Goal: Information Seeking & Learning: Check status

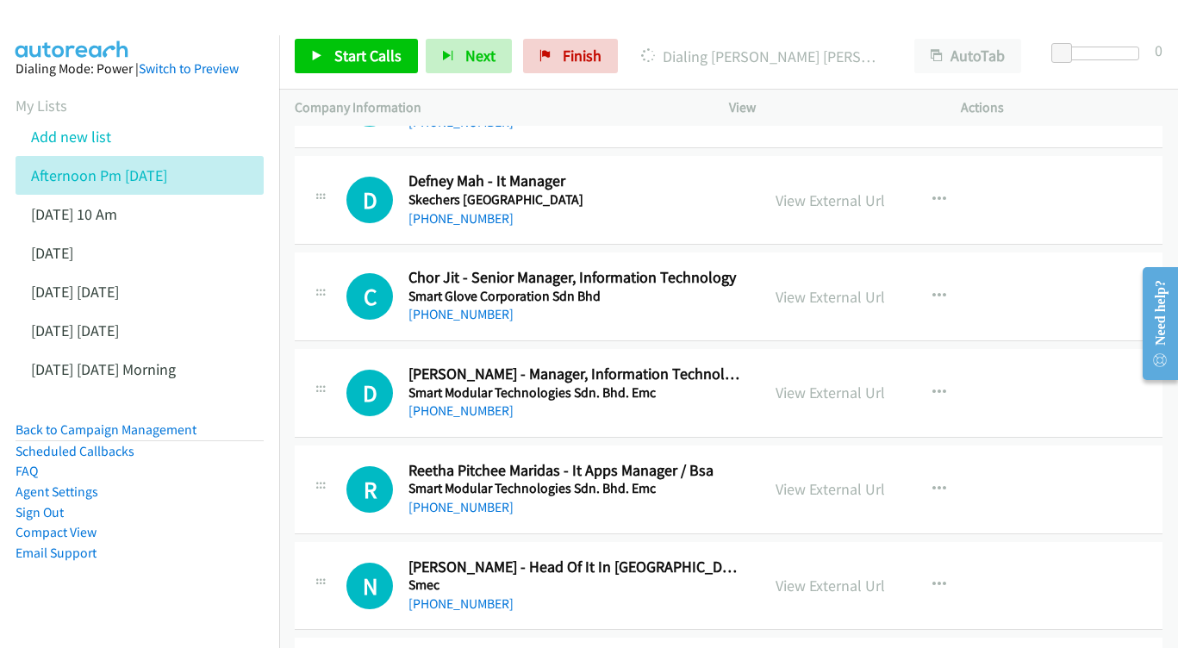
scroll to position [9828, 0]
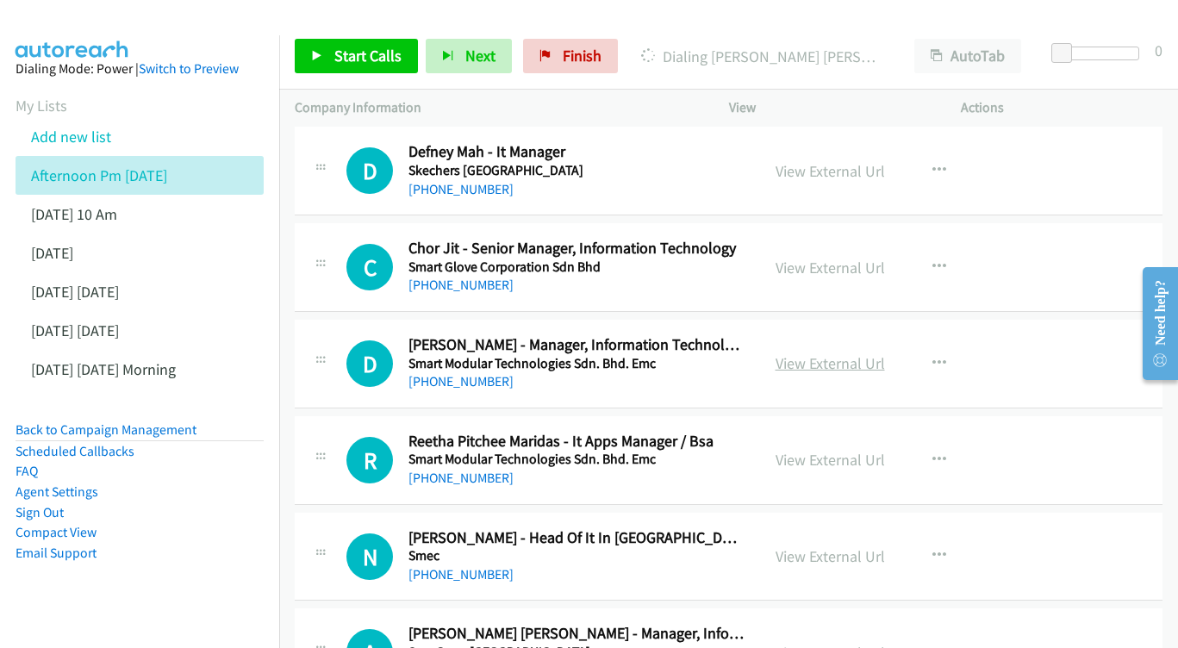
click at [844, 351] on div "View External Url" at bounding box center [829, 362] width 109 height 23
click at [842, 353] on link "View External Url" at bounding box center [829, 363] width 109 height 20
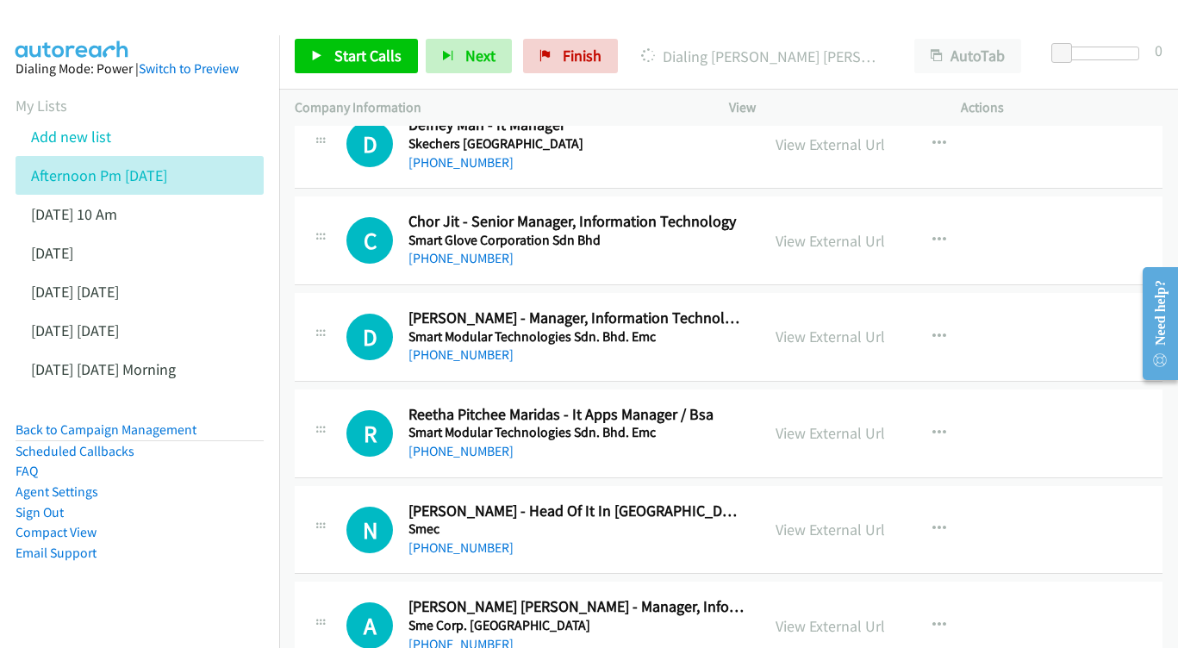
scroll to position [9930, 0]
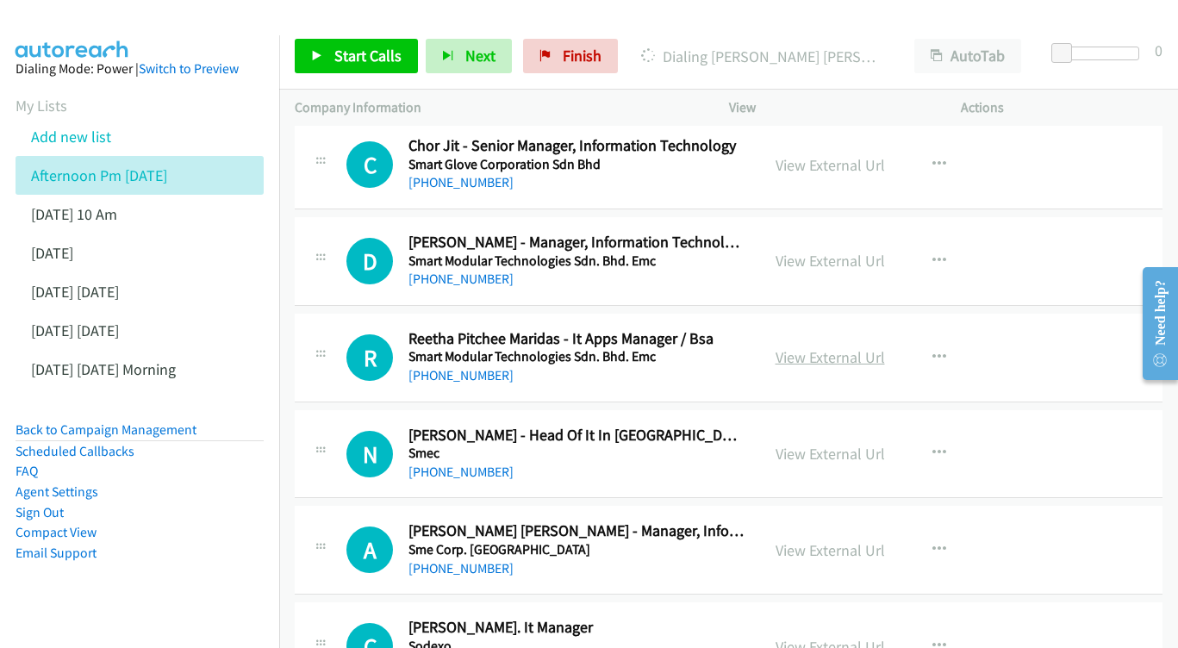
click at [847, 347] on link "View External Url" at bounding box center [829, 357] width 109 height 20
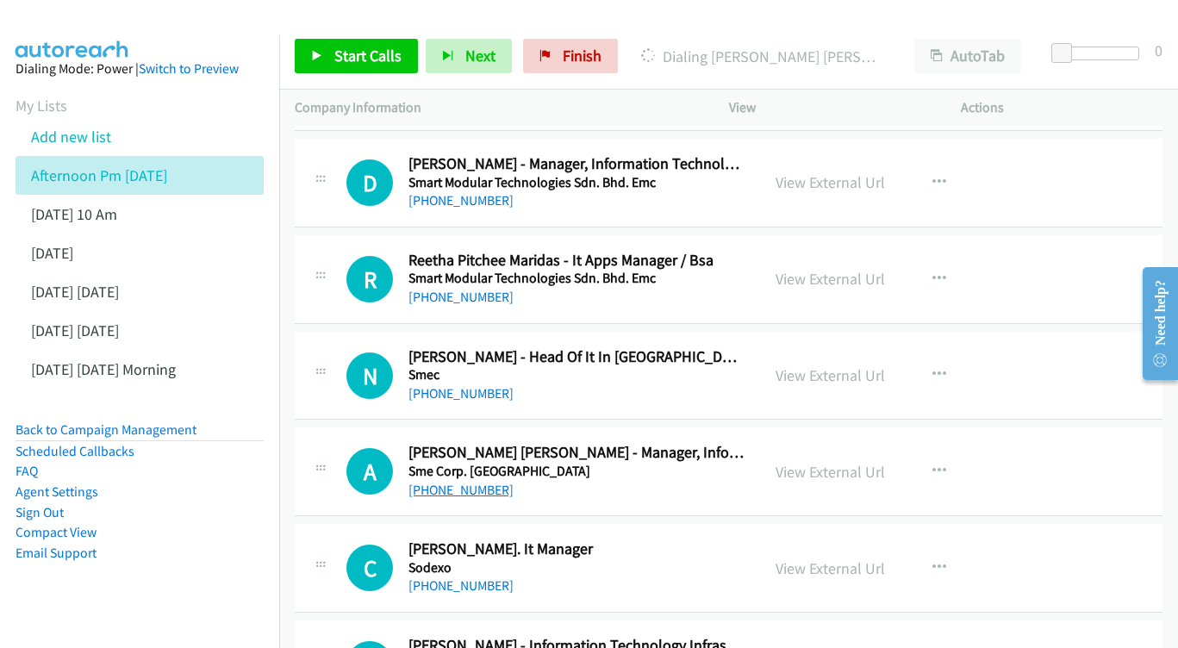
scroll to position [10012, 0]
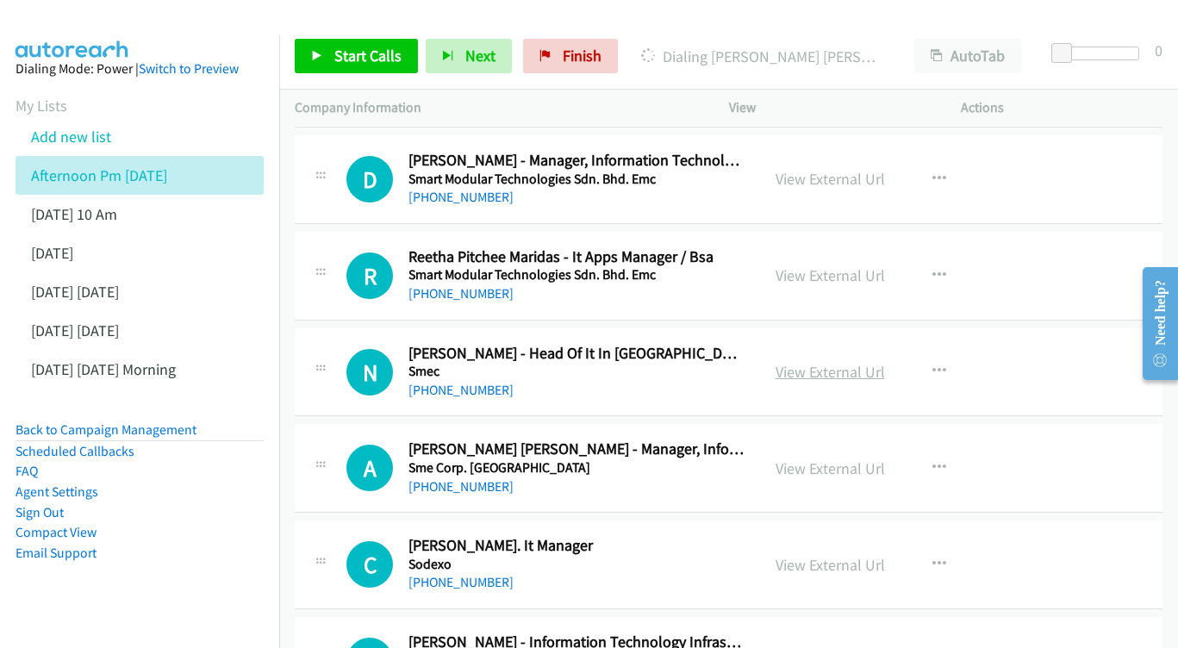
click at [818, 362] on link "View External Url" at bounding box center [829, 372] width 109 height 20
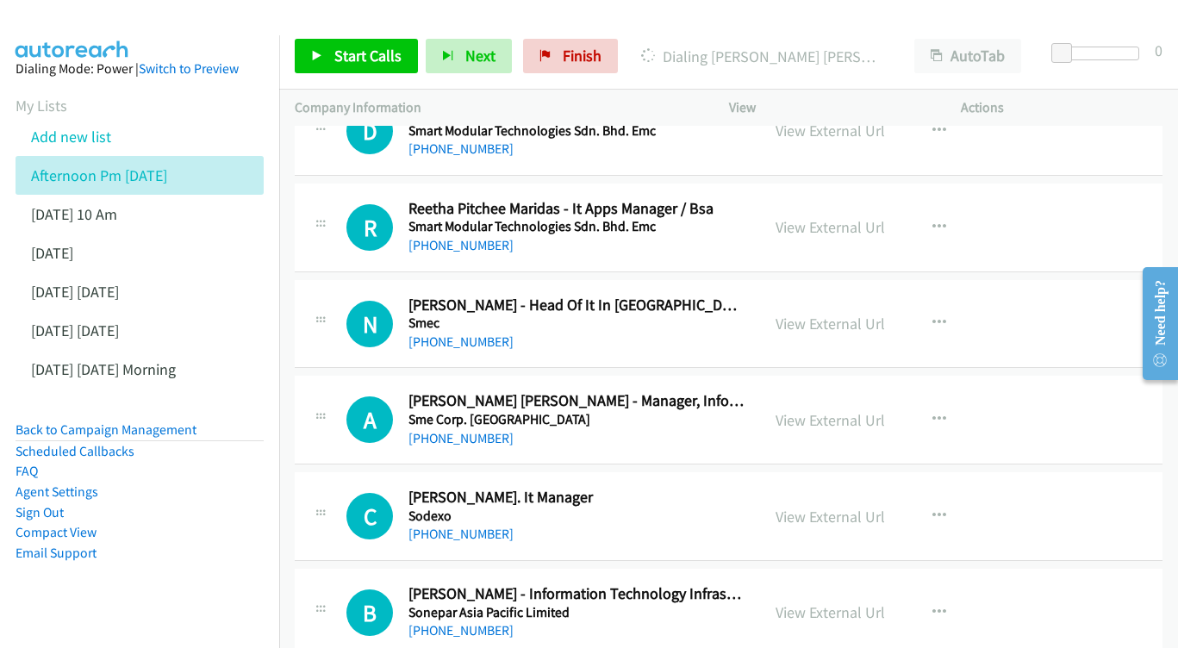
scroll to position [10086, 0]
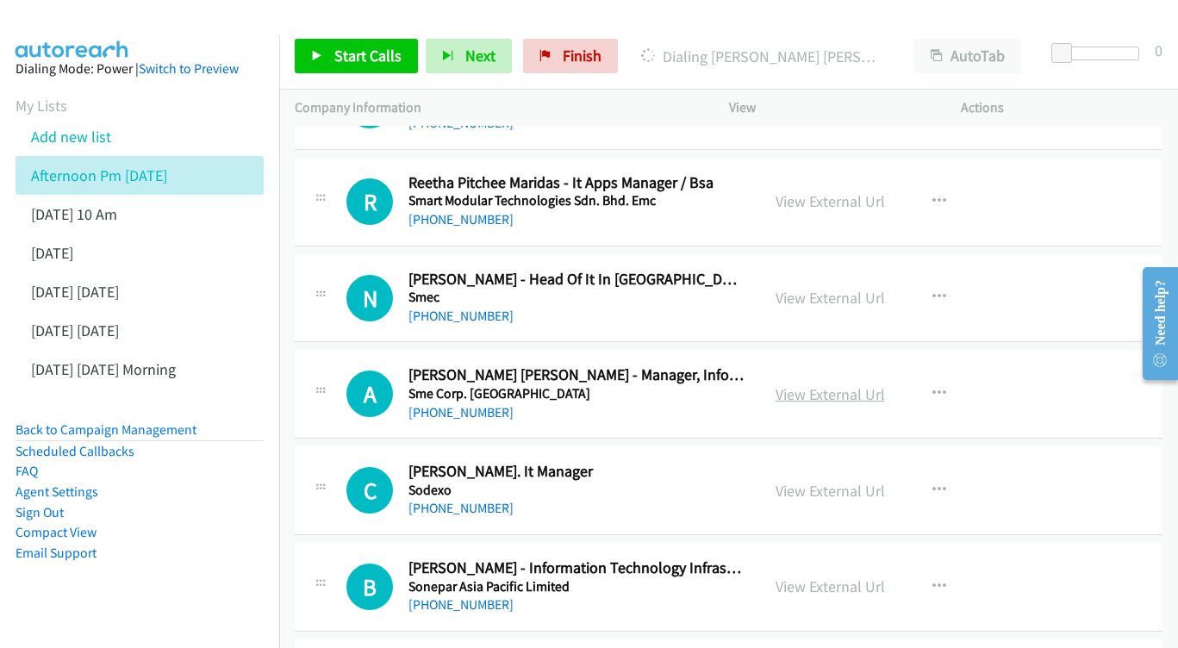
click at [827, 384] on link "View External Url" at bounding box center [829, 394] width 109 height 20
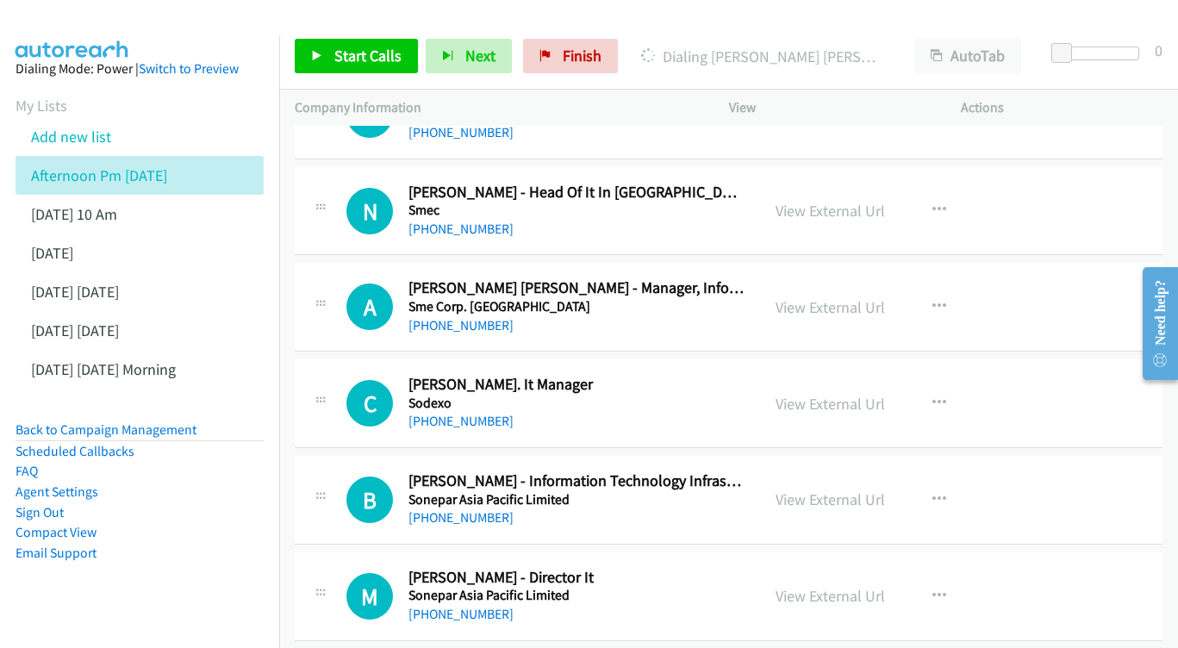
scroll to position [10206, 0]
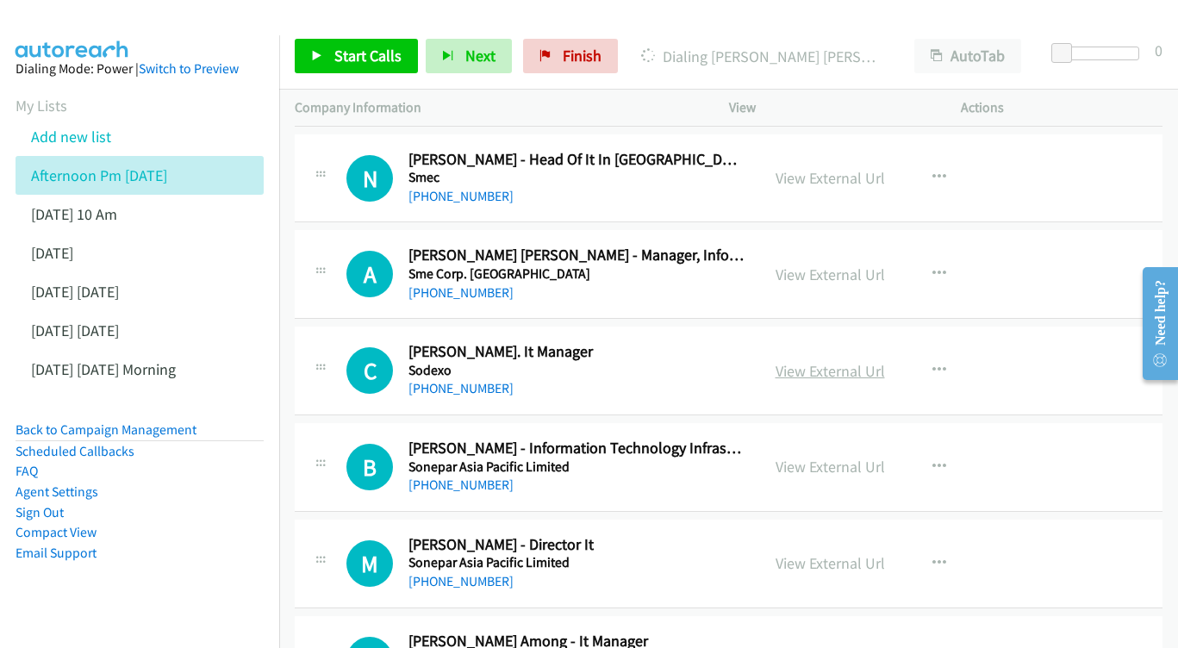
click at [805, 361] on link "View External Url" at bounding box center [829, 371] width 109 height 20
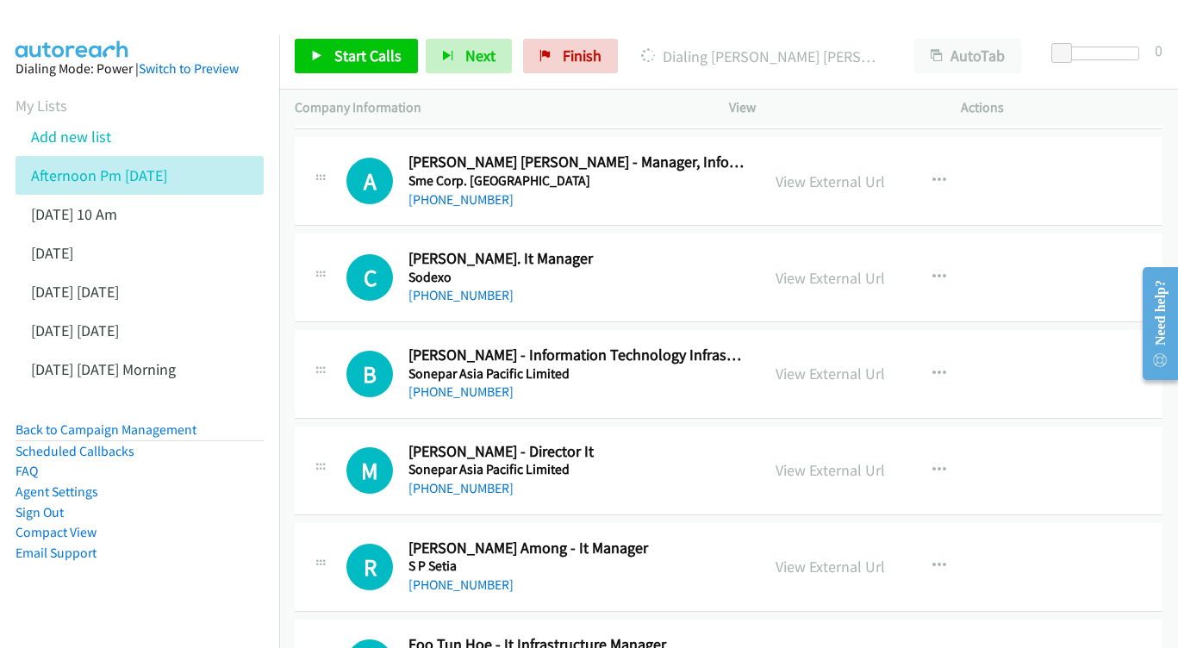
scroll to position [10302, 0]
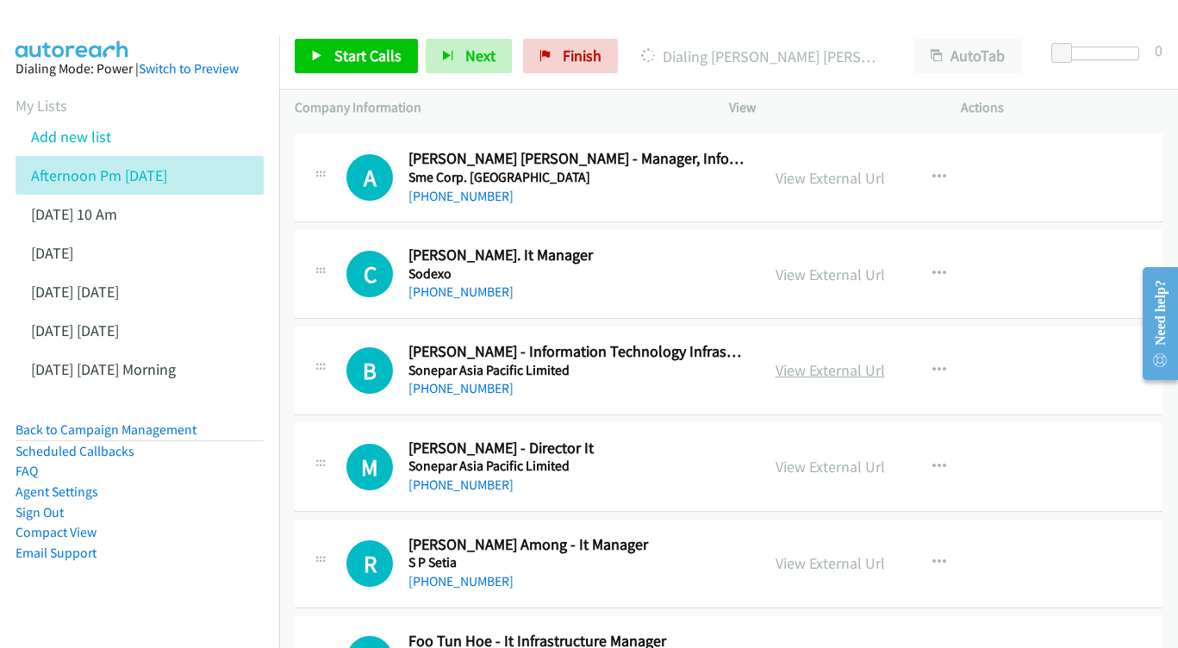
click at [811, 360] on link "View External Url" at bounding box center [829, 370] width 109 height 20
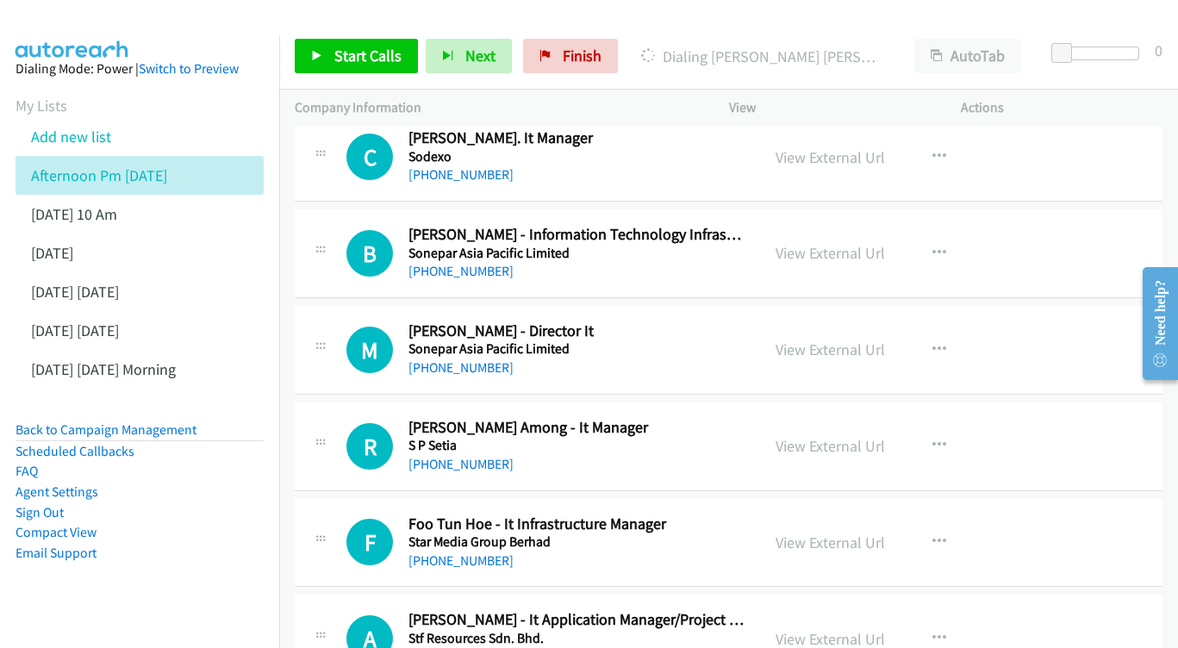
scroll to position [10423, 0]
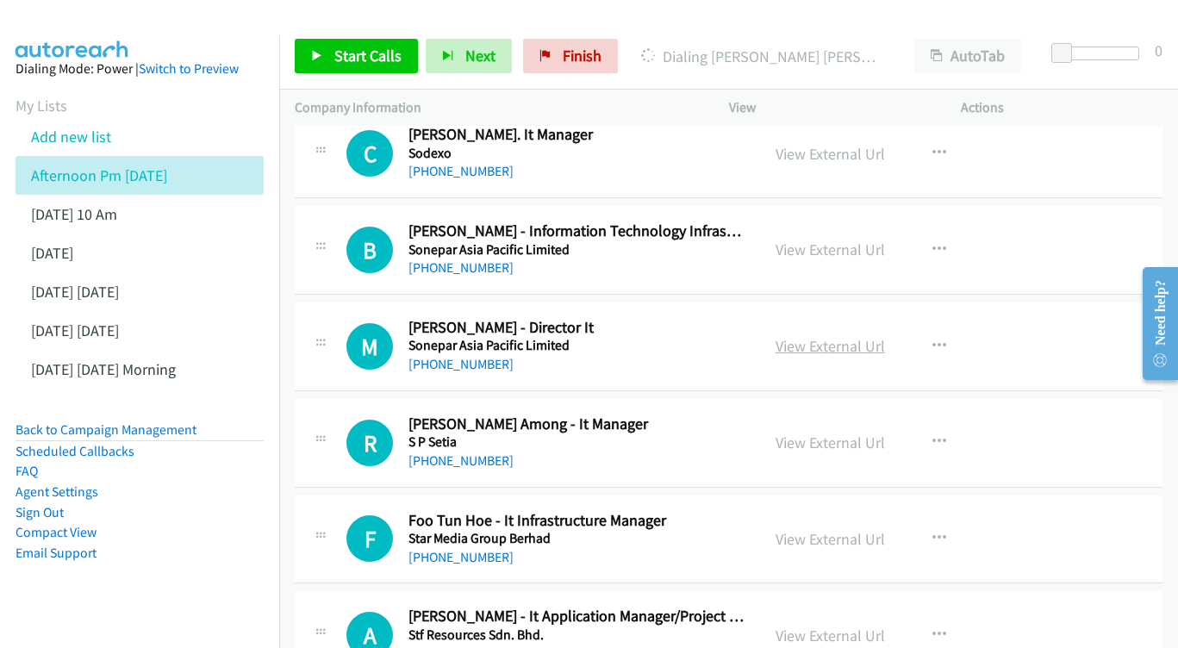
click at [853, 336] on link "View External Url" at bounding box center [829, 346] width 109 height 20
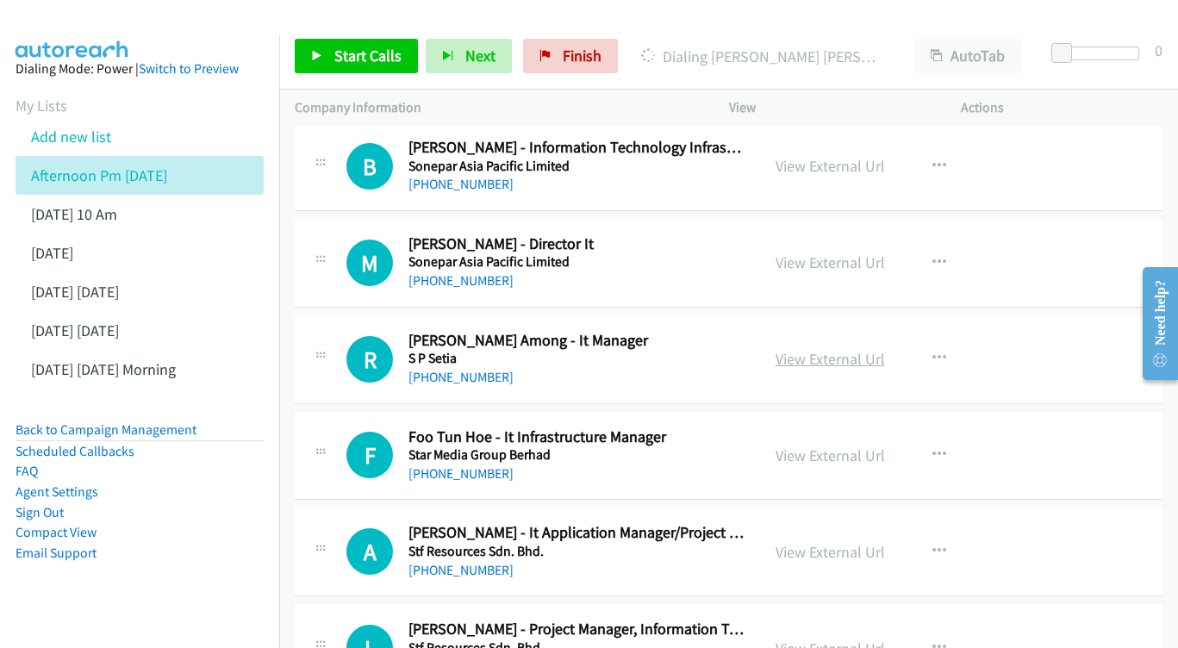
click at [804, 349] on link "View External Url" at bounding box center [829, 359] width 109 height 20
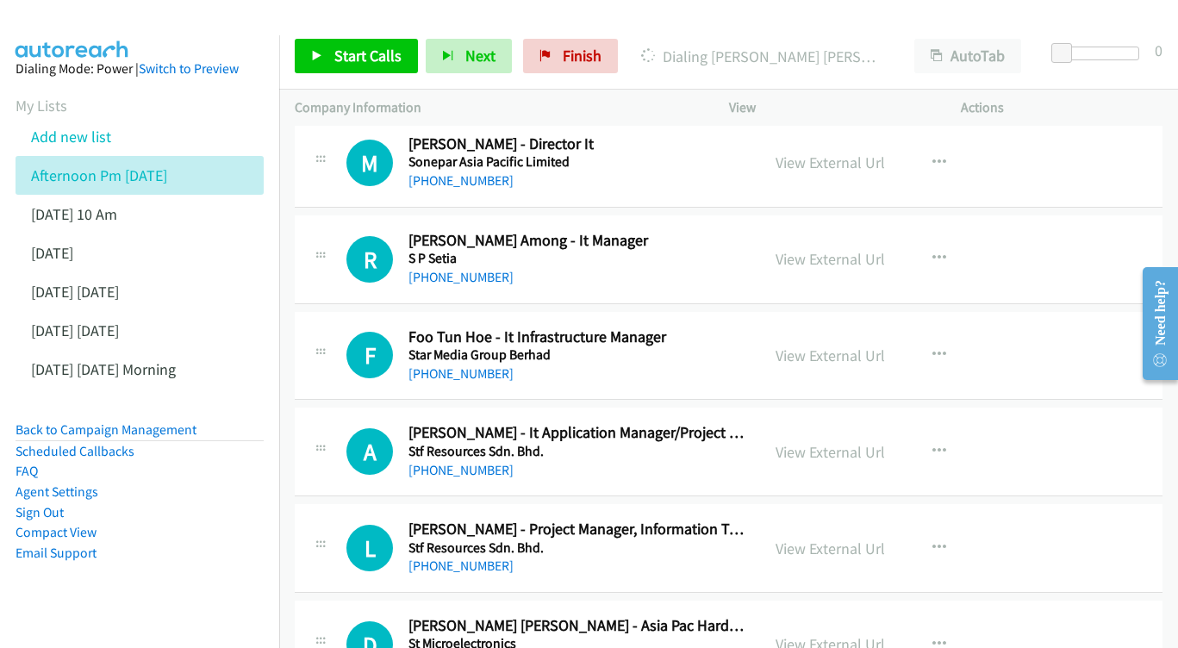
scroll to position [10610, 0]
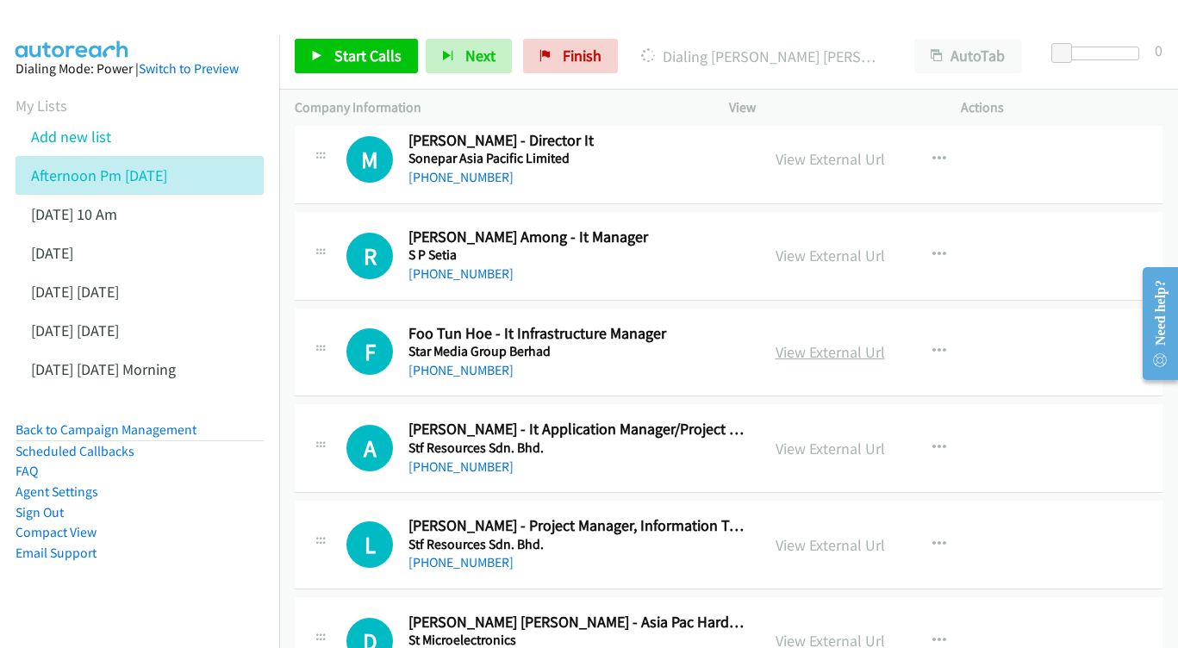
click at [824, 342] on link "View External Url" at bounding box center [829, 352] width 109 height 20
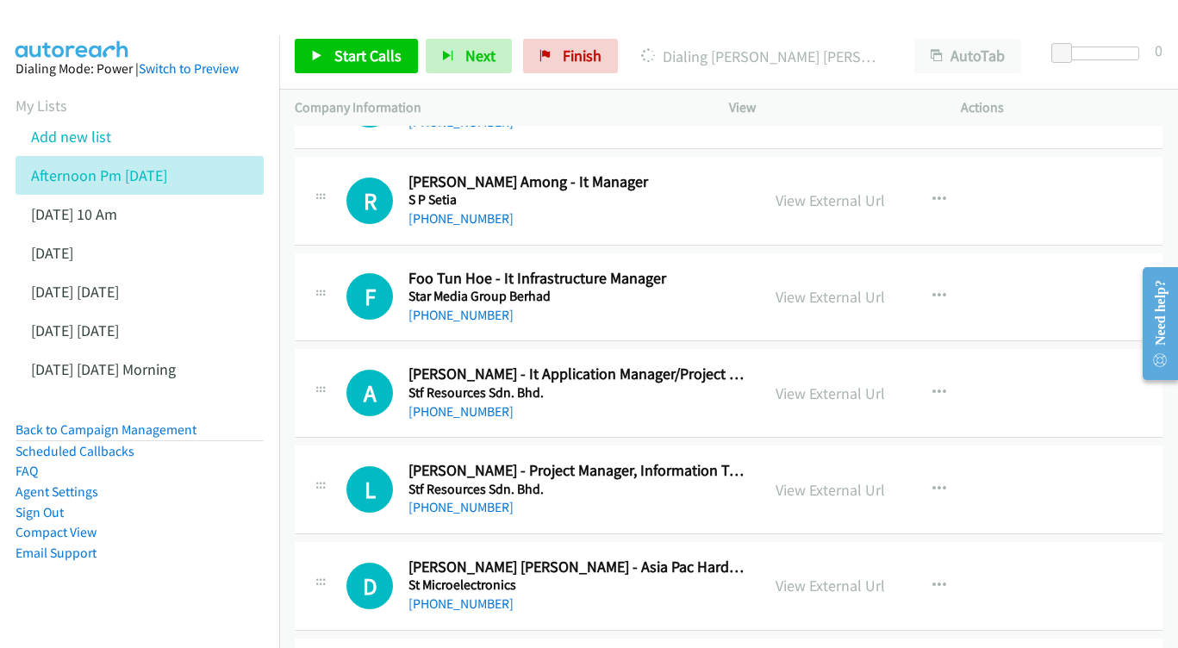
scroll to position [10669, 0]
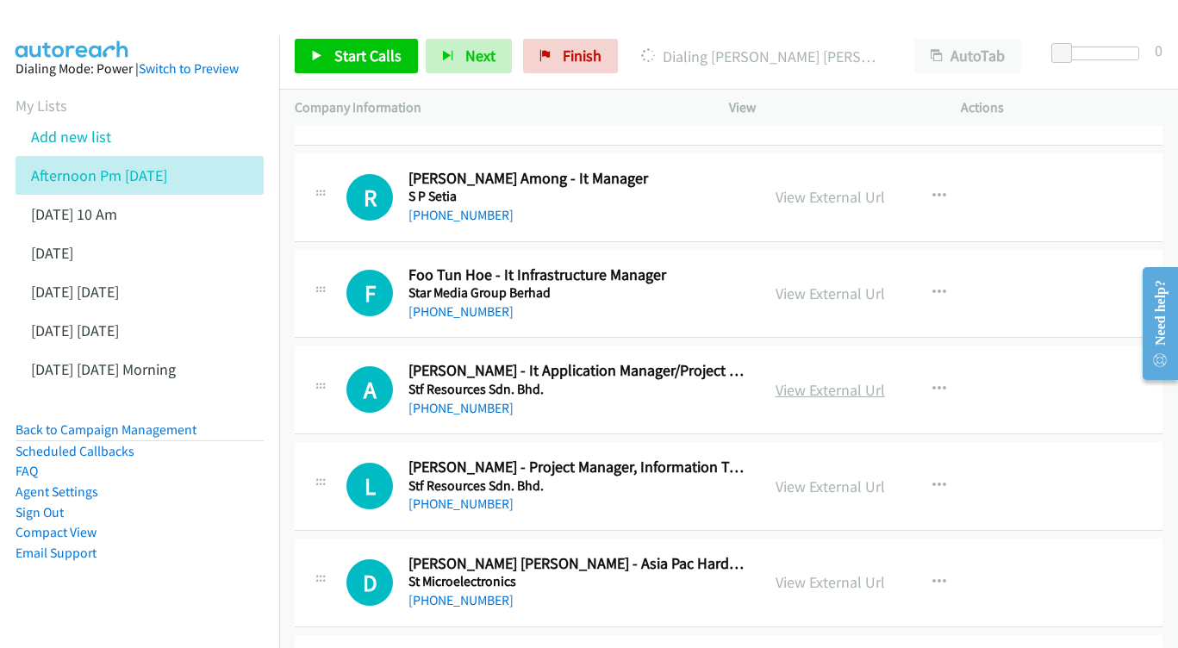
click at [792, 380] on link "View External Url" at bounding box center [829, 390] width 109 height 20
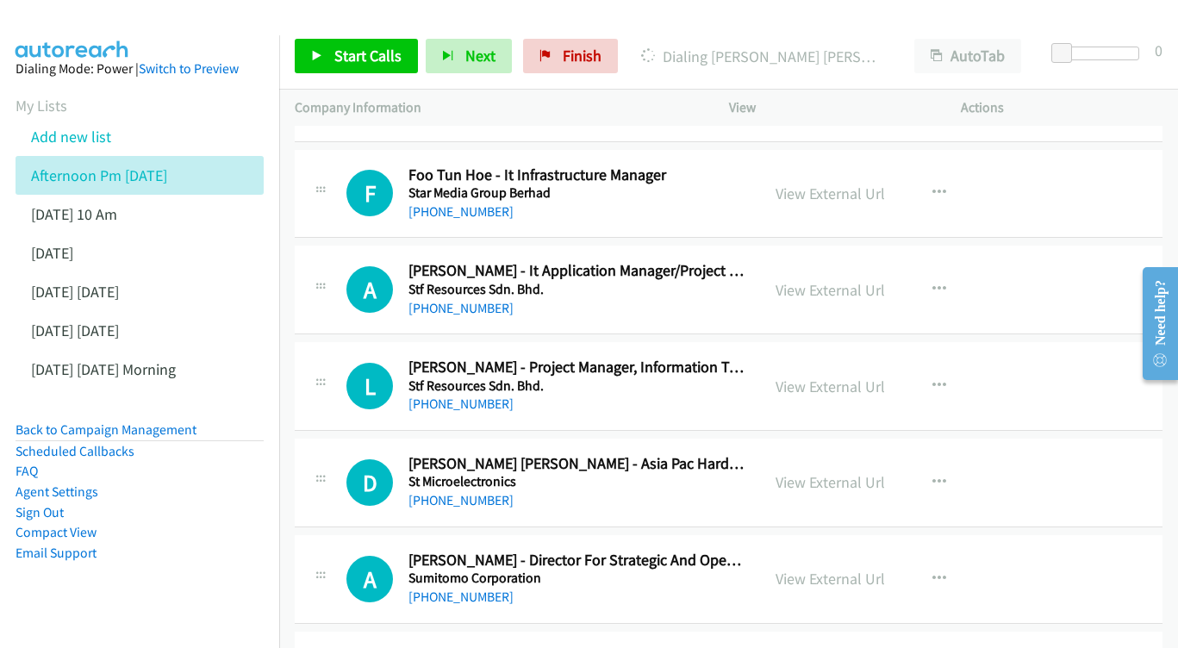
scroll to position [10772, 0]
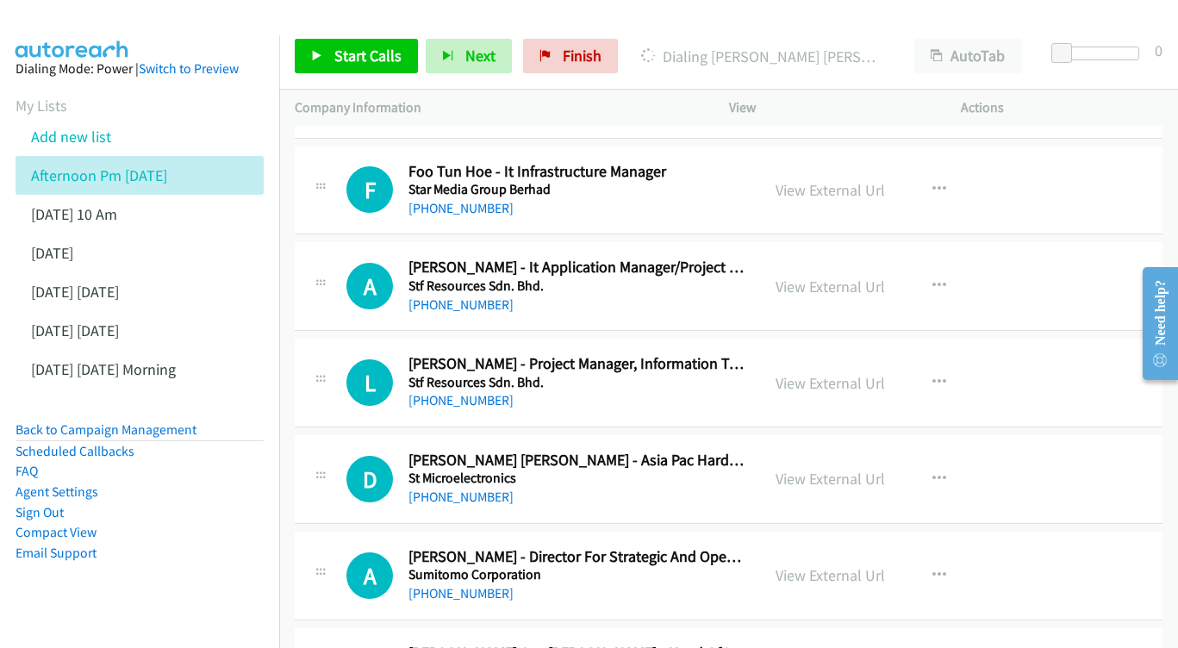
click at [814, 354] on div "View External Url View External Url Schedule/Manage Callback Start Calls Here R…" at bounding box center [884, 382] width 248 height 57
click at [814, 373] on link "View External Url" at bounding box center [829, 383] width 109 height 20
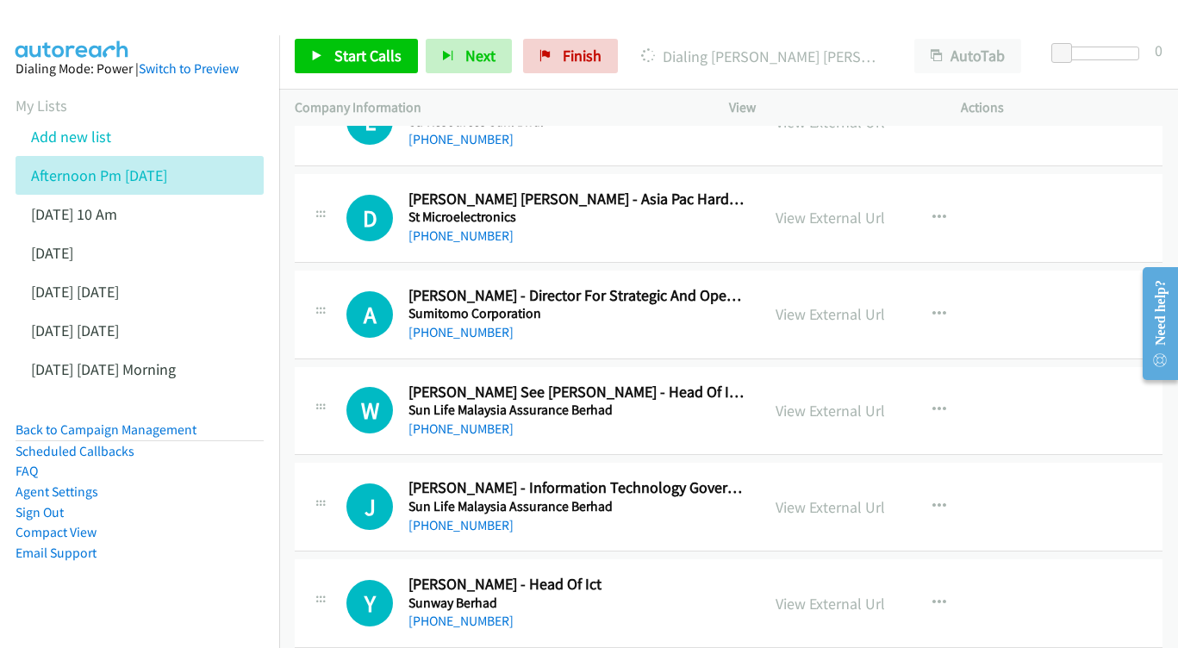
scroll to position [11065, 0]
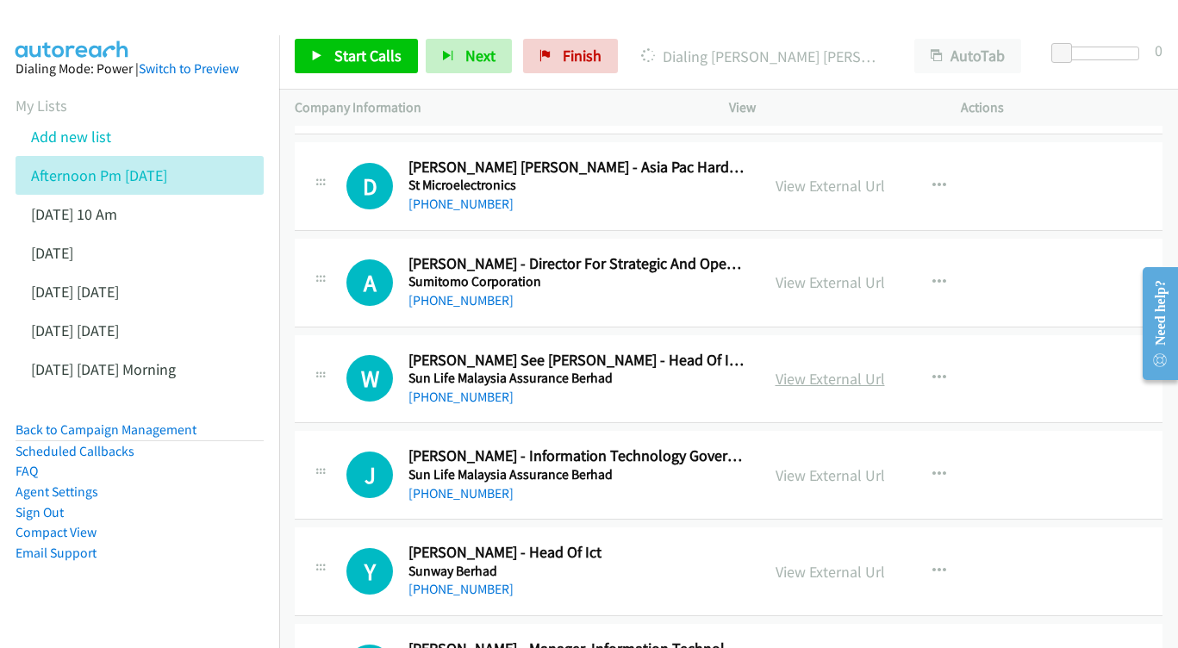
click at [796, 369] on link "View External Url" at bounding box center [829, 379] width 109 height 20
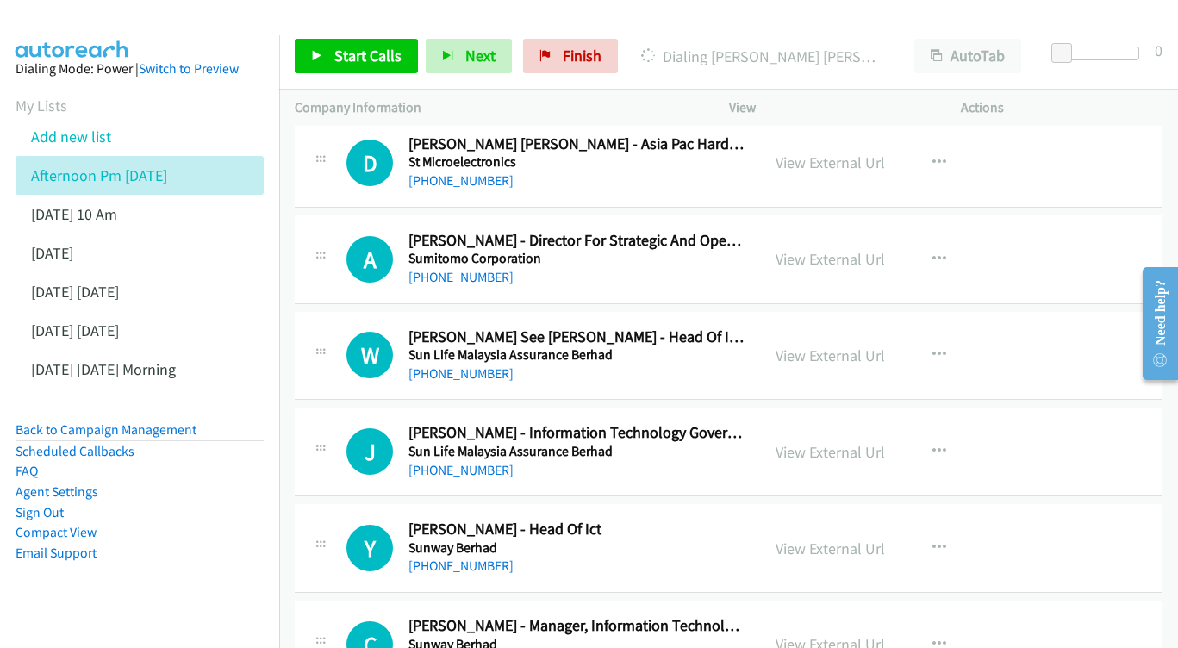
scroll to position [11142, 0]
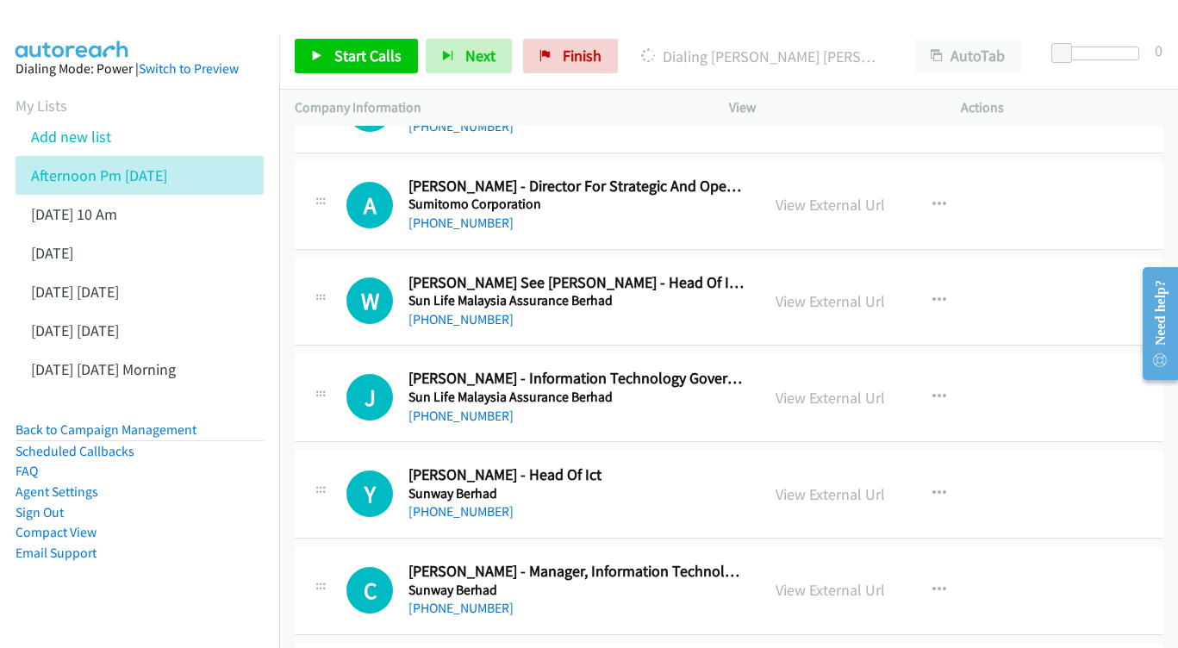
click at [785, 353] on div "J Callback Scheduled [PERSON_NAME] - Information Technology Governance Manager …" at bounding box center [729, 397] width 868 height 89
click at [801, 386] on div "View External Url" at bounding box center [829, 397] width 109 height 23
click at [824, 388] on link "View External Url" at bounding box center [829, 398] width 109 height 20
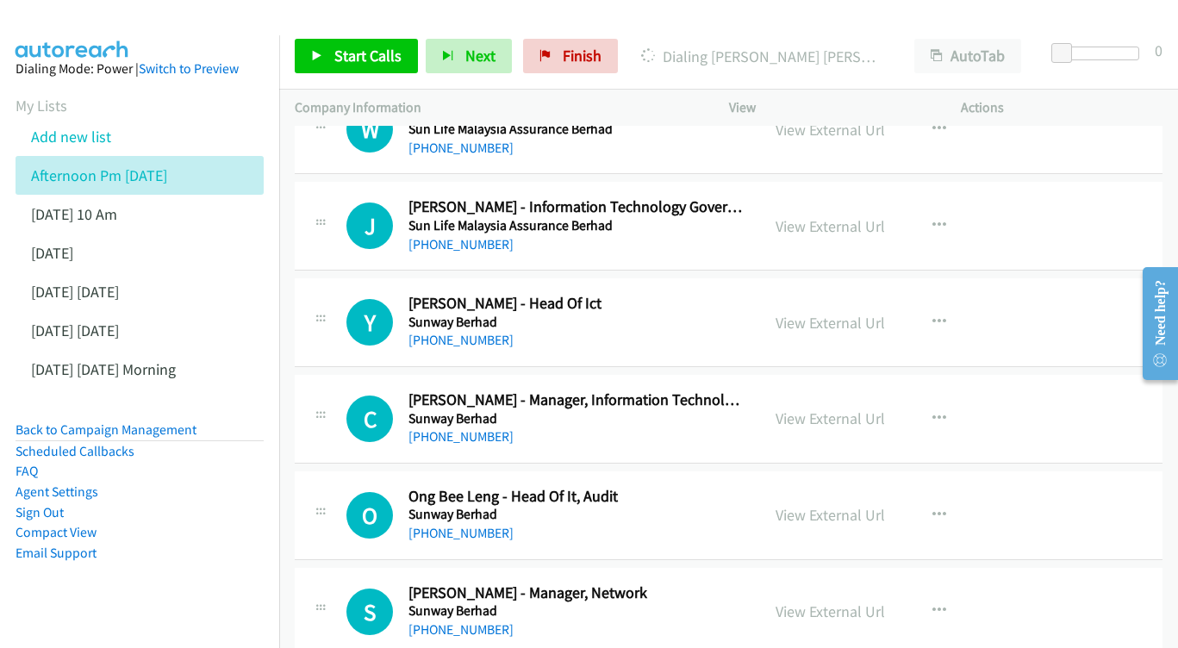
scroll to position [11340, 0]
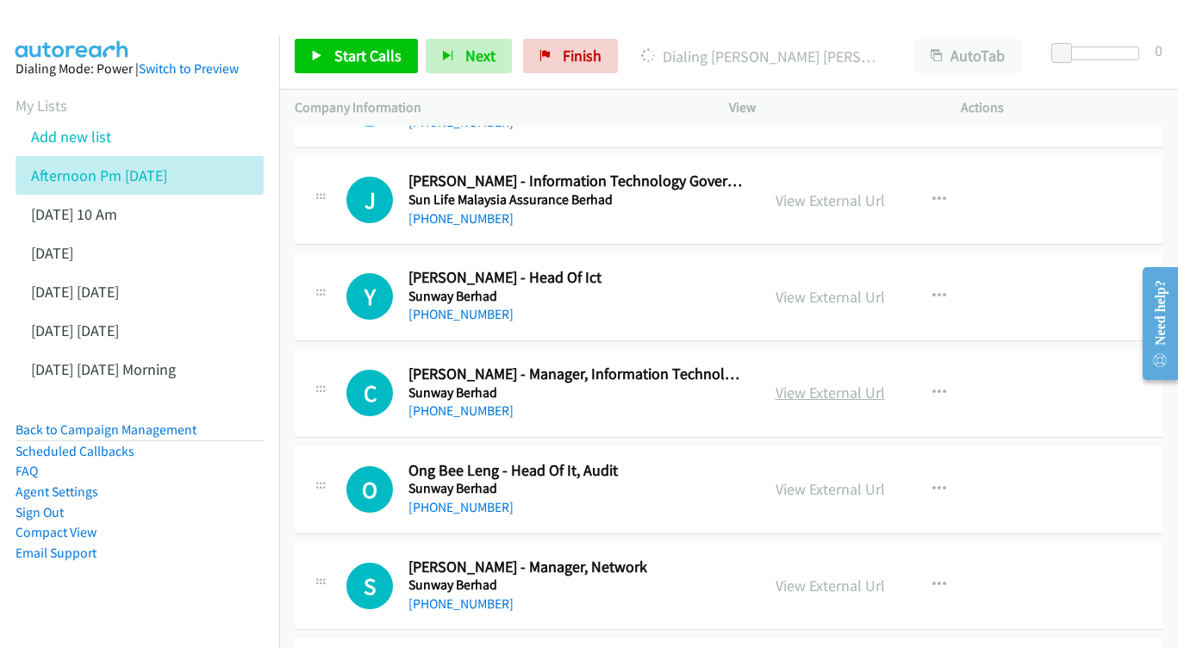
click at [850, 382] on link "View External Url" at bounding box center [829, 392] width 109 height 20
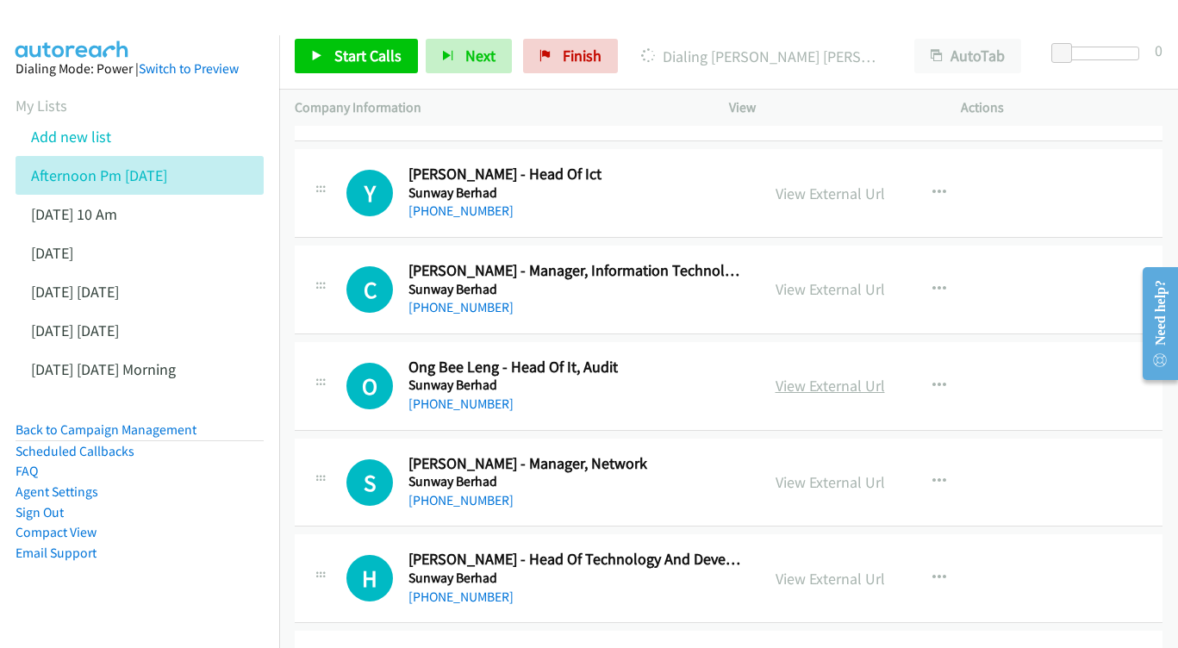
click at [839, 376] on link "View External Url" at bounding box center [829, 386] width 109 height 20
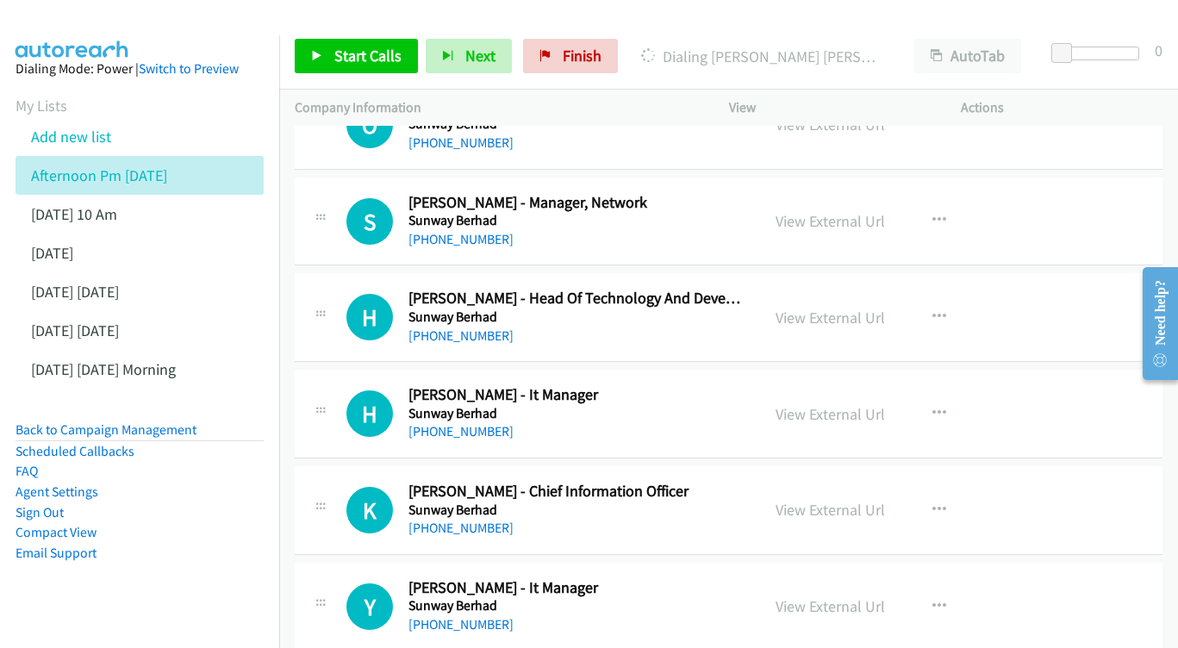
scroll to position [11732, 0]
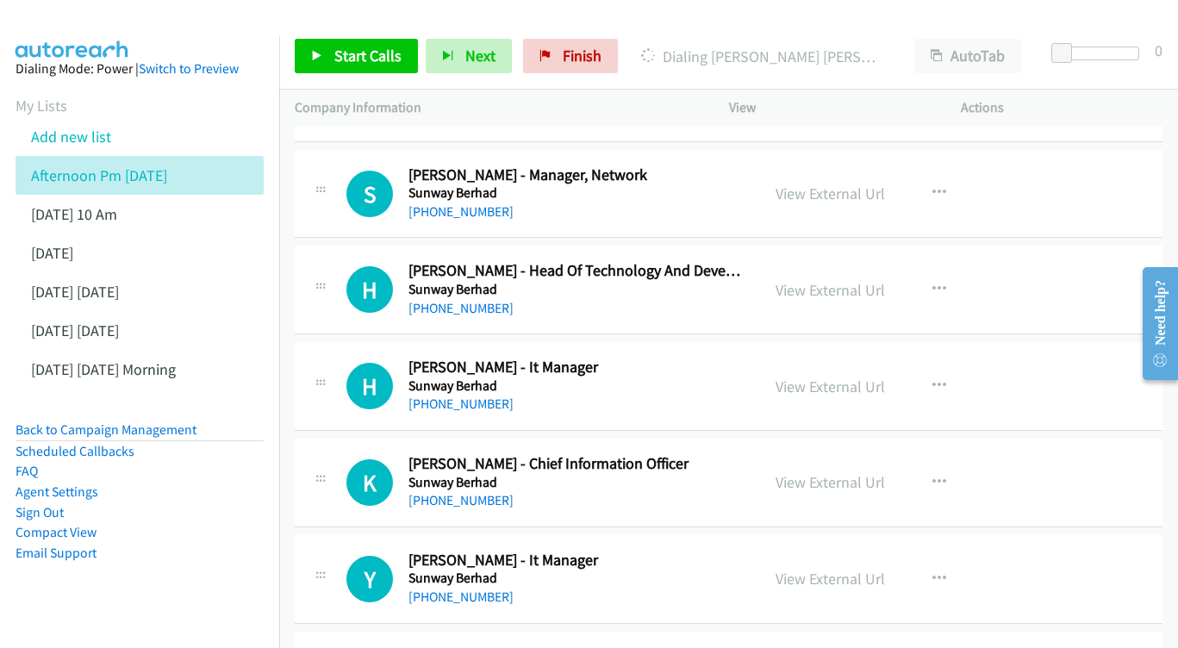
click at [827, 375] on div "View External Url" at bounding box center [829, 386] width 109 height 23
click at [818, 376] on link "View External Url" at bounding box center [829, 386] width 109 height 20
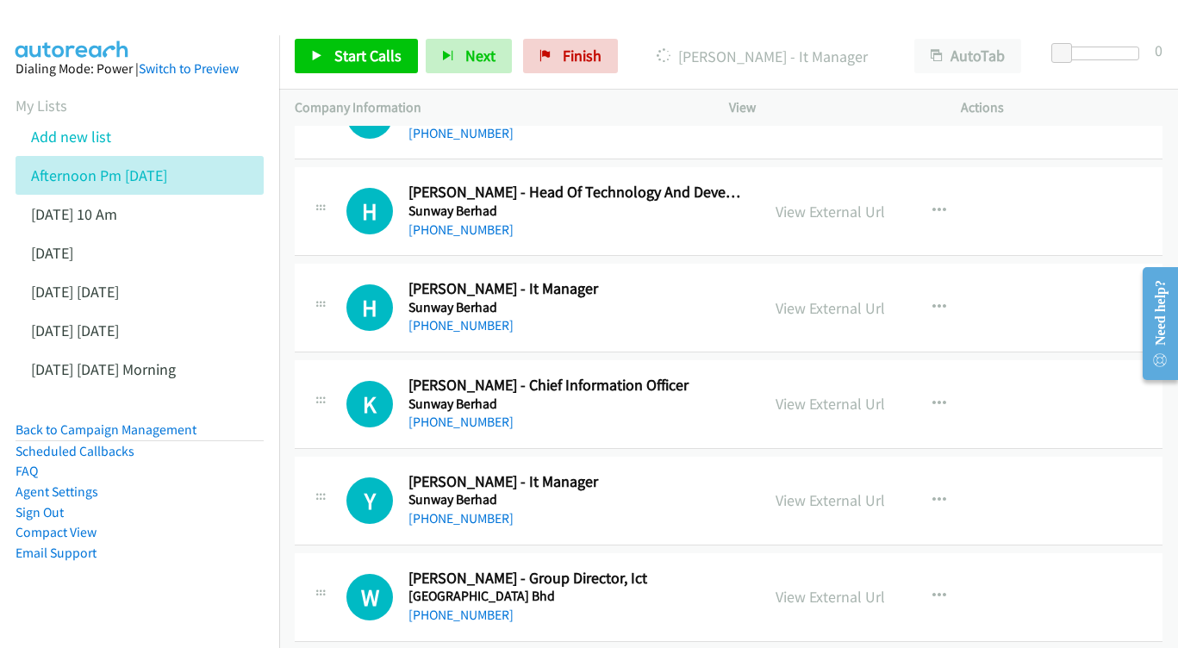
scroll to position [11837, 0]
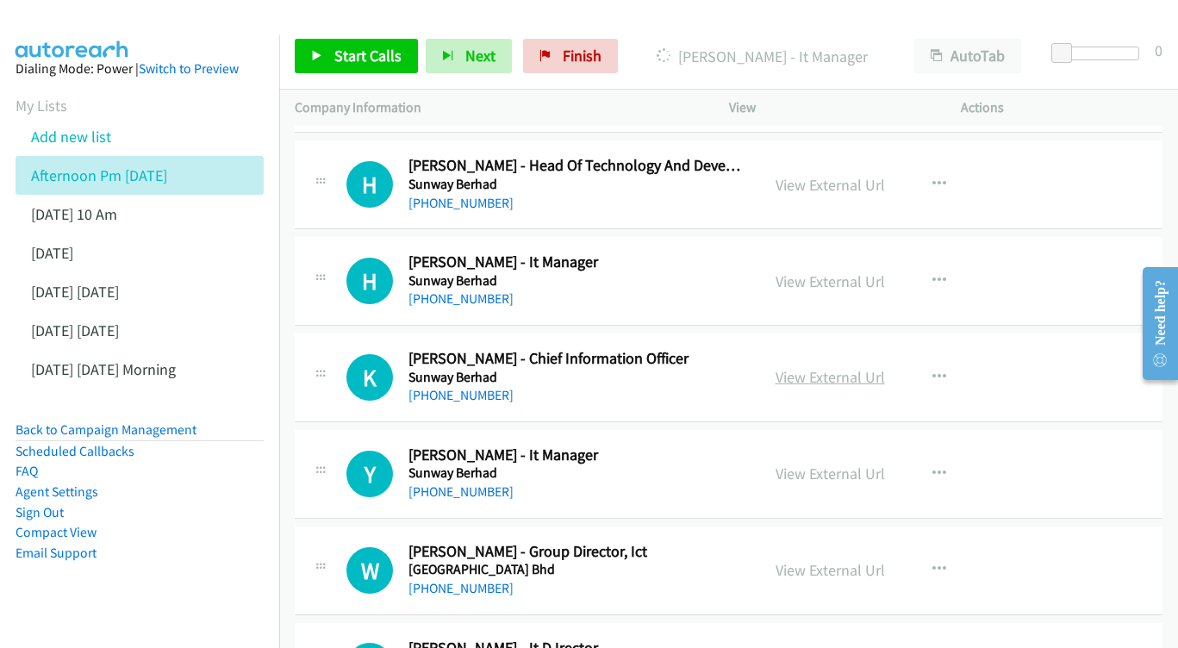
click at [808, 367] on link "View External Url" at bounding box center [829, 377] width 109 height 20
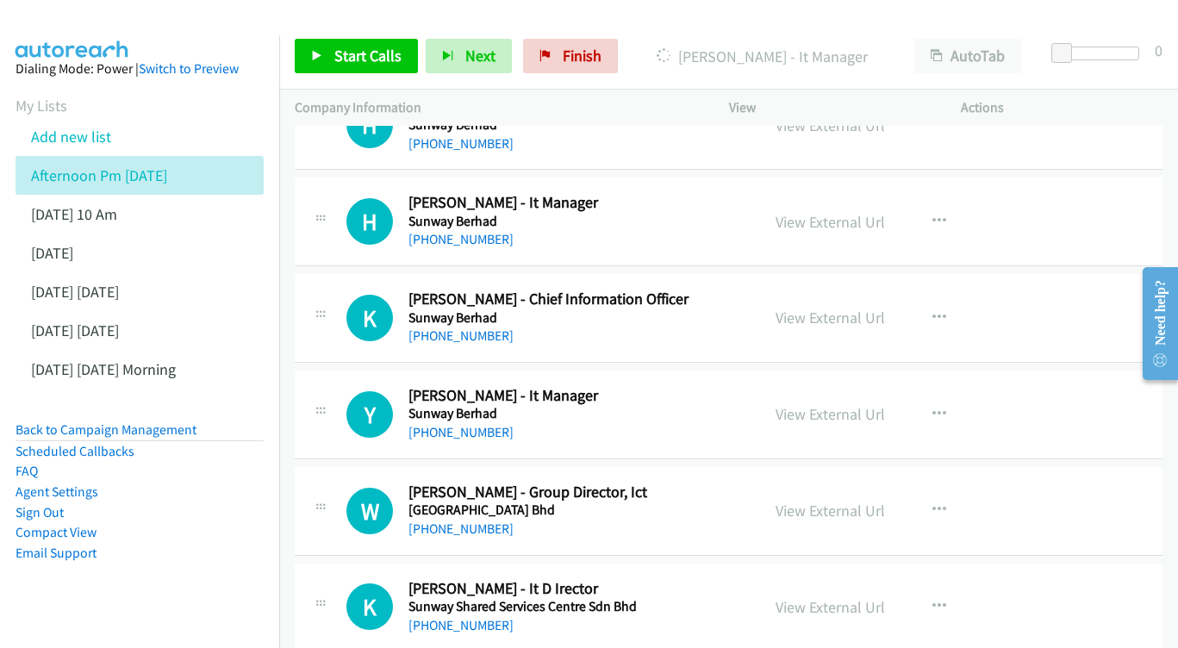
scroll to position [11925, 0]
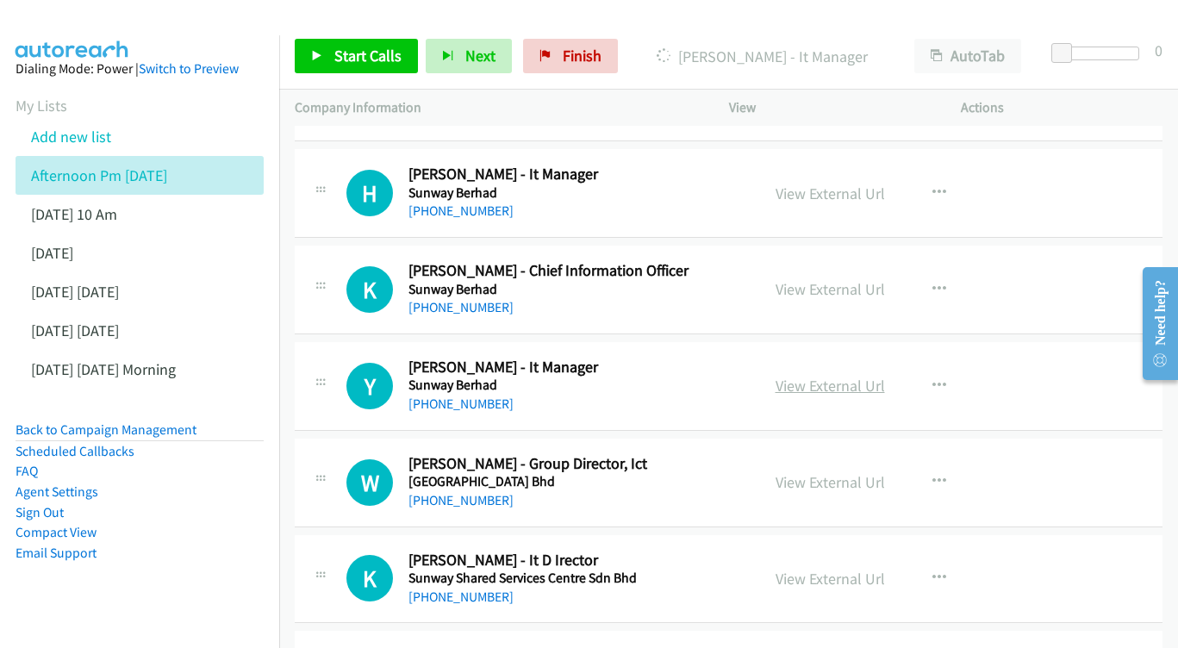
click at [799, 376] on link "View External Url" at bounding box center [829, 386] width 109 height 20
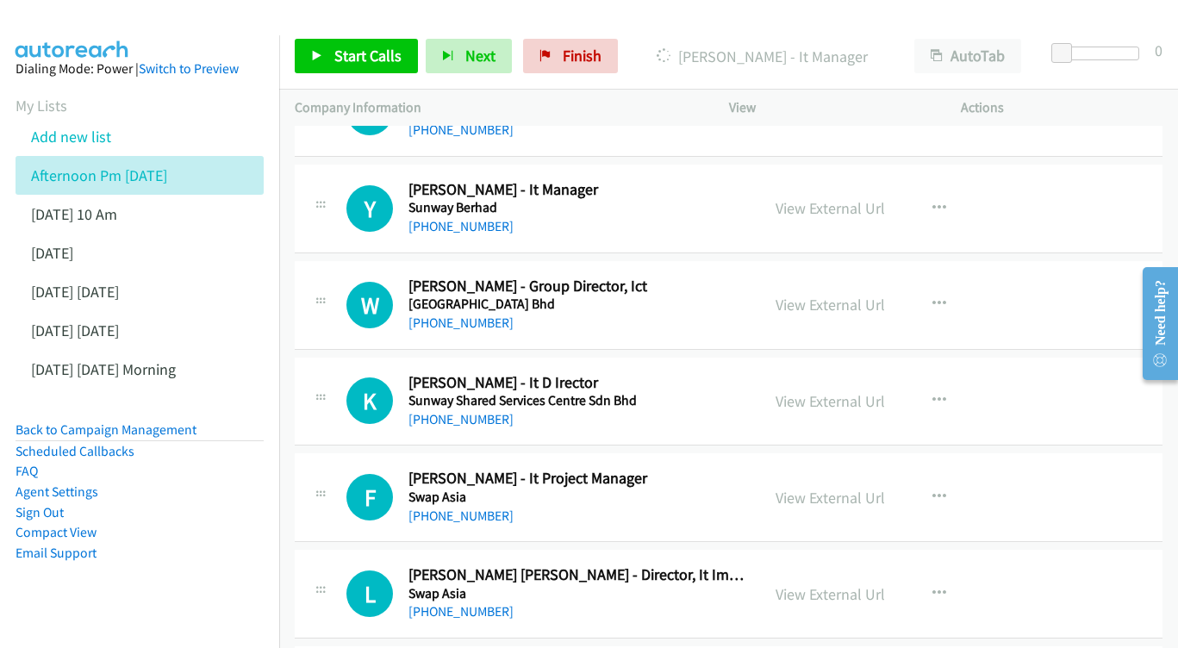
scroll to position [12106, 0]
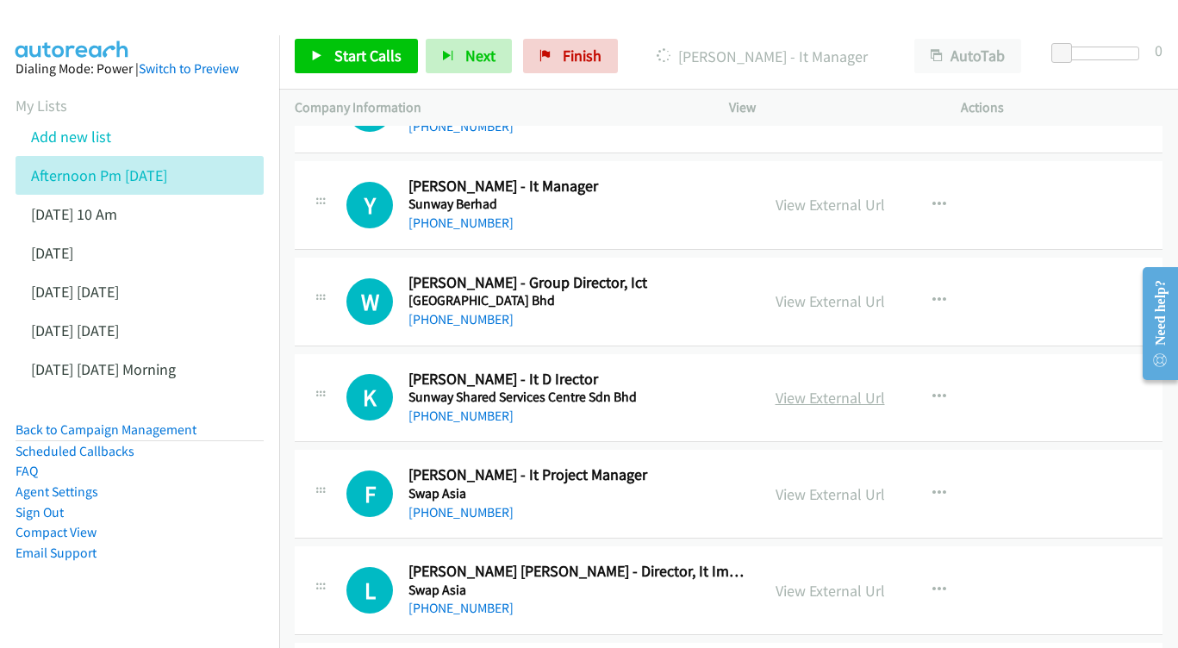
click at [814, 388] on link "View External Url" at bounding box center [829, 398] width 109 height 20
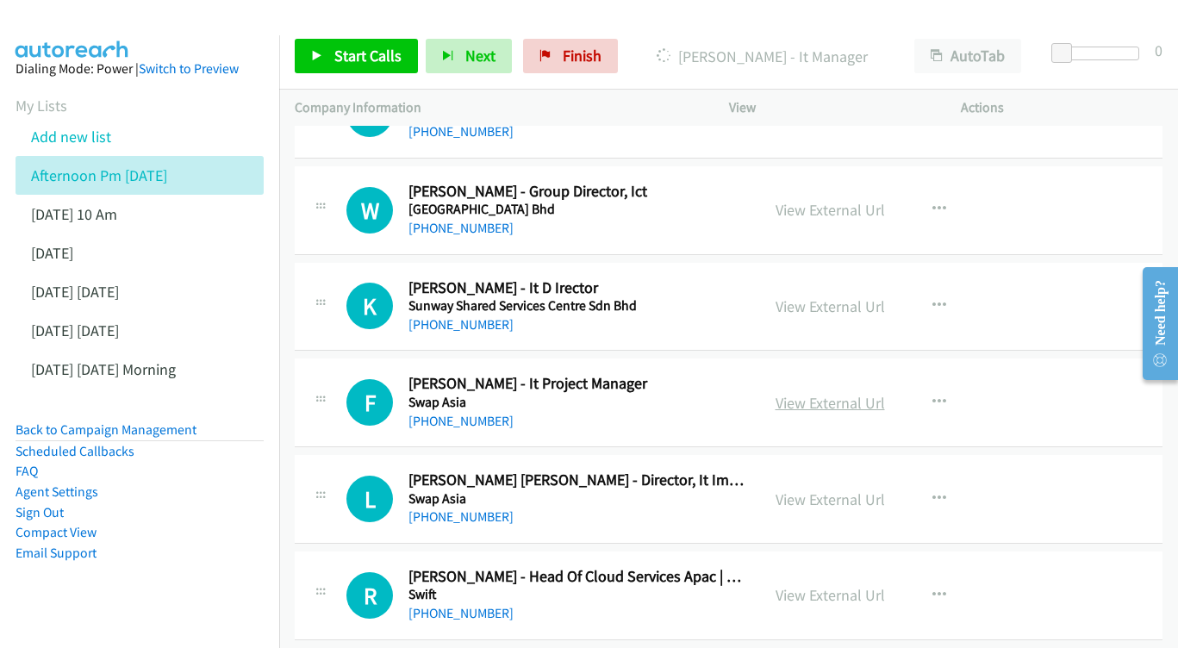
click at [814, 393] on link "View External Url" at bounding box center [829, 403] width 109 height 20
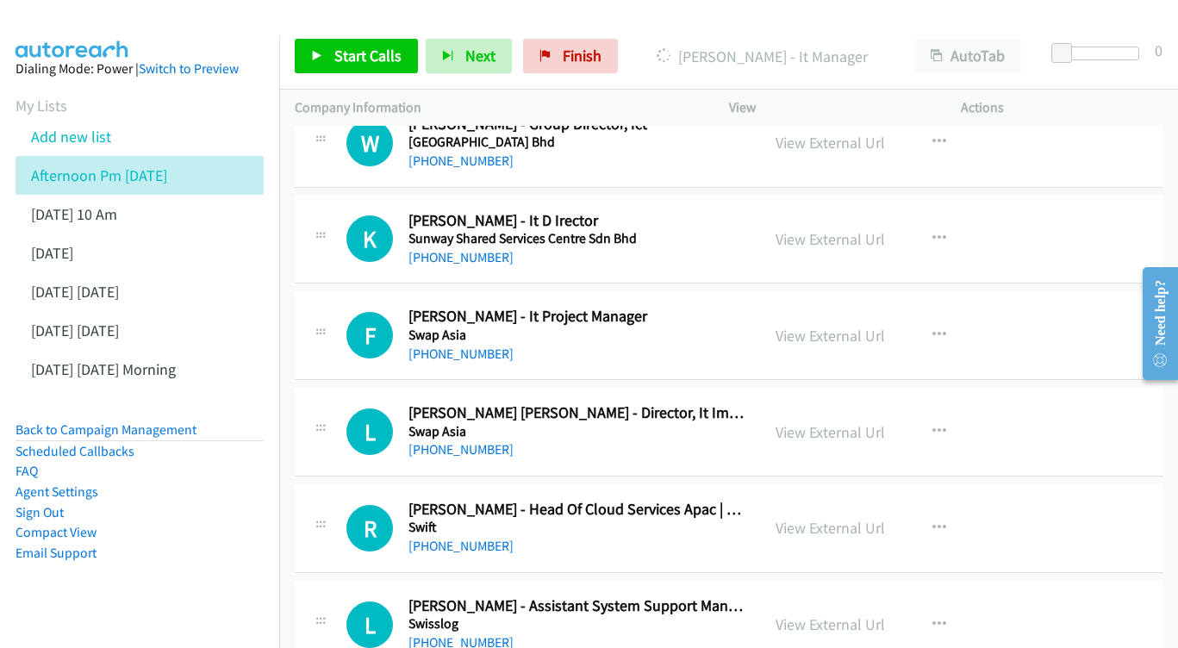
scroll to position [12298, 0]
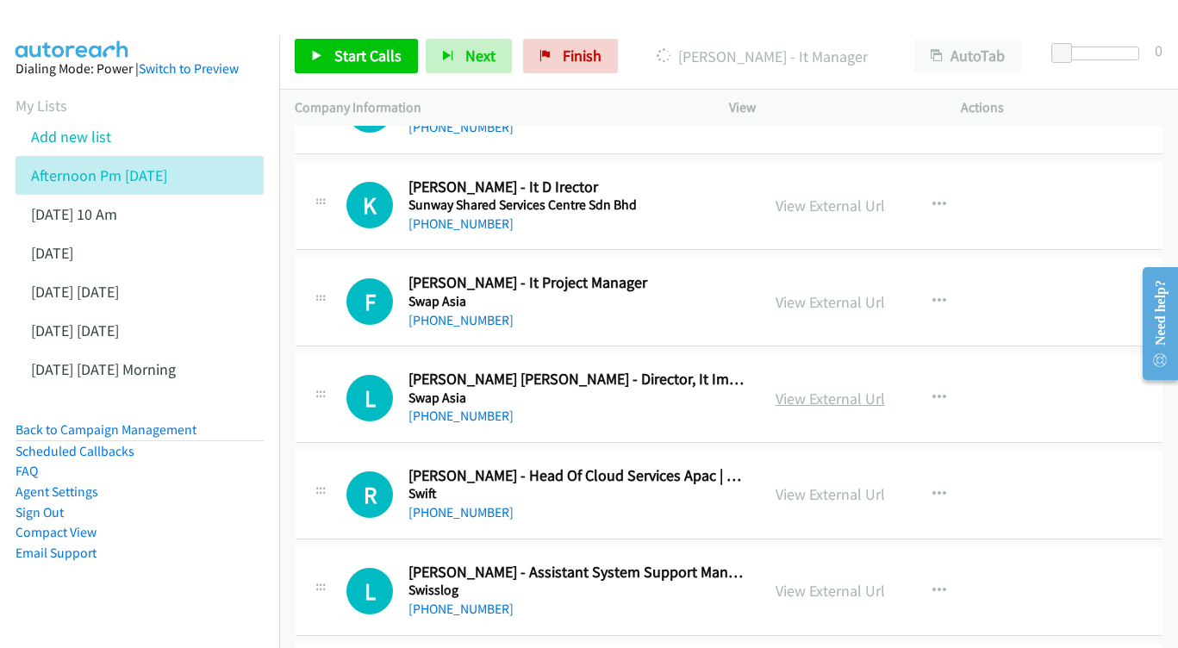
click at [816, 389] on link "View External Url" at bounding box center [829, 399] width 109 height 20
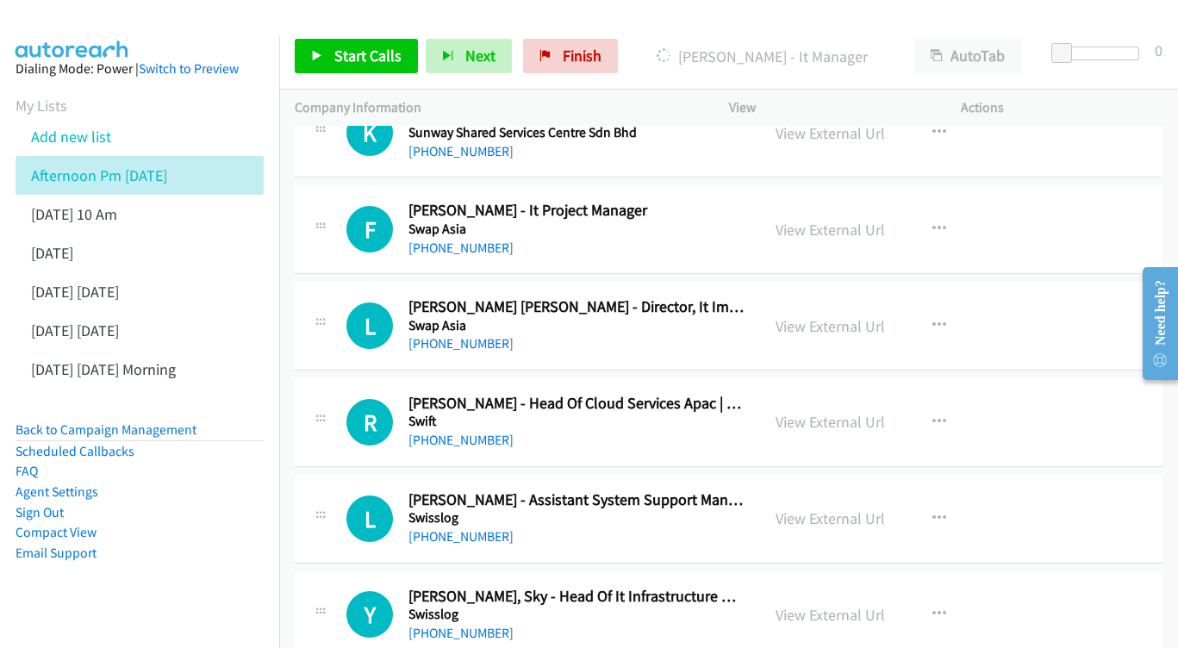
scroll to position [12373, 0]
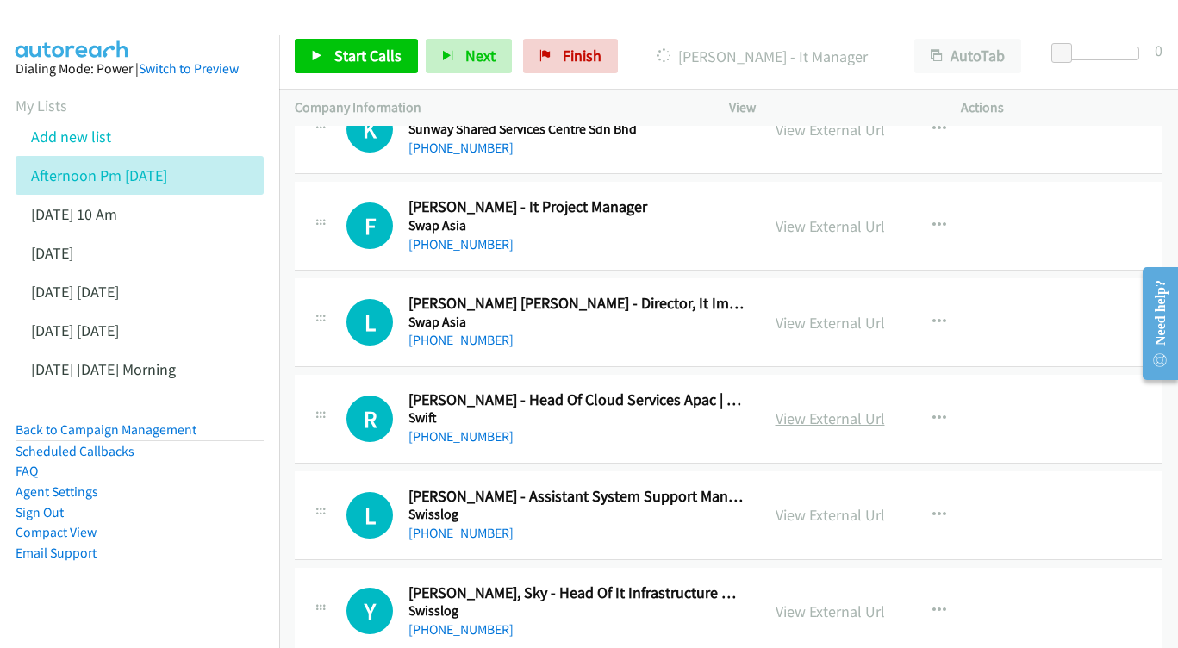
click at [803, 408] on link "View External Url" at bounding box center [829, 418] width 109 height 20
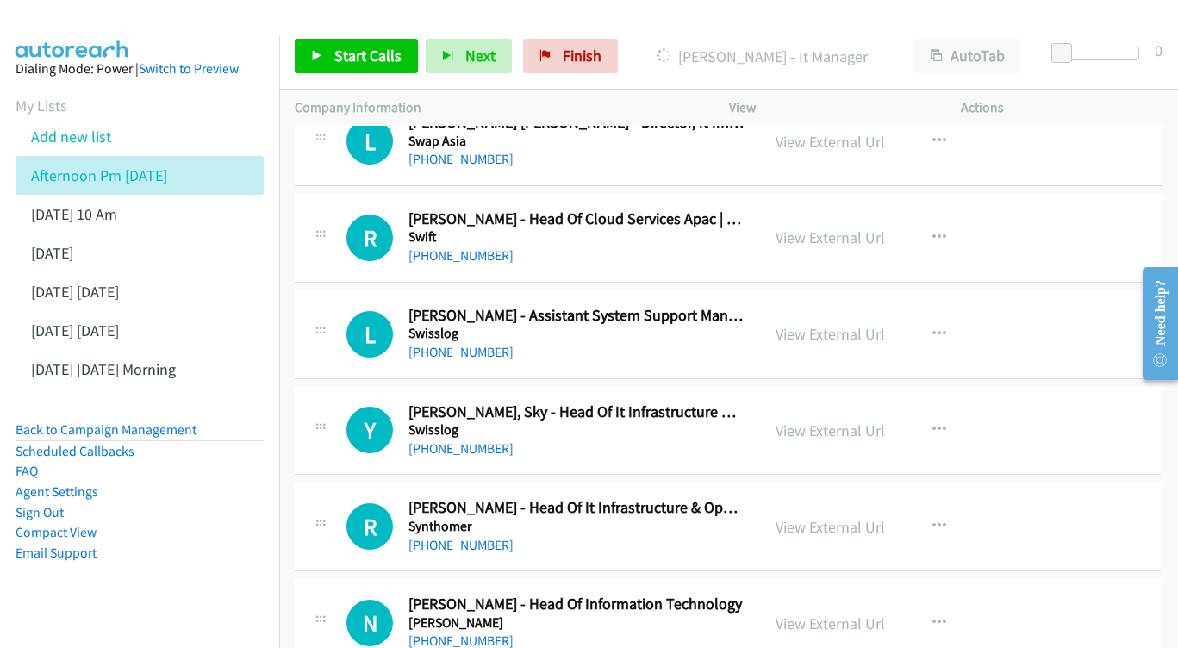
scroll to position [12558, 0]
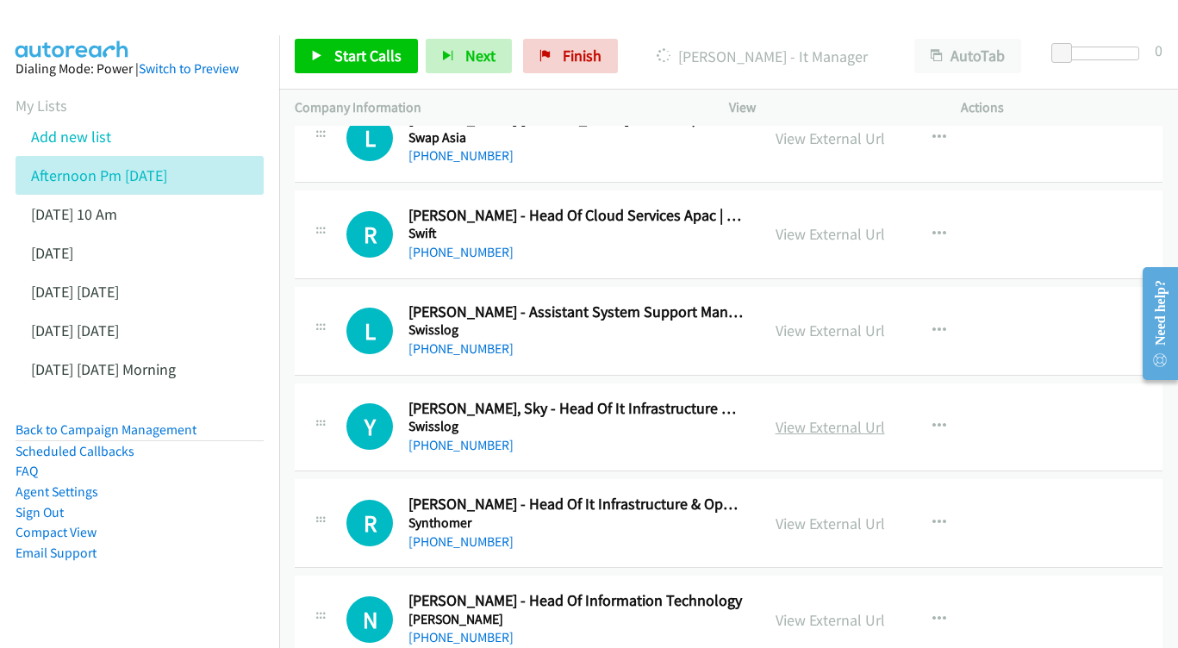
click at [805, 417] on link "View External Url" at bounding box center [829, 427] width 109 height 20
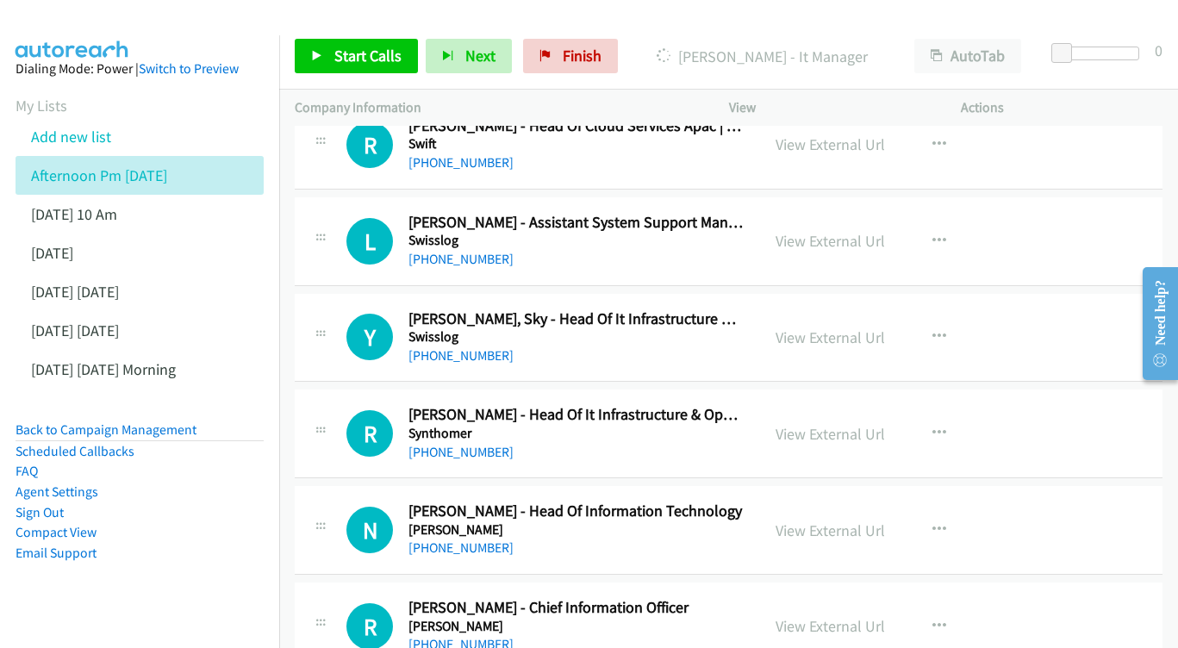
scroll to position [12674, 0]
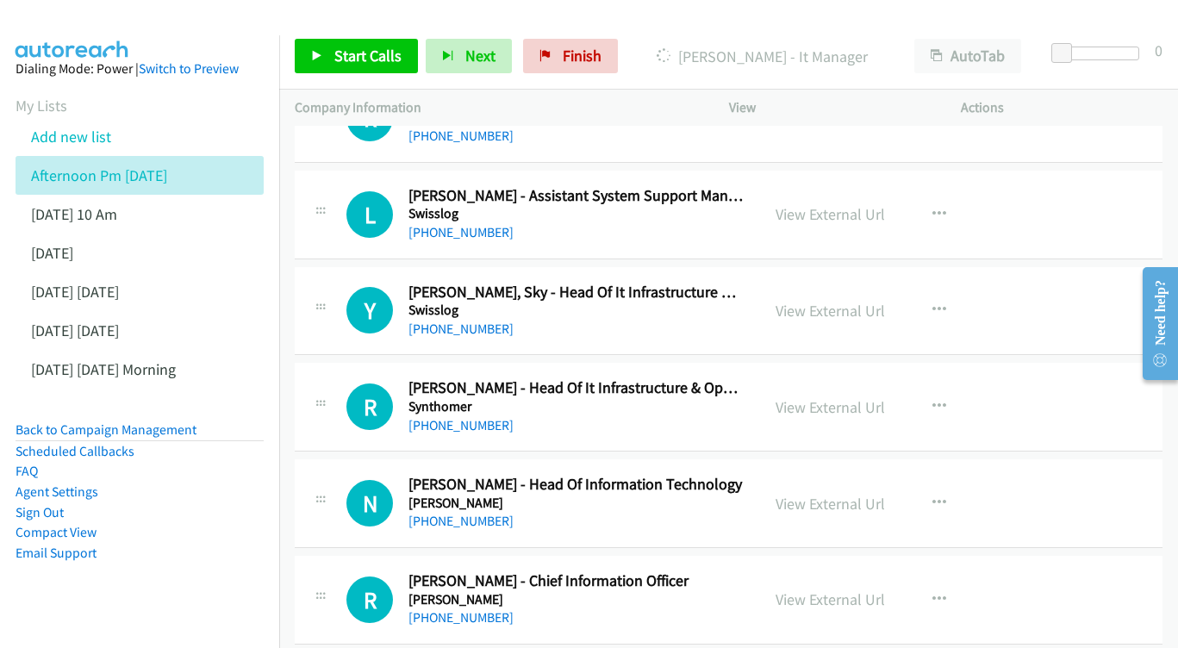
click at [865, 363] on div "R Callback Scheduled [PERSON_NAME] - Head Of It Infrastructure & Operations, As…" at bounding box center [729, 407] width 868 height 89
click at [844, 397] on link "View External Url" at bounding box center [829, 407] width 109 height 20
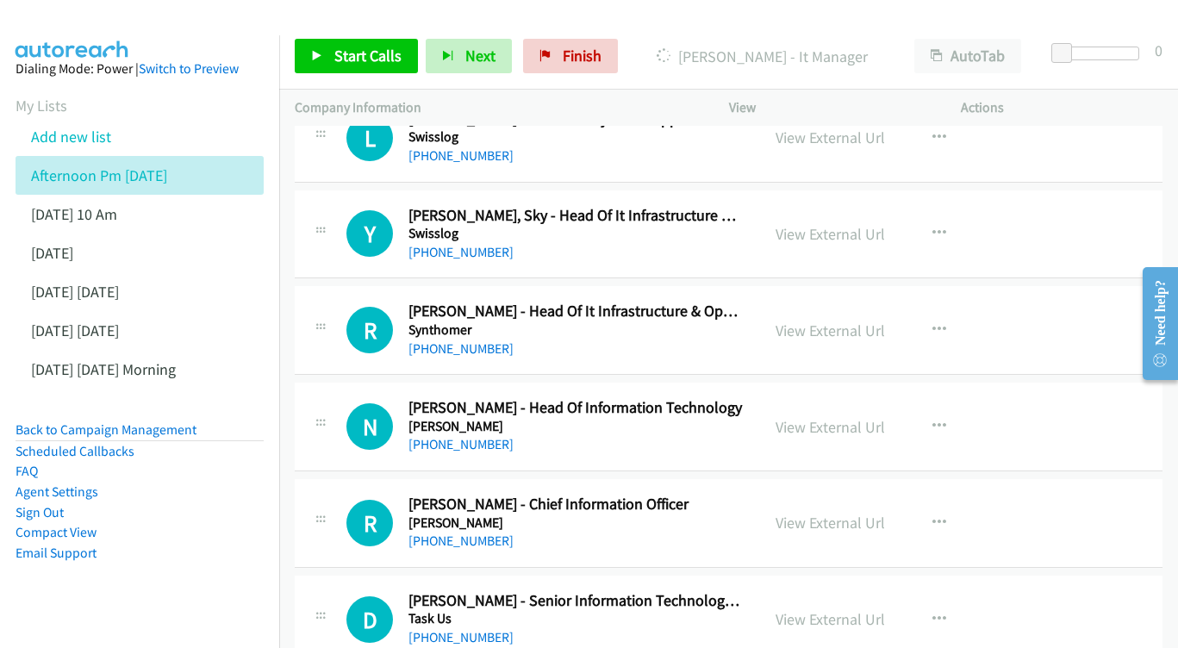
scroll to position [12783, 0]
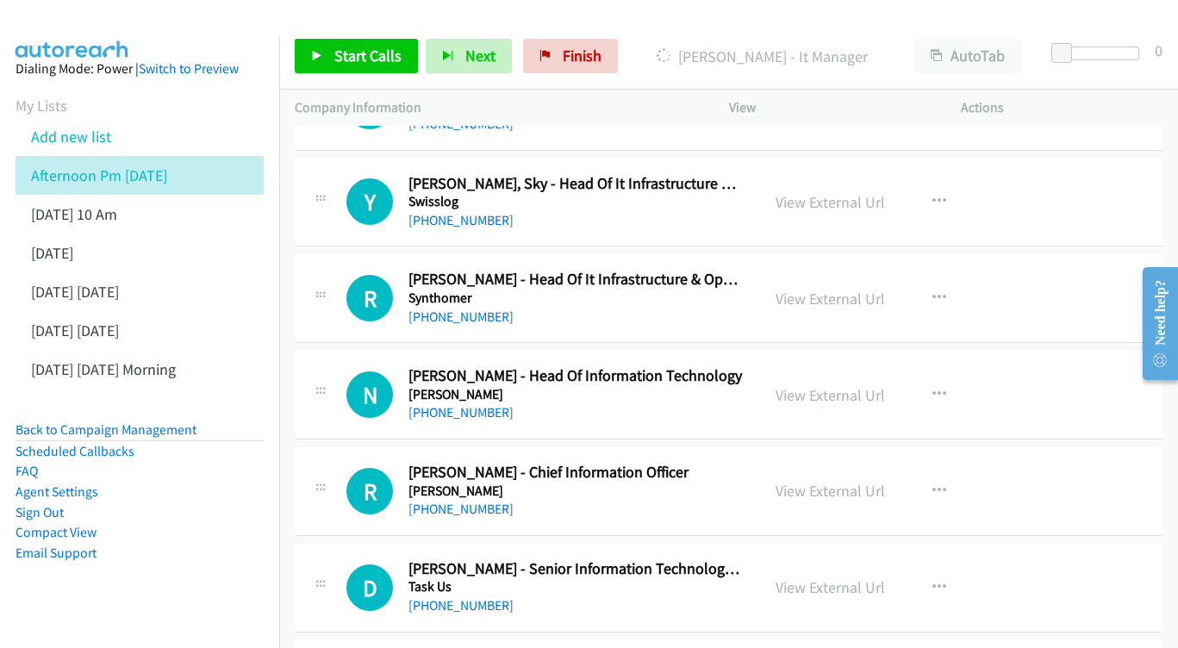
click at [842, 366] on div "View External Url View External Url Schedule/Manage Callback Start Calls Here R…" at bounding box center [884, 394] width 248 height 57
click at [835, 385] on link "View External Url" at bounding box center [829, 395] width 109 height 20
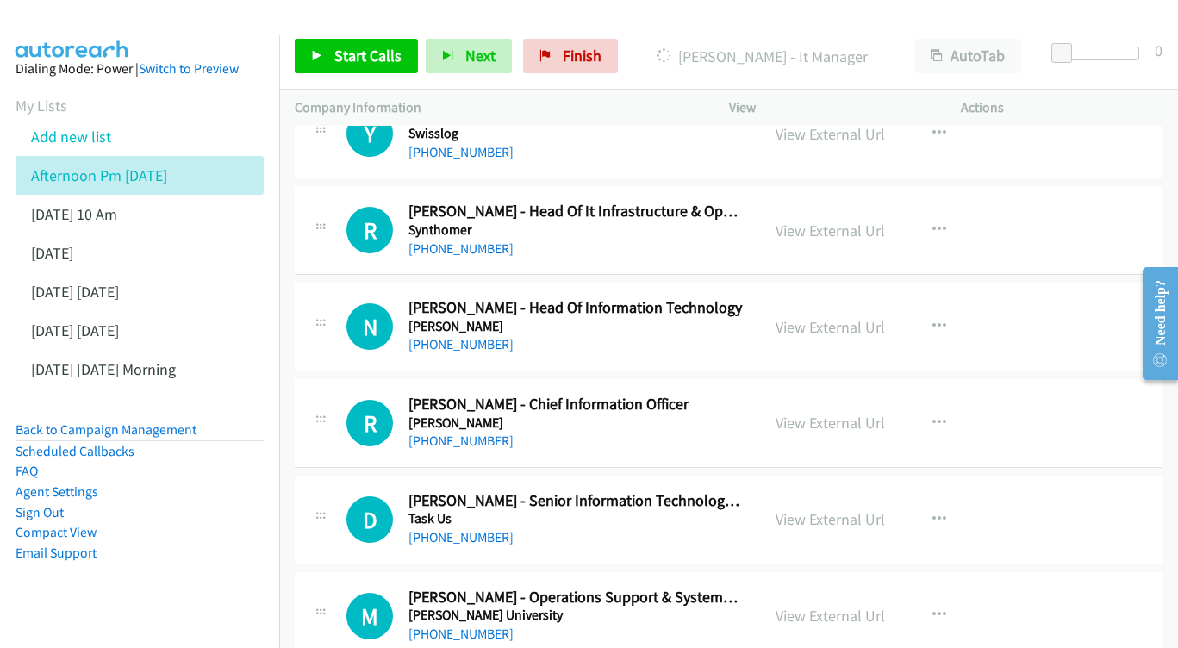
scroll to position [12854, 0]
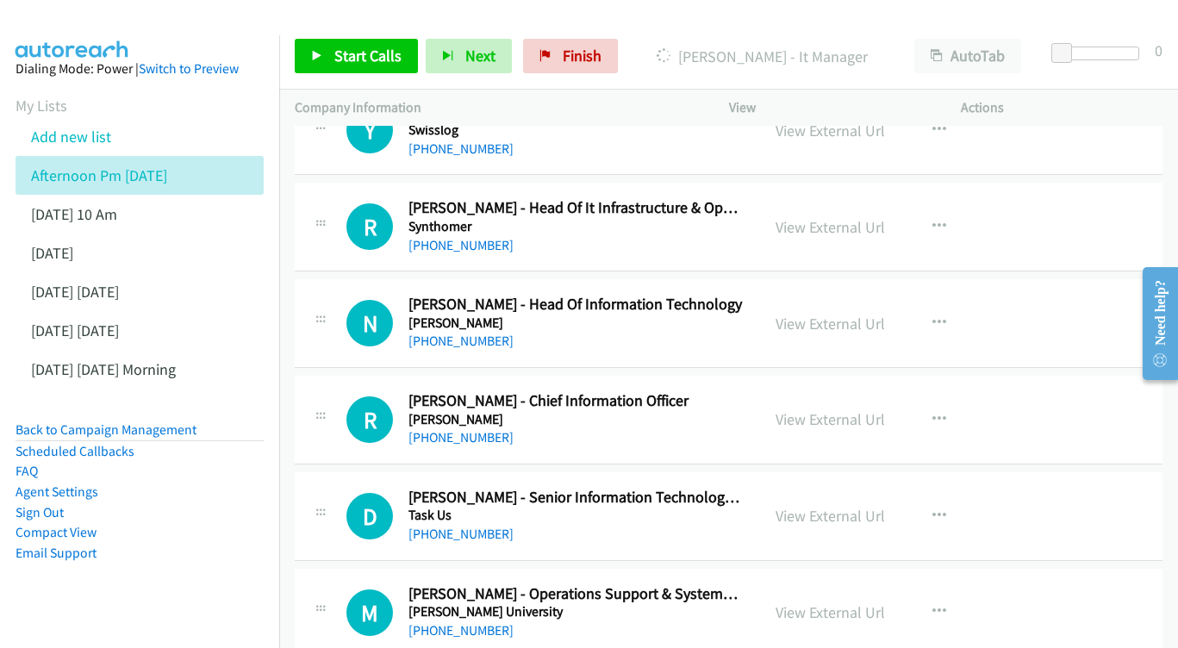
click at [813, 407] on div "View External Url" at bounding box center [829, 418] width 109 height 23
click at [811, 409] on link "View External Url" at bounding box center [829, 419] width 109 height 20
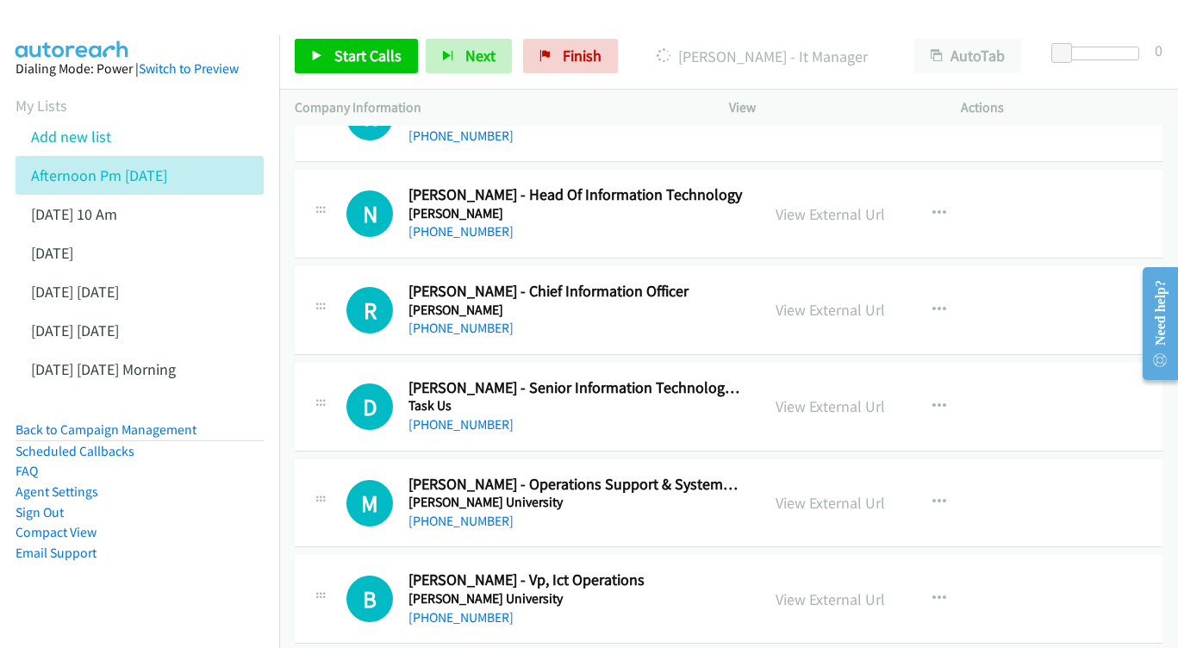
scroll to position [12983, 0]
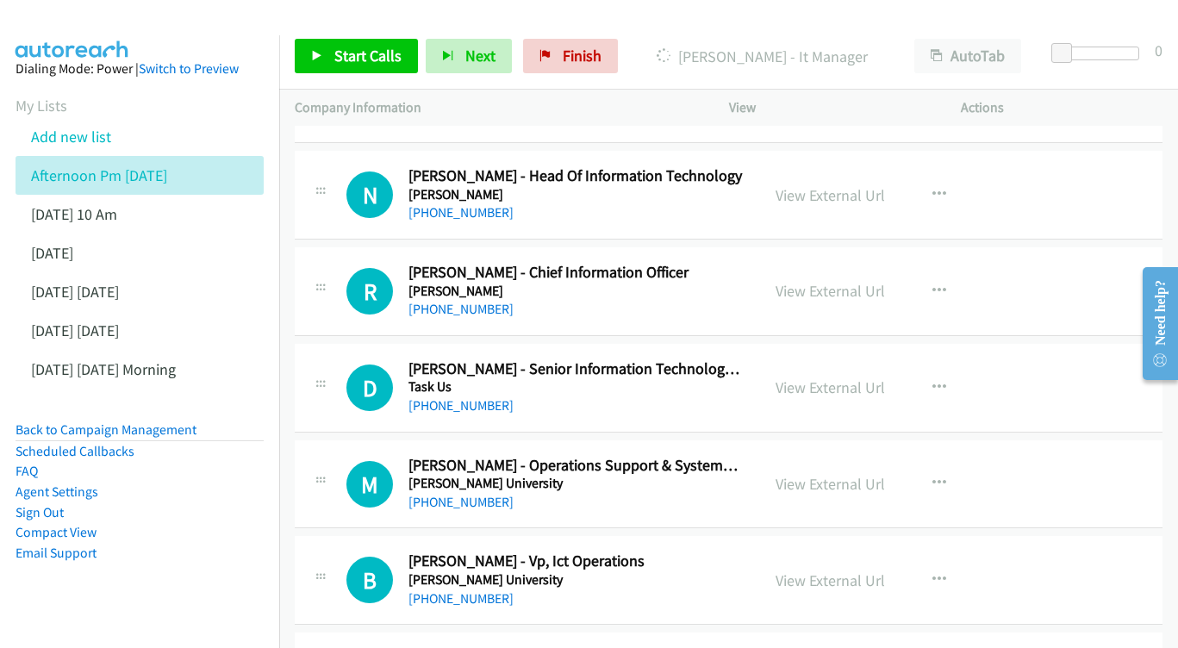
click at [793, 359] on div "View External Url View External Url Schedule/Manage Callback Start Calls Here R…" at bounding box center [884, 387] width 248 height 57
click at [812, 377] on link "View External Url" at bounding box center [829, 387] width 109 height 20
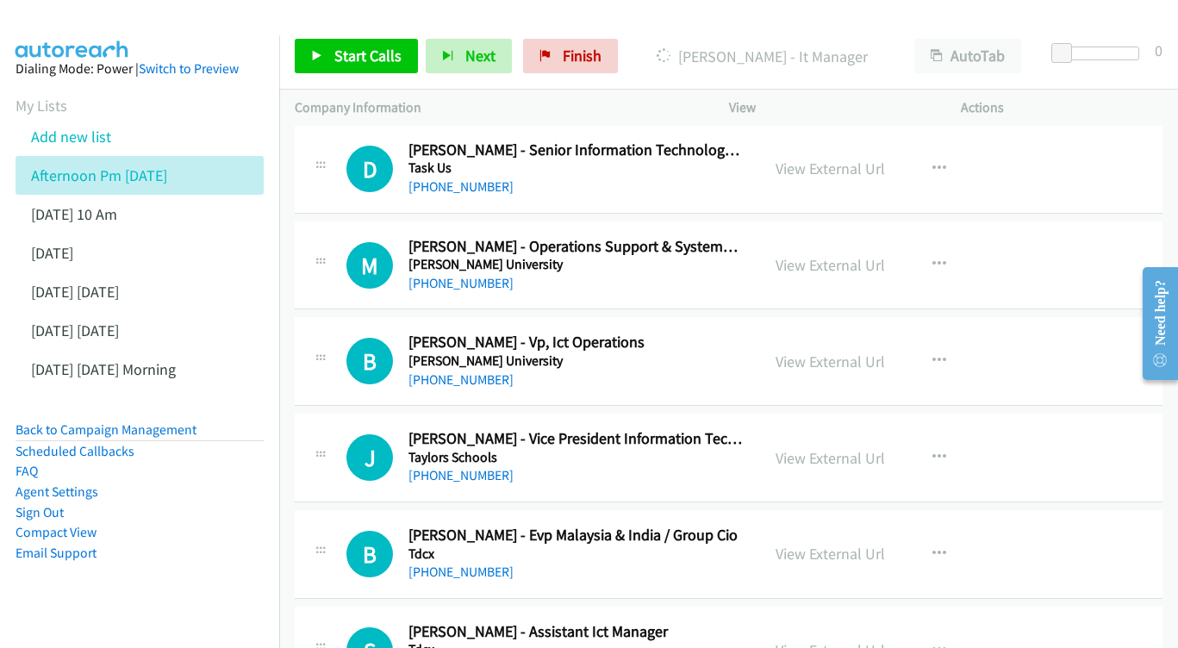
scroll to position [13232, 0]
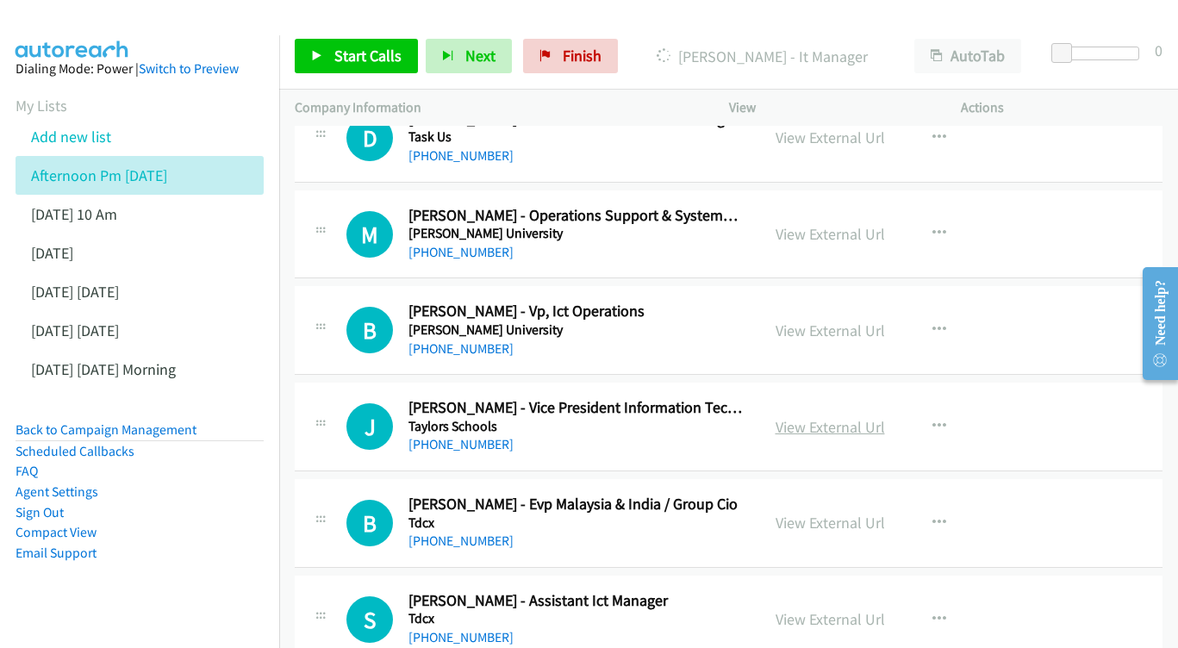
click at [830, 417] on link "View External Url" at bounding box center [829, 427] width 109 height 20
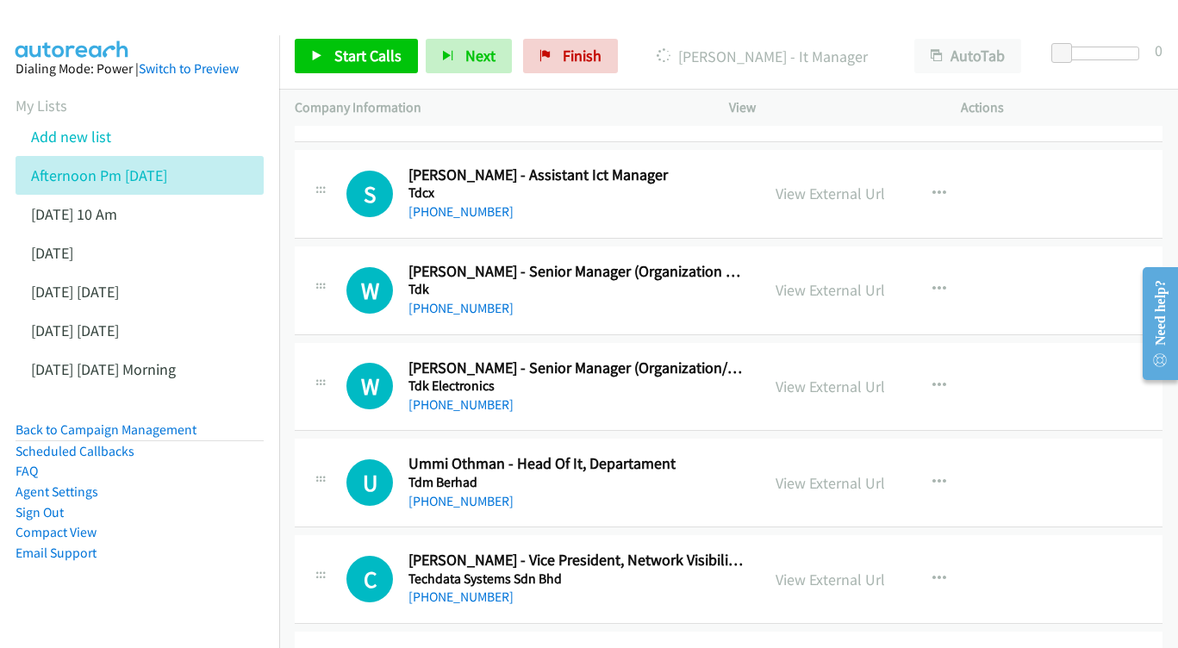
scroll to position [13683, 0]
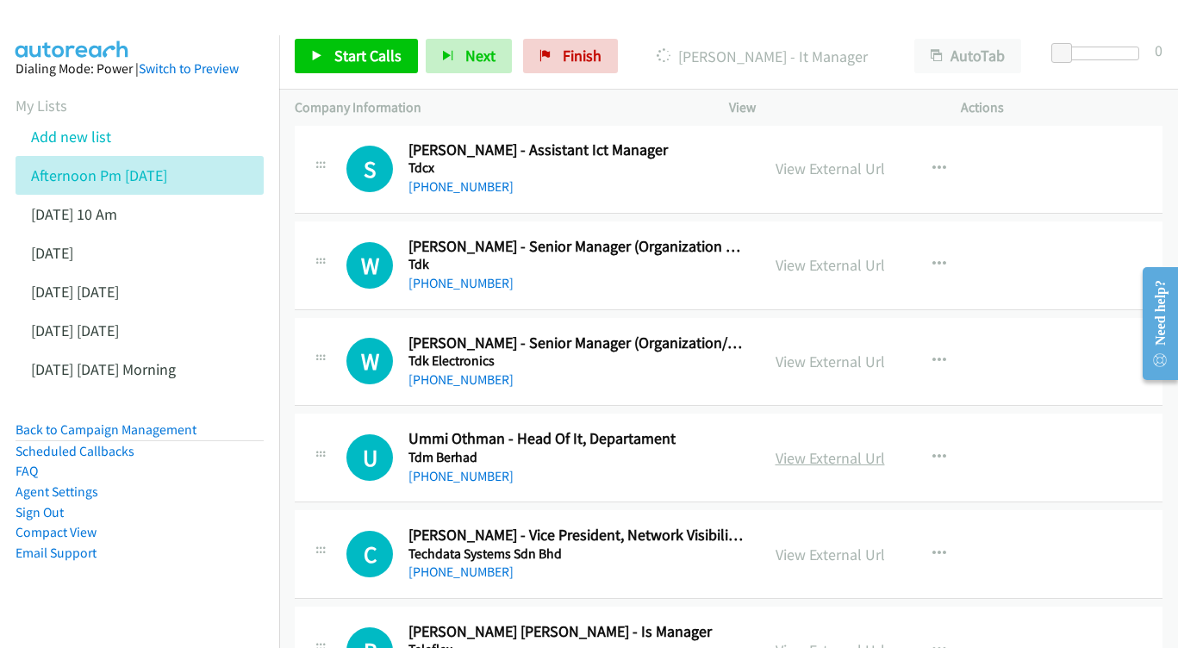
click at [830, 448] on link "View External Url" at bounding box center [829, 458] width 109 height 20
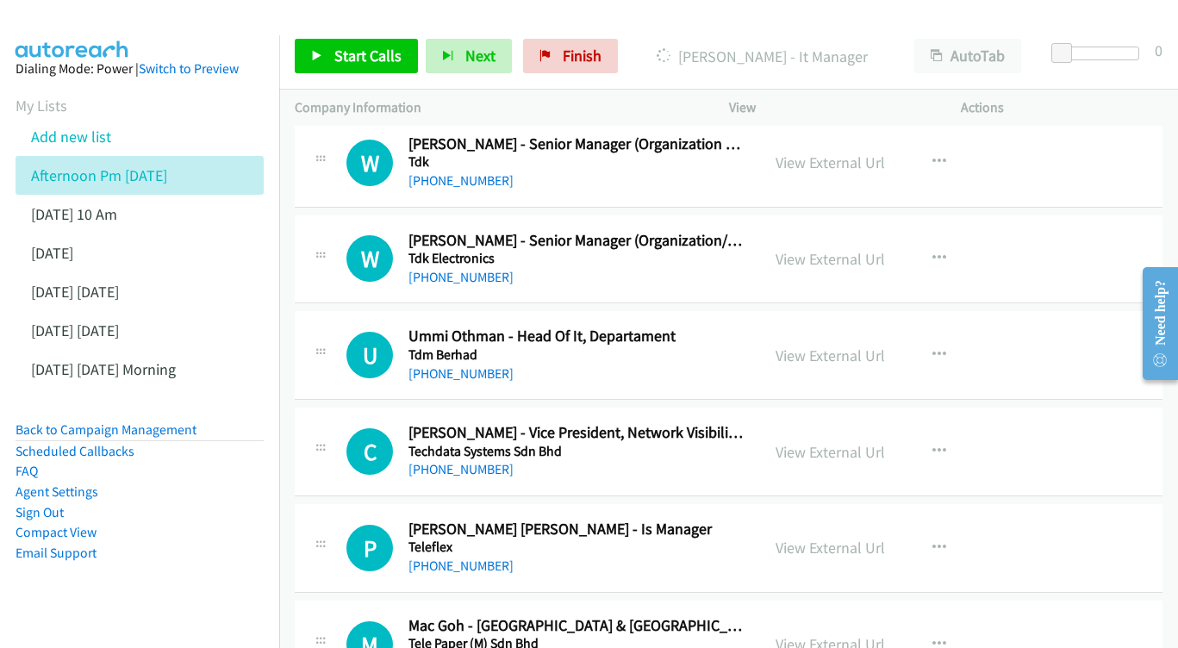
scroll to position [13814, 0]
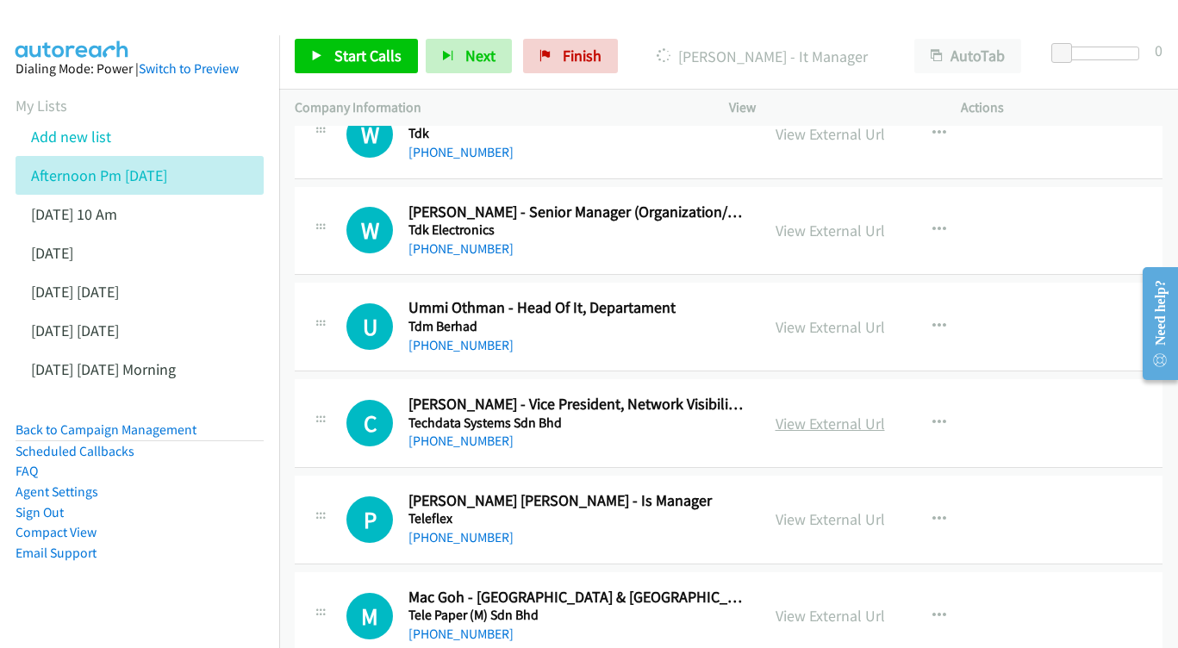
click at [809, 414] on link "View External Url" at bounding box center [829, 424] width 109 height 20
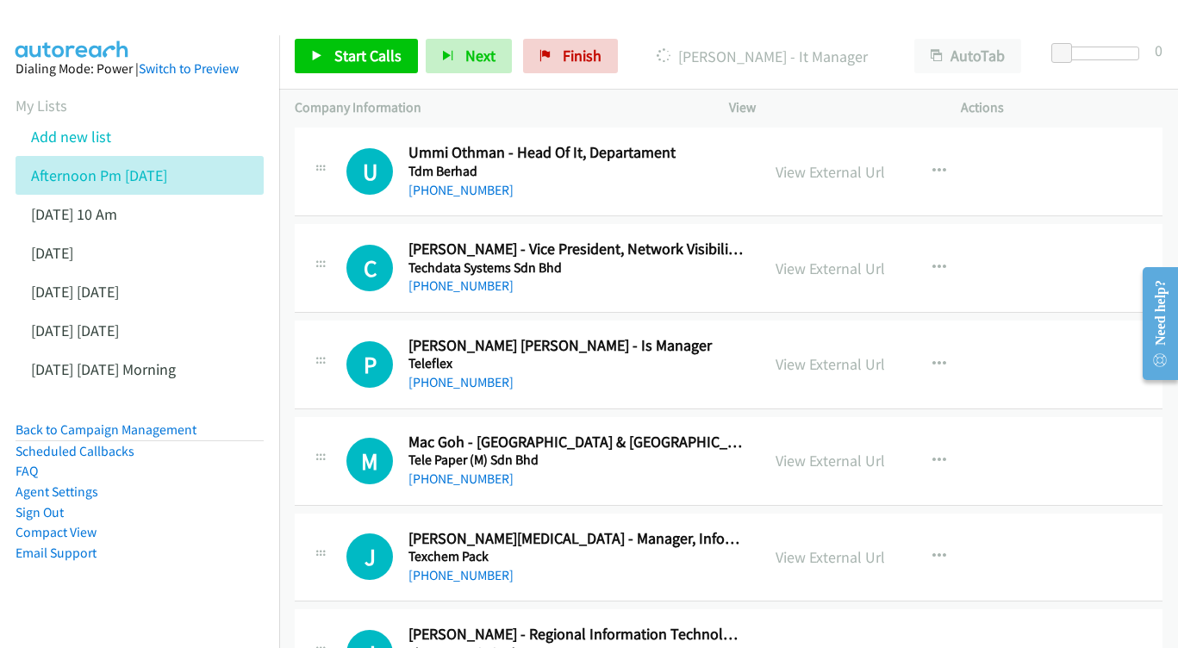
scroll to position [14001, 0]
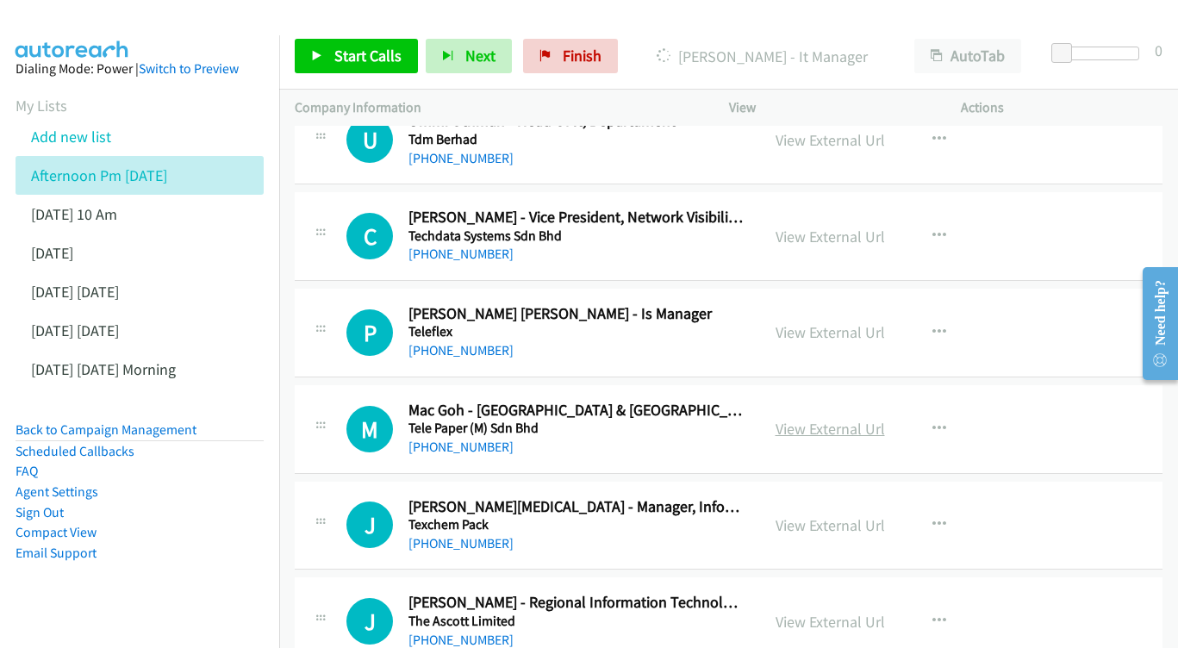
click at [815, 419] on link "View External Url" at bounding box center [829, 429] width 109 height 20
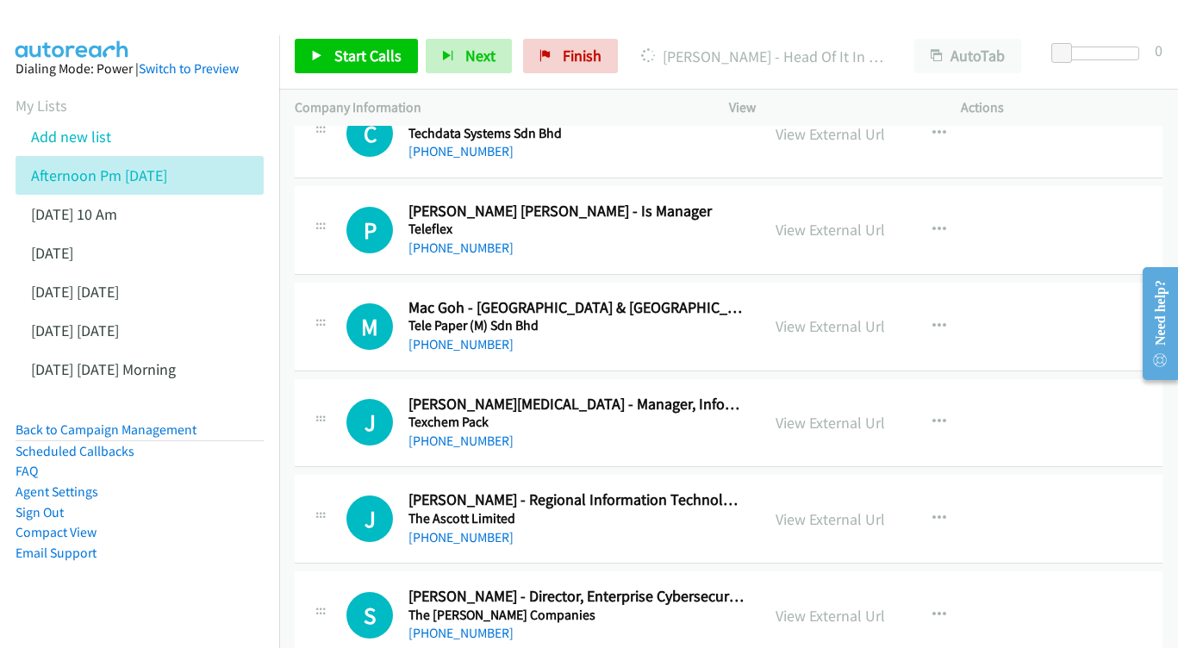
scroll to position [14128, 0]
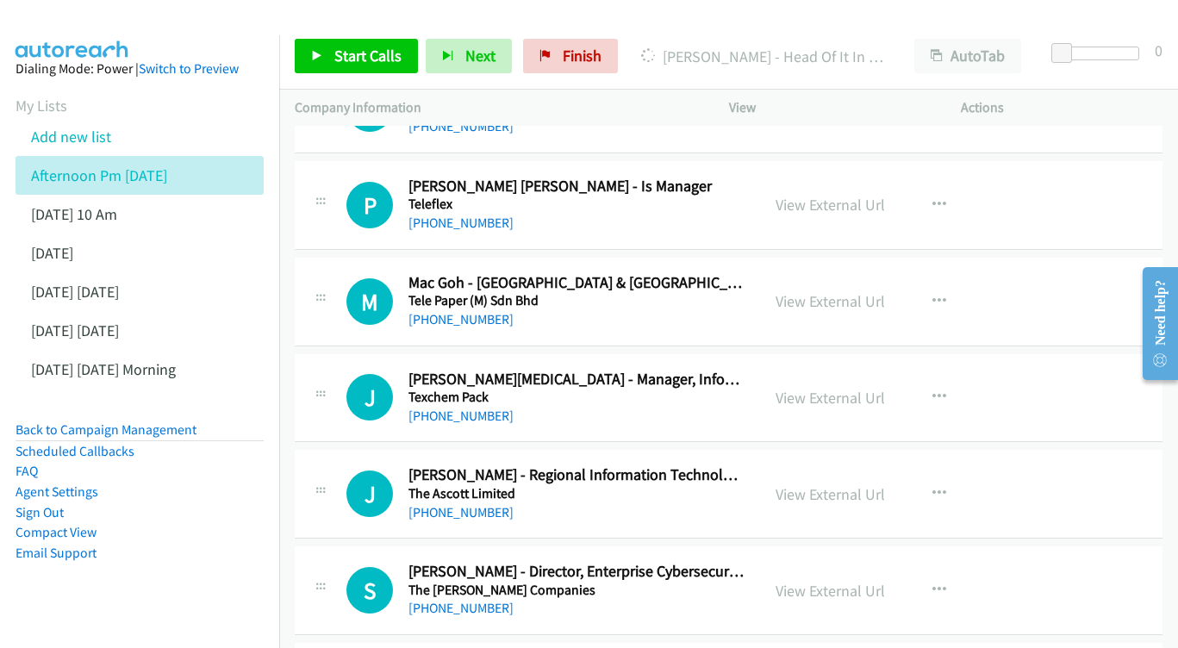
click at [855, 370] on div "View External Url View External Url Schedule/Manage Callback Start Calls Here R…" at bounding box center [884, 398] width 248 height 57
click at [849, 388] on link "View External Url" at bounding box center [829, 398] width 109 height 20
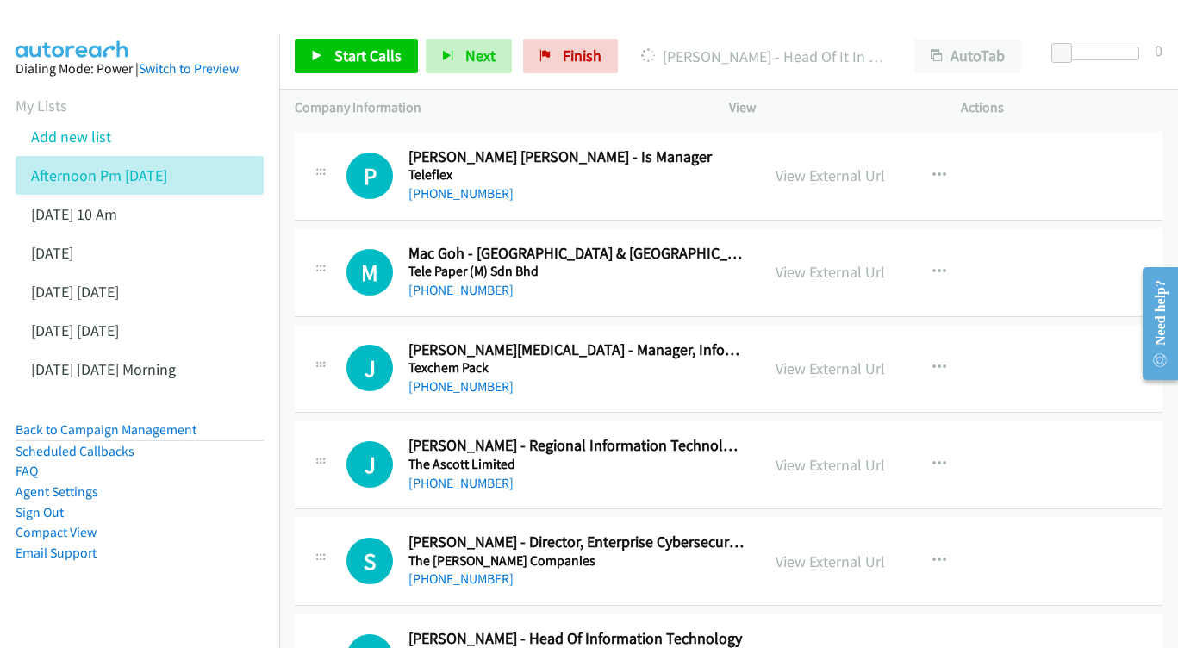
scroll to position [14189, 0]
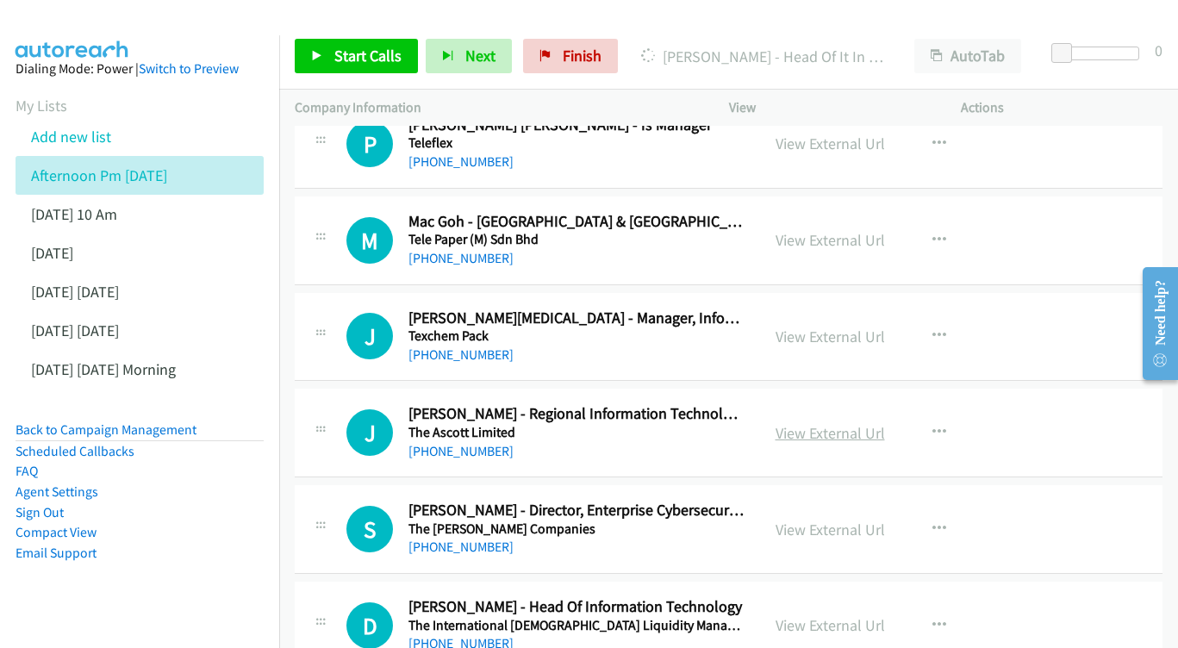
click at [823, 423] on link "View External Url" at bounding box center [829, 433] width 109 height 20
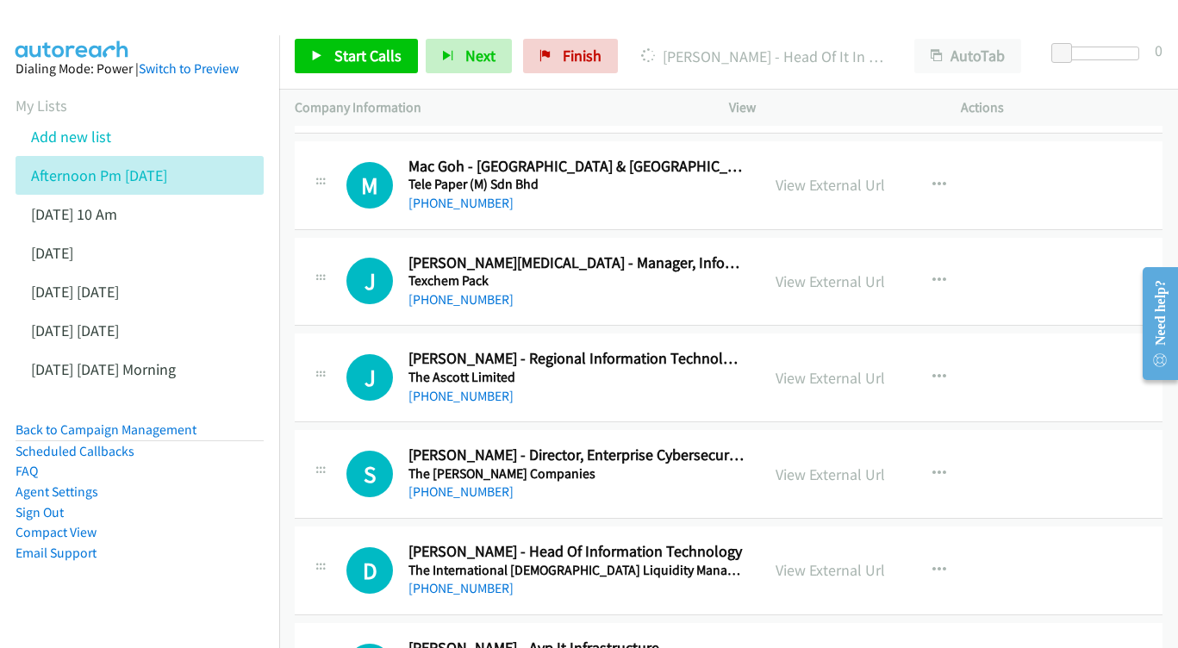
scroll to position [14275, 0]
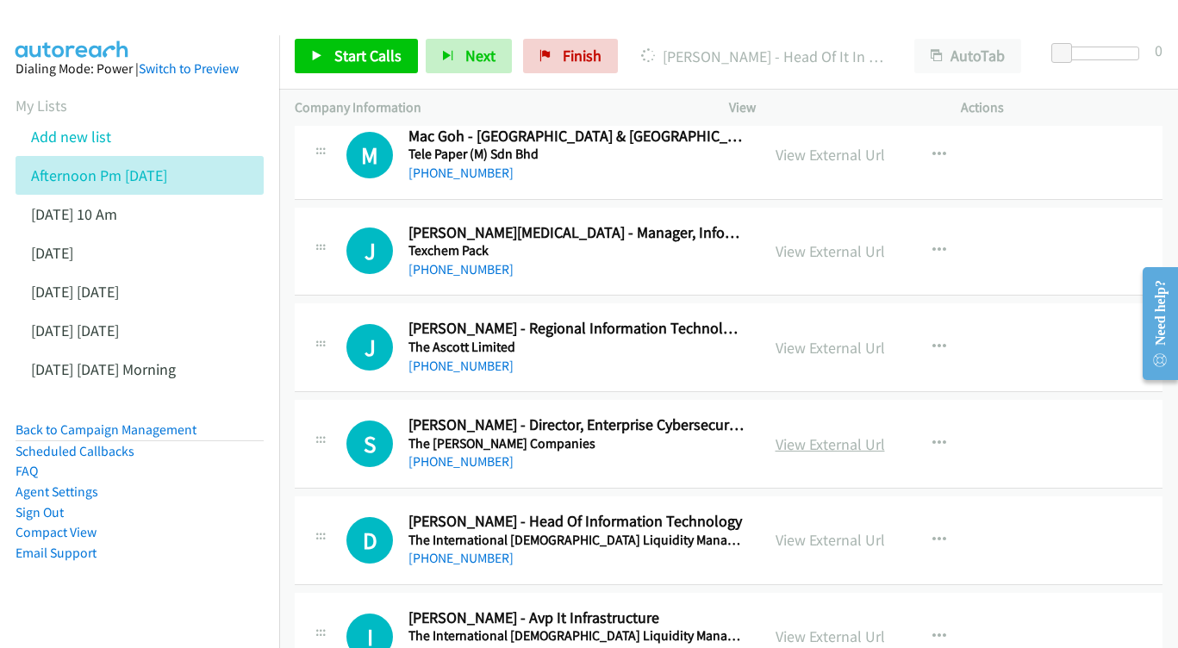
click at [824, 434] on link "View External Url" at bounding box center [829, 444] width 109 height 20
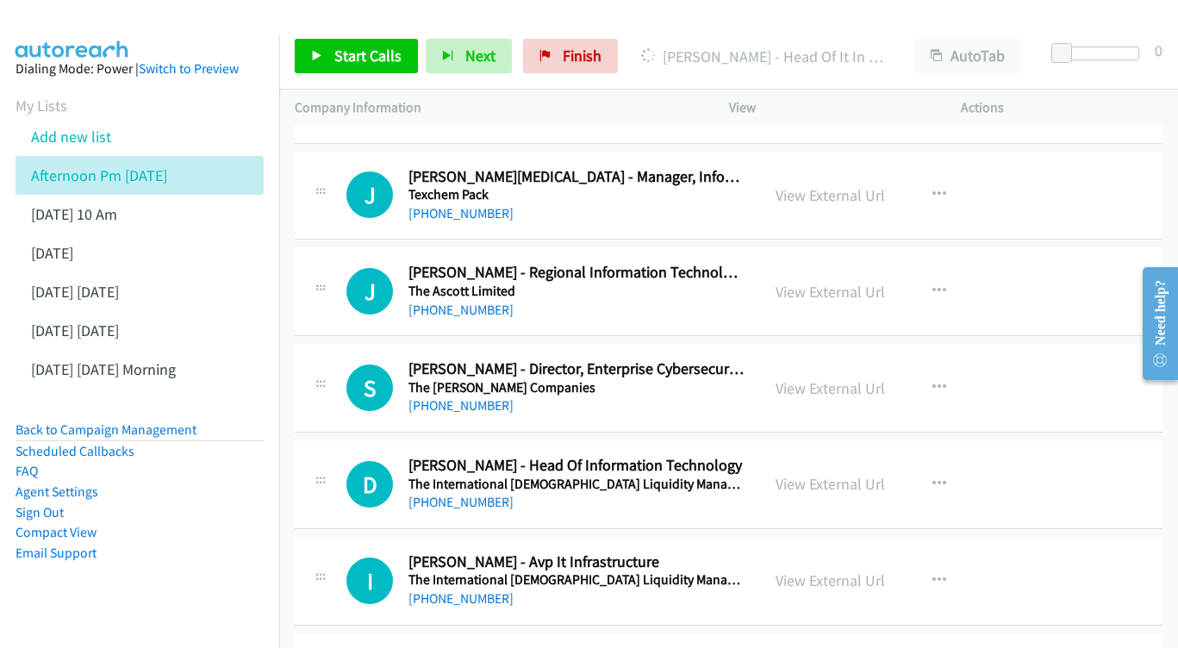
scroll to position [14363, 0]
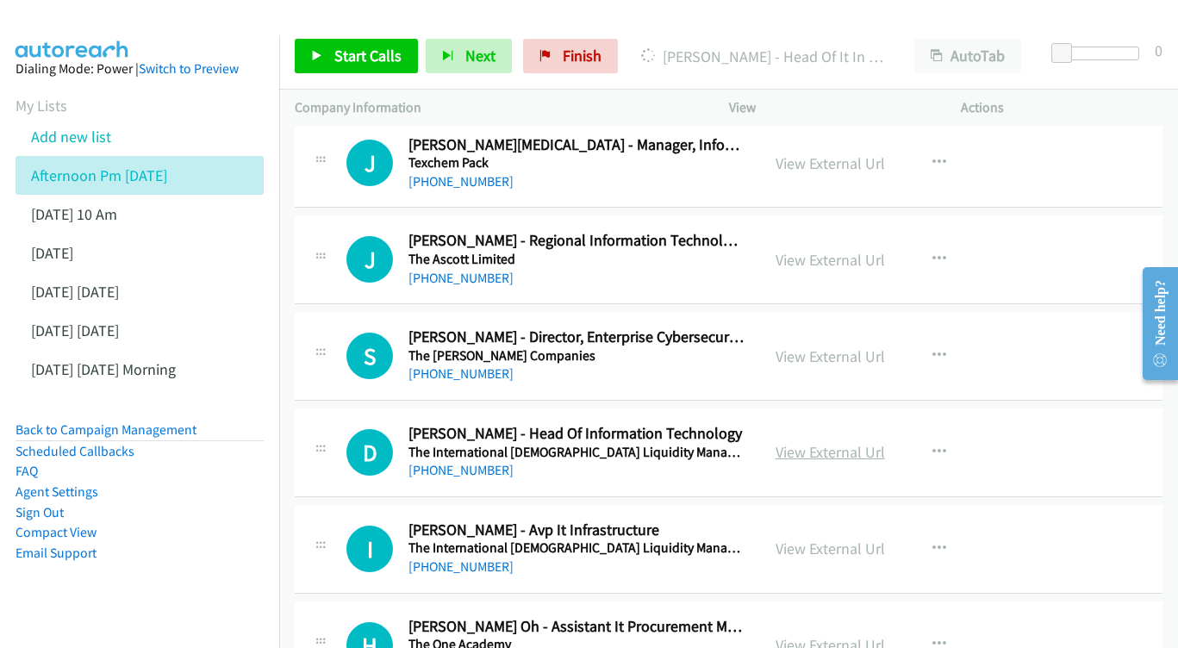
click at [846, 442] on link "View External Url" at bounding box center [829, 452] width 109 height 20
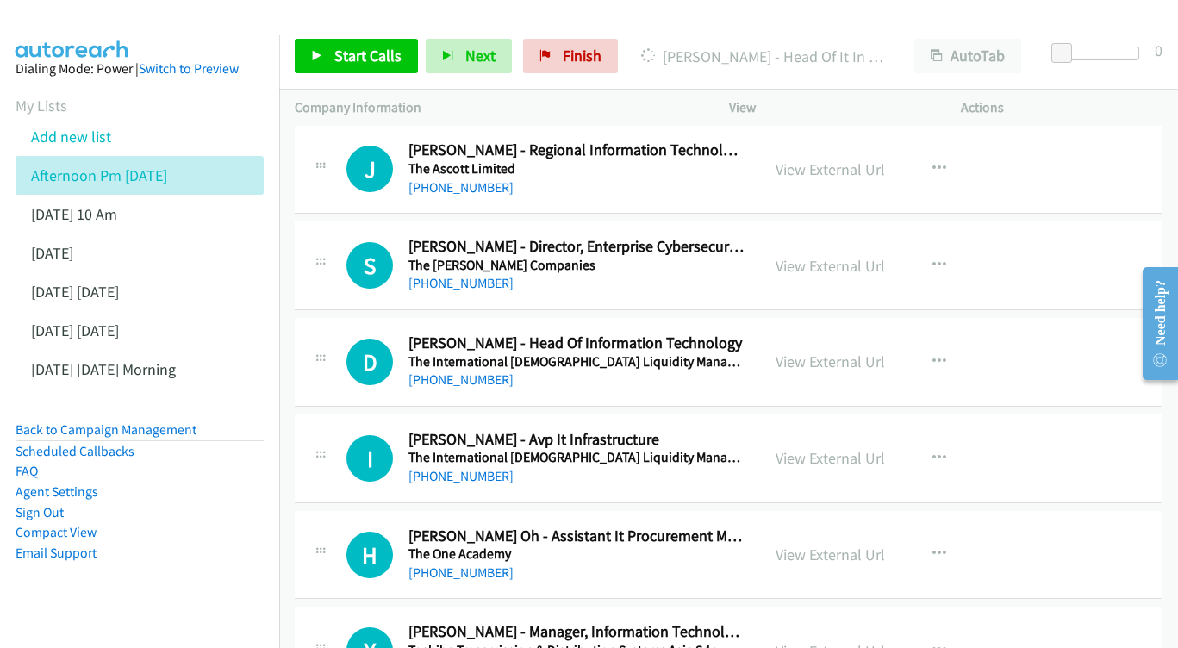
scroll to position [14481, 0]
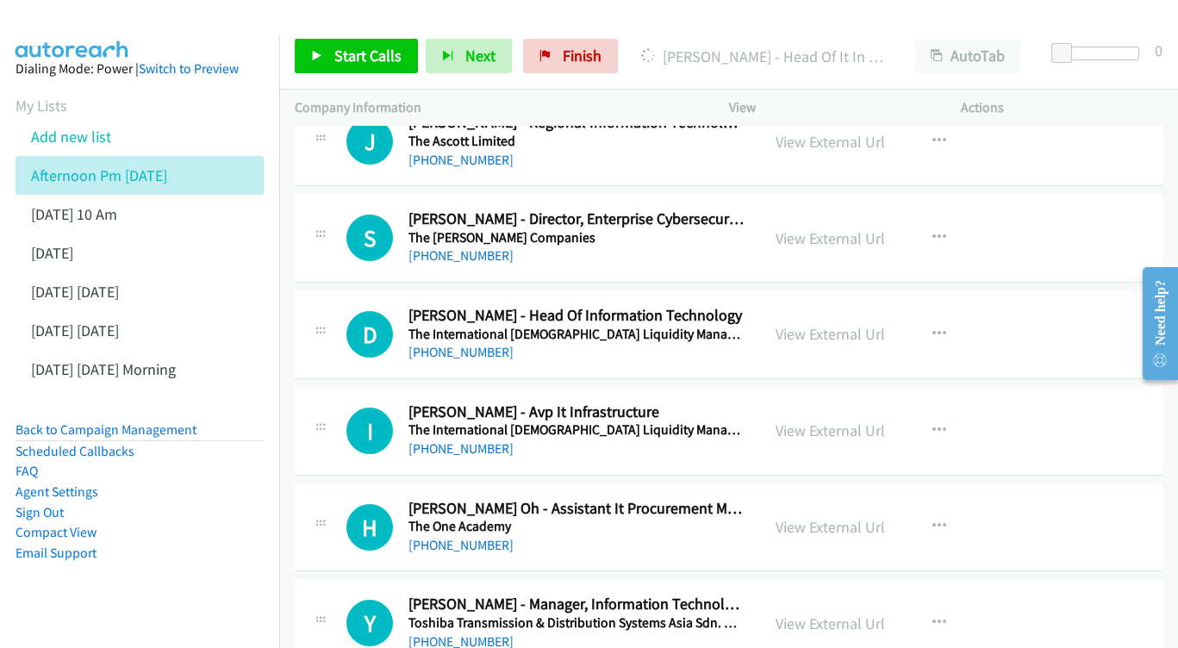
click at [828, 402] on div "View External Url View External Url Schedule/Manage Callback Start Calls Here R…" at bounding box center [884, 430] width 248 height 57
click at [829, 402] on div "View External Url View External Url Schedule/Manage Callback Start Calls Here R…" at bounding box center [884, 430] width 248 height 57
click at [831, 420] on link "View External Url" at bounding box center [829, 430] width 109 height 20
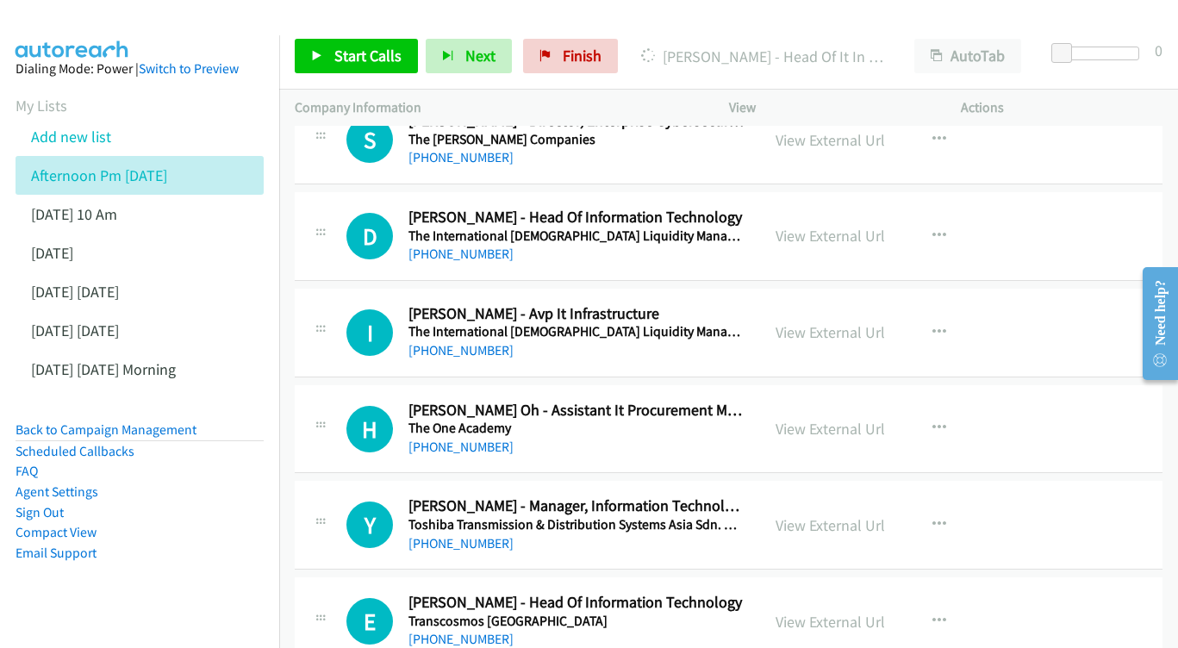
scroll to position [14582, 0]
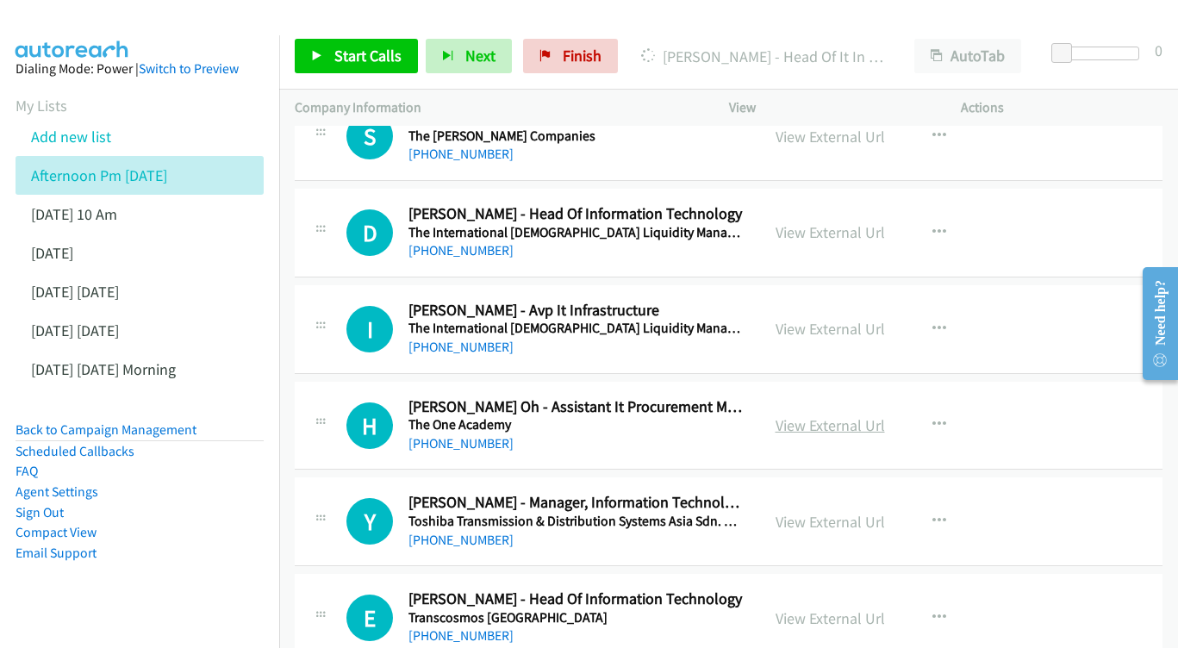
click at [805, 415] on link "View External Url" at bounding box center [829, 425] width 109 height 20
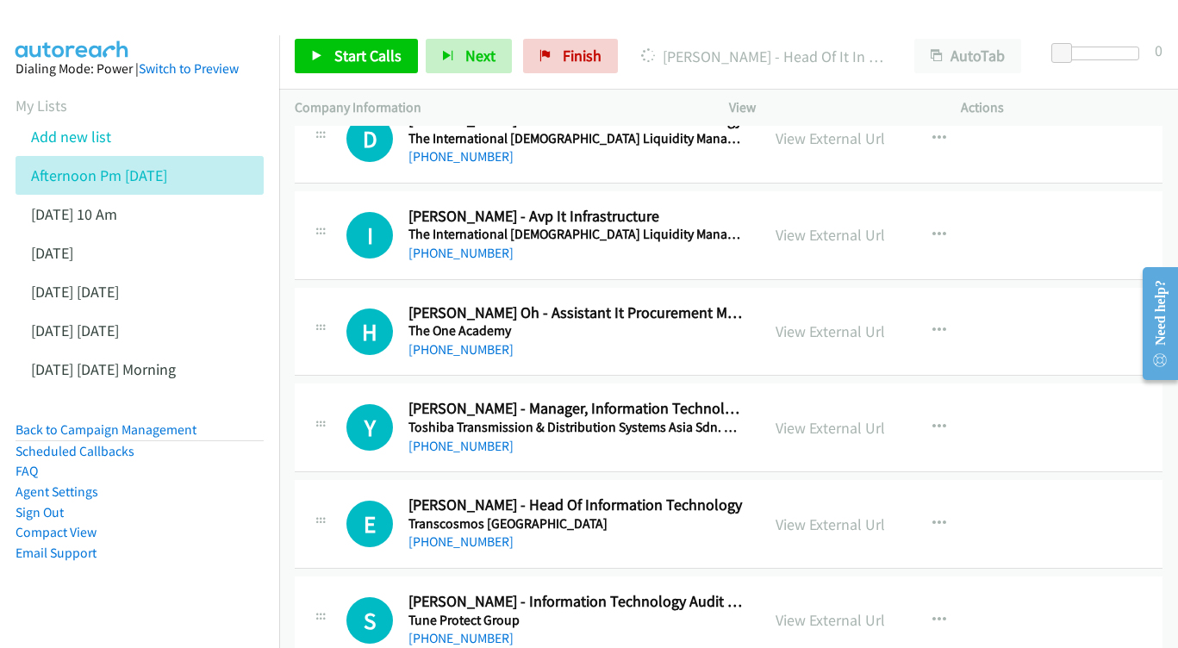
scroll to position [14680, 0]
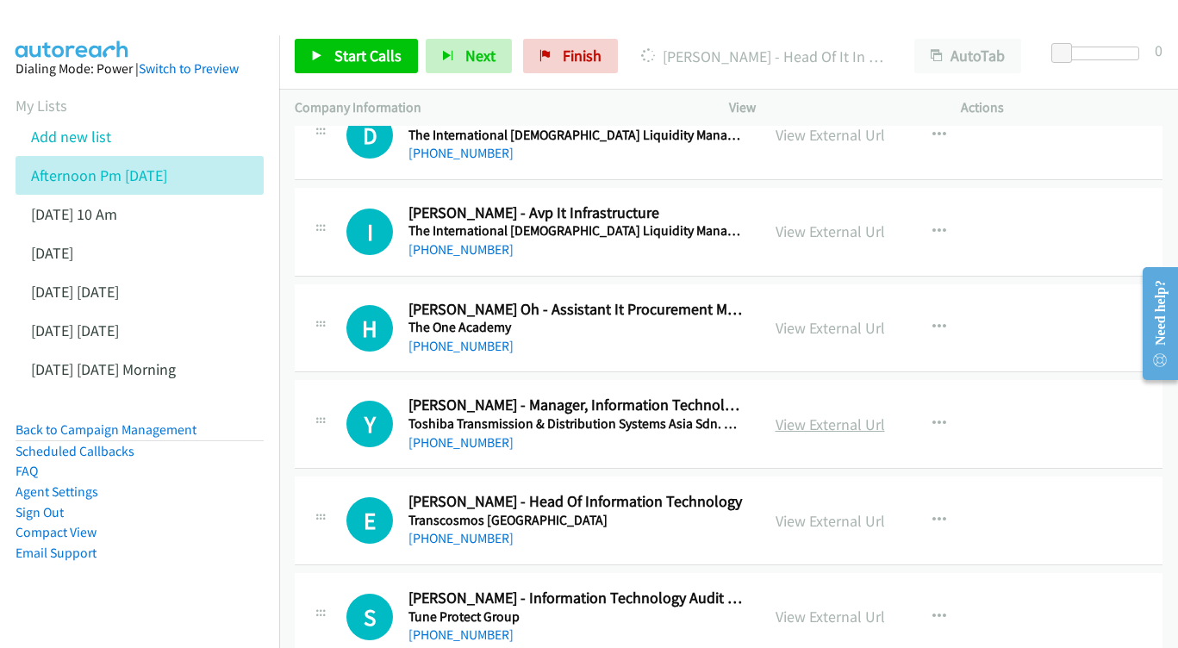
click at [805, 414] on link "View External Url" at bounding box center [829, 424] width 109 height 20
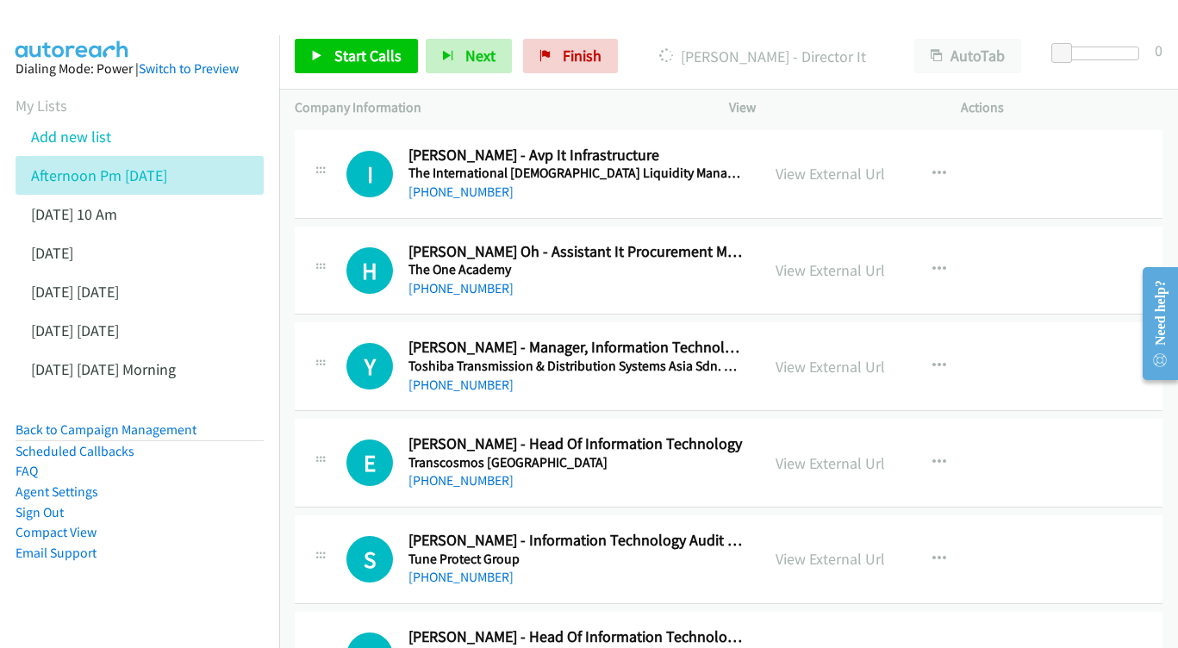
scroll to position [14763, 0]
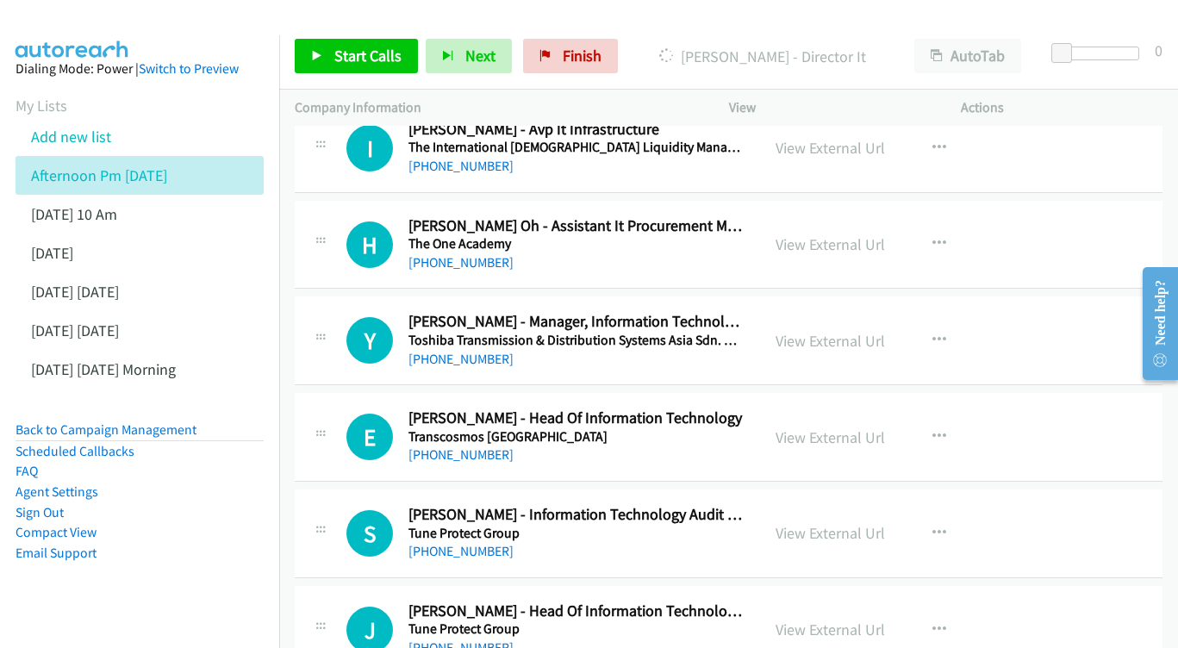
click at [805, 426] on div "View External Url" at bounding box center [829, 437] width 109 height 23
click at [806, 427] on link "View External Url" at bounding box center [829, 437] width 109 height 20
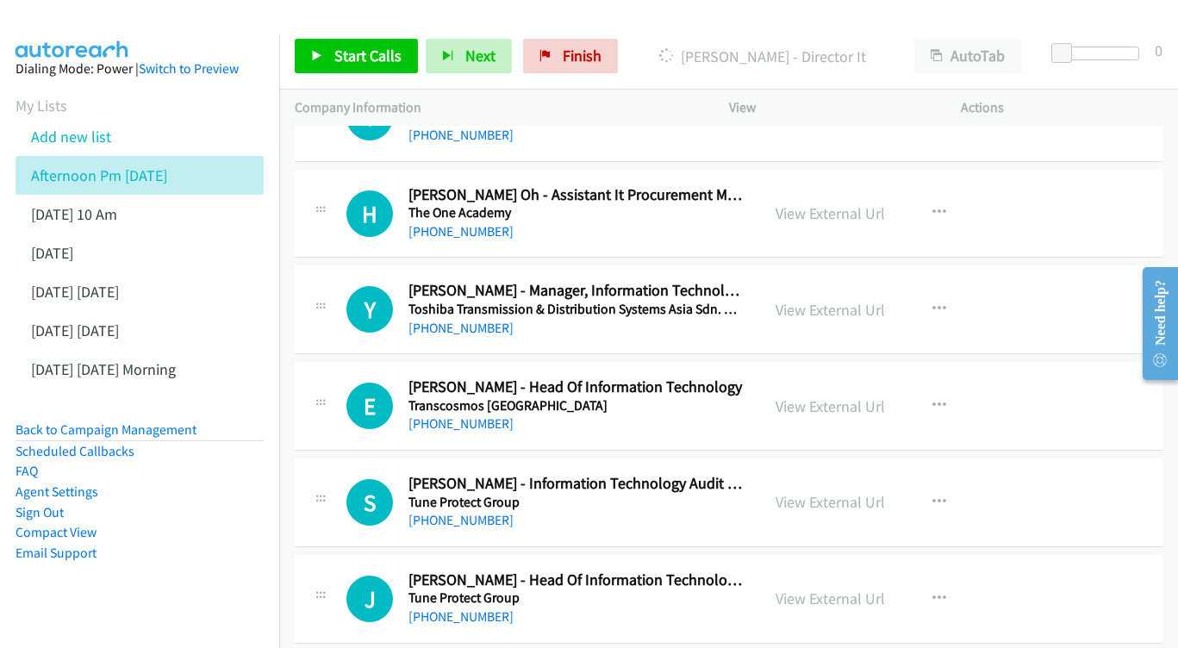
scroll to position [14826, 0]
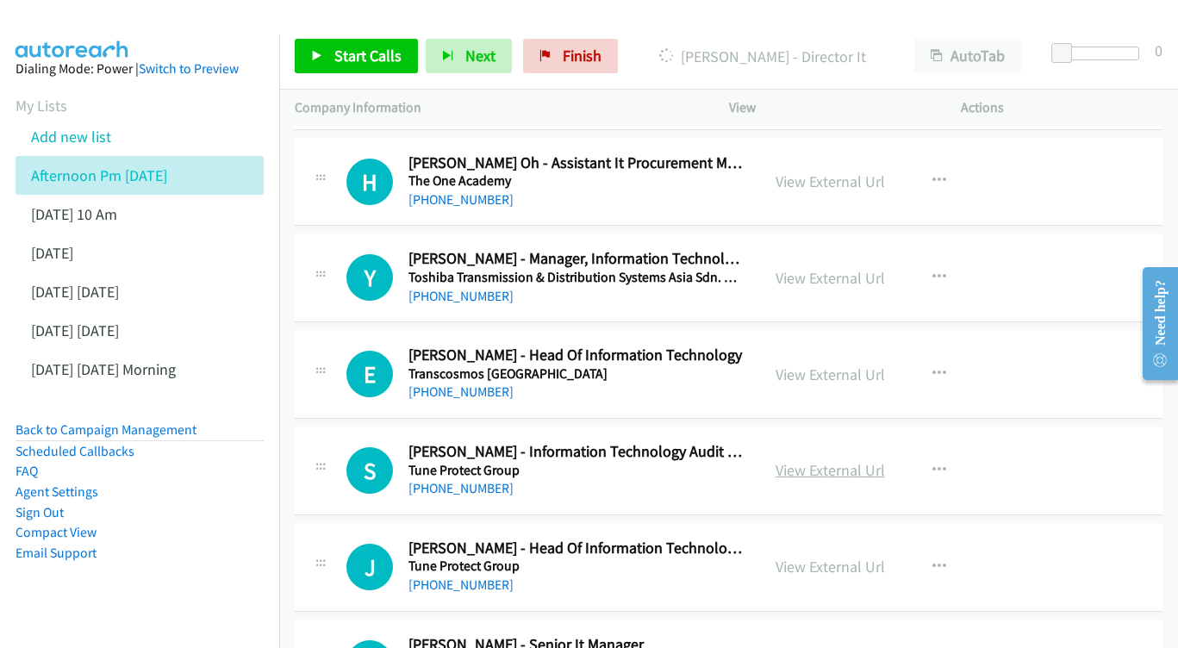
click at [810, 460] on link "View External Url" at bounding box center [829, 470] width 109 height 20
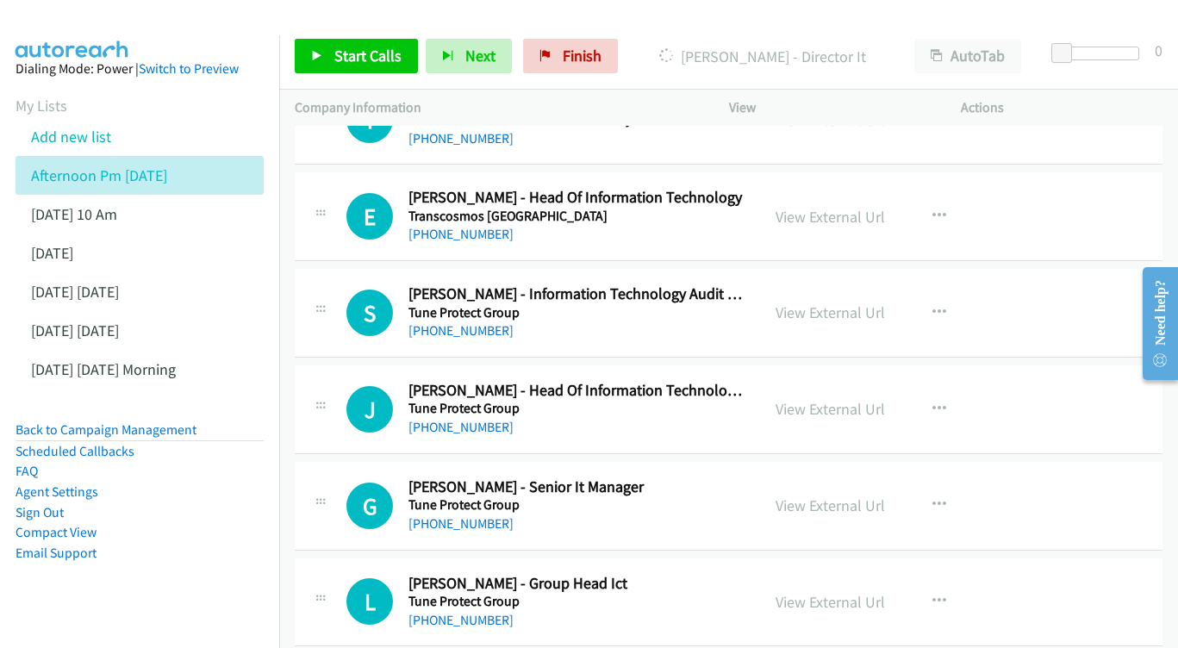
scroll to position [14952, 0]
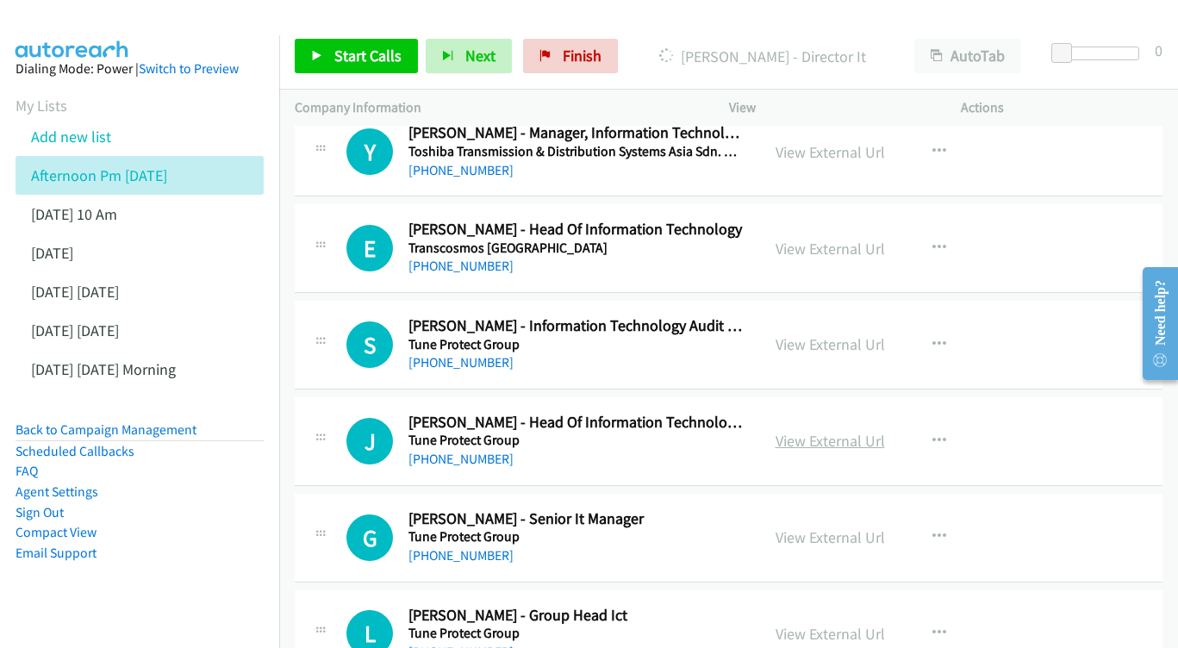
click at [789, 431] on link "View External Url" at bounding box center [829, 441] width 109 height 20
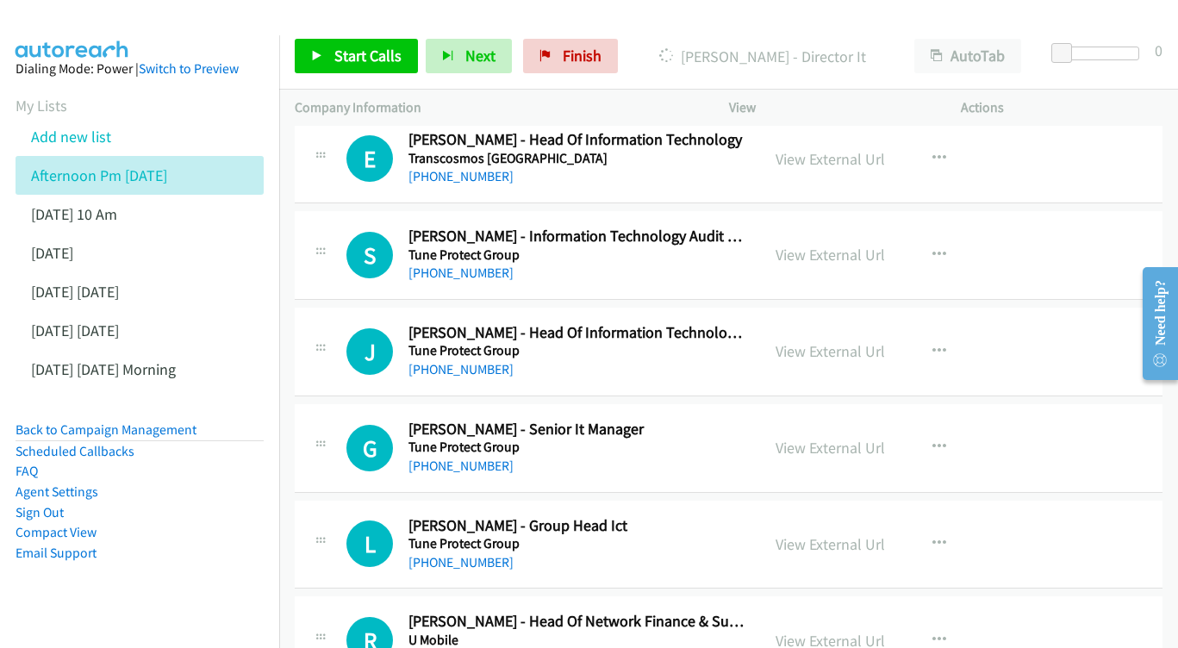
scroll to position [15052, 0]
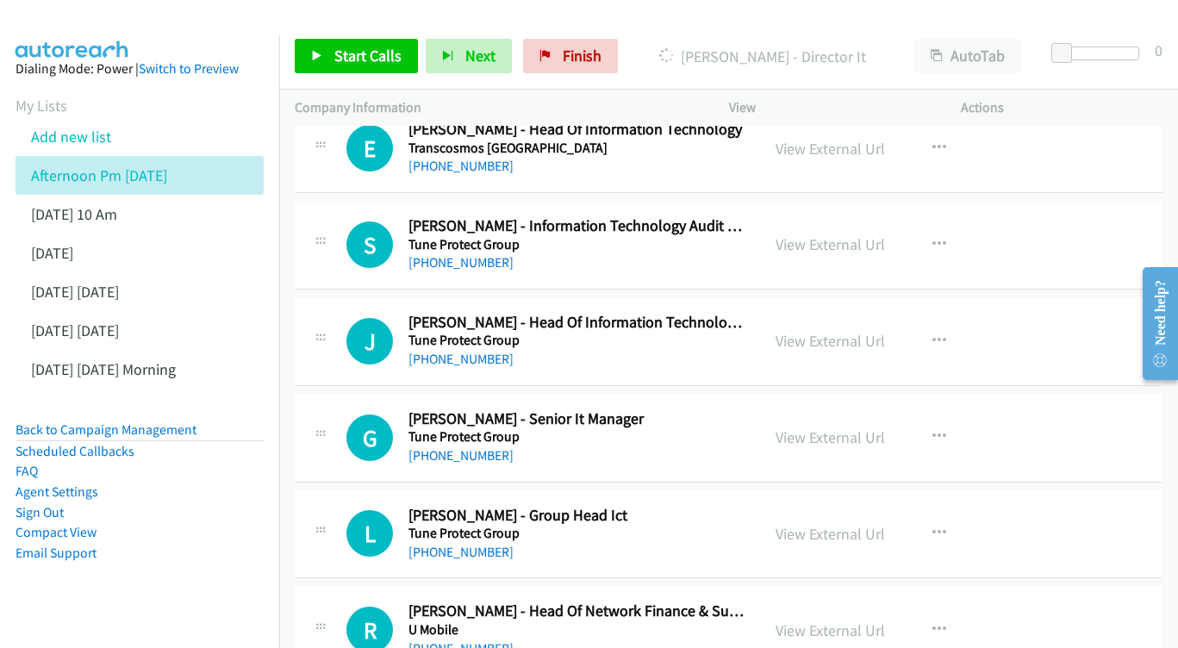
click at [818, 409] on div "View External Url View External Url Schedule/Manage Callback Start Calls Here R…" at bounding box center [884, 437] width 248 height 57
click at [808, 427] on link "View External Url" at bounding box center [829, 437] width 109 height 20
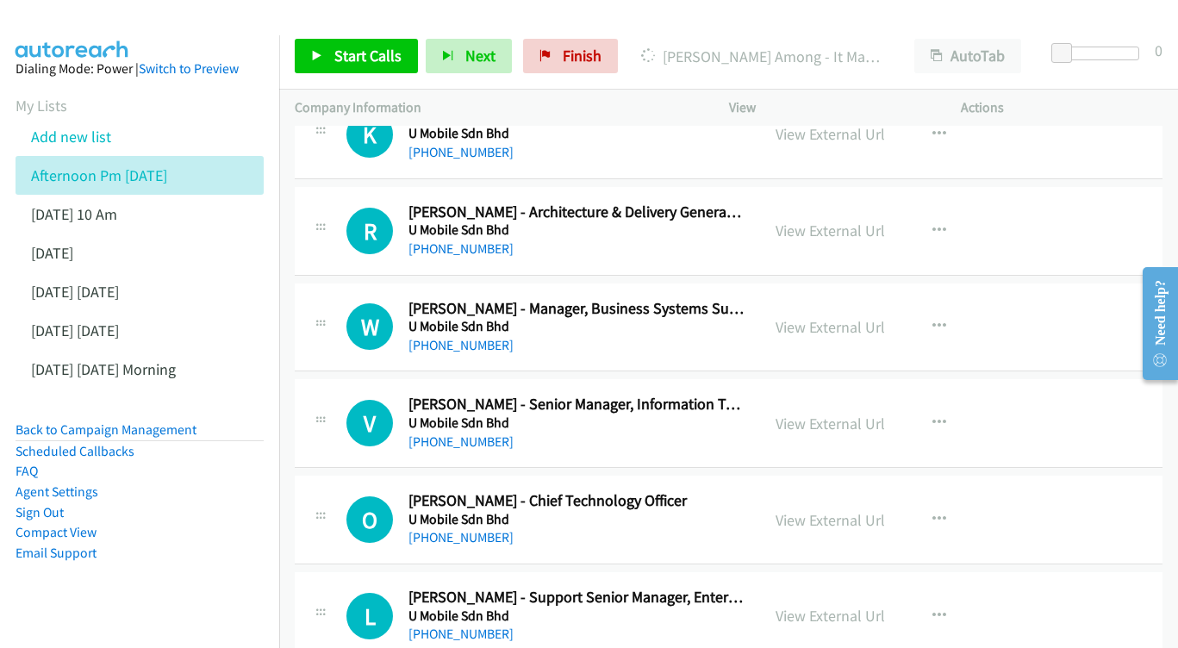
scroll to position [15737, 0]
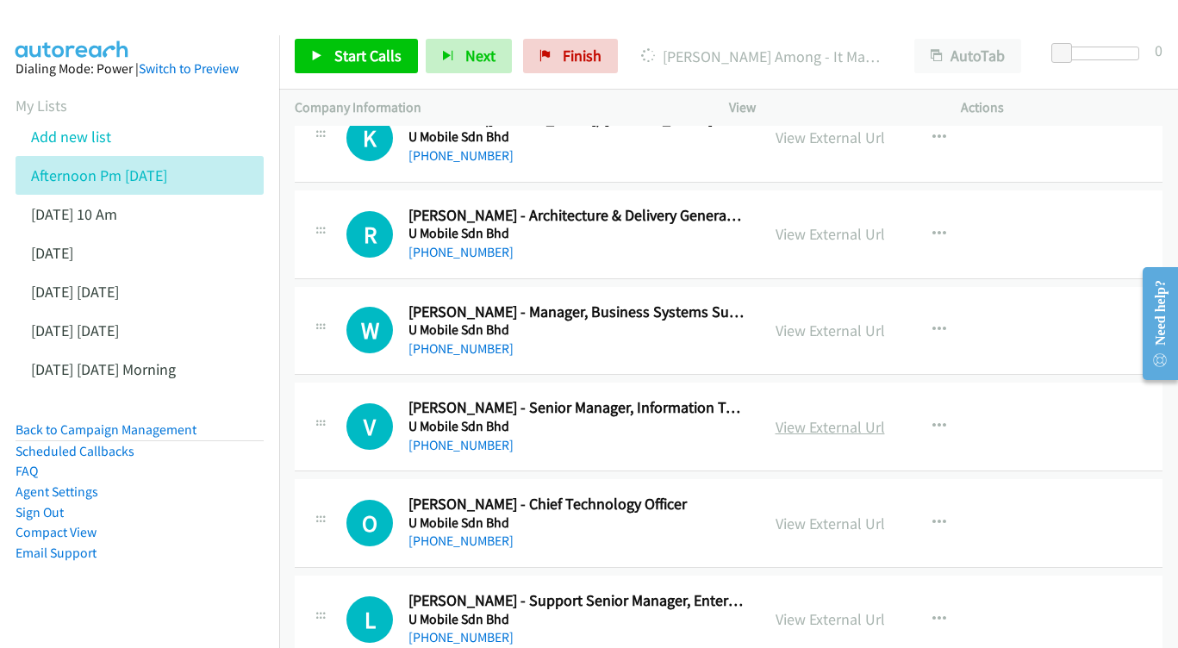
click at [849, 417] on link "View External Url" at bounding box center [829, 427] width 109 height 20
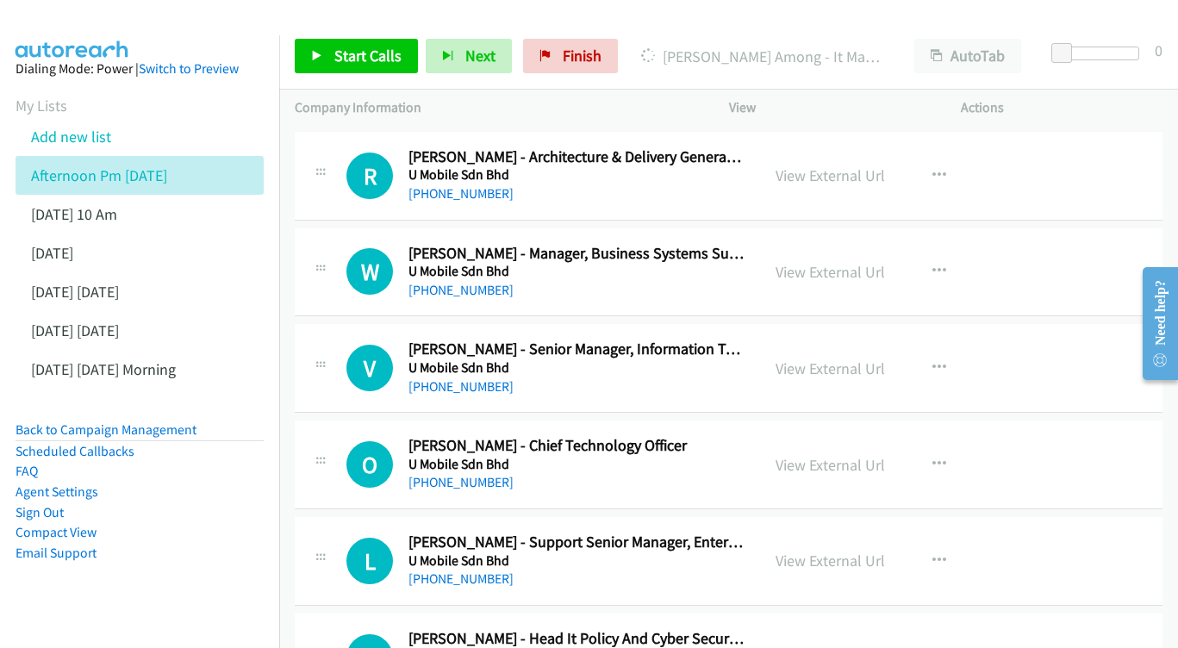
scroll to position [15822, 0]
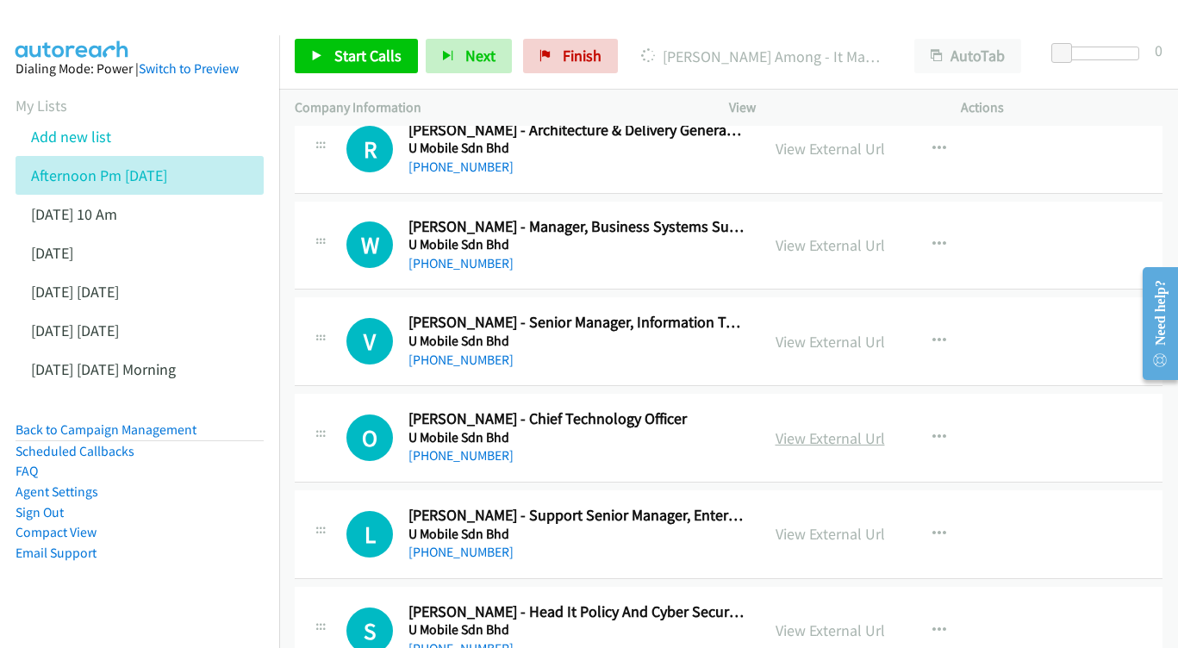
click at [822, 428] on link "View External Url" at bounding box center [829, 438] width 109 height 20
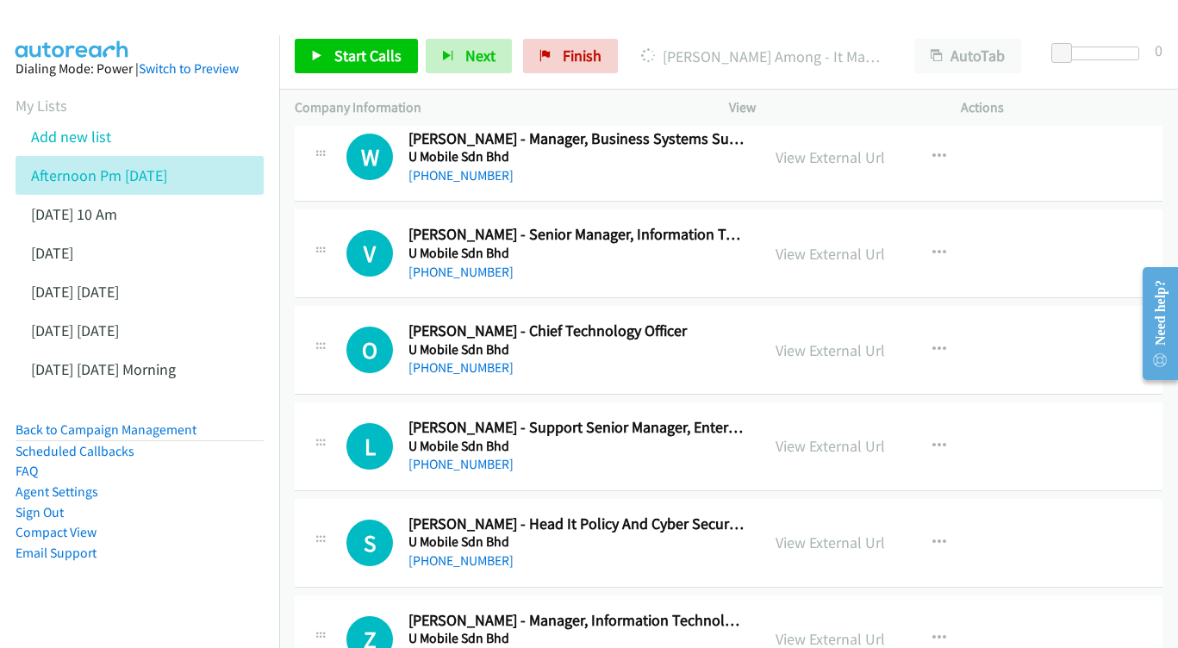
scroll to position [15913, 0]
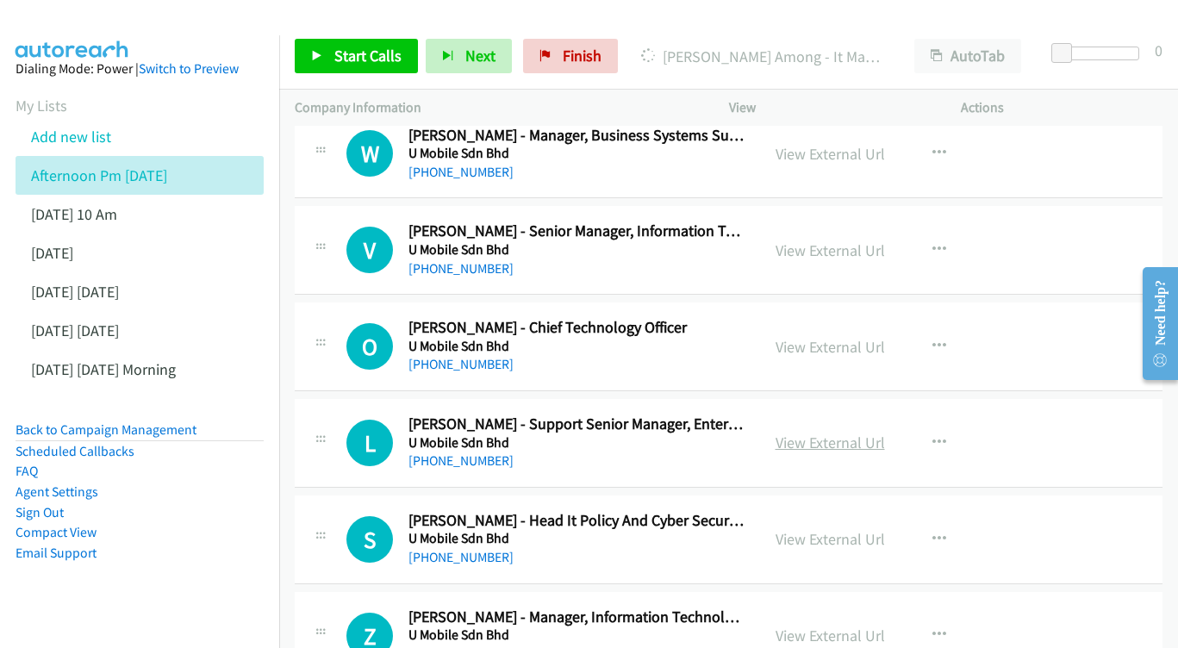
click at [835, 432] on link "View External Url" at bounding box center [829, 442] width 109 height 20
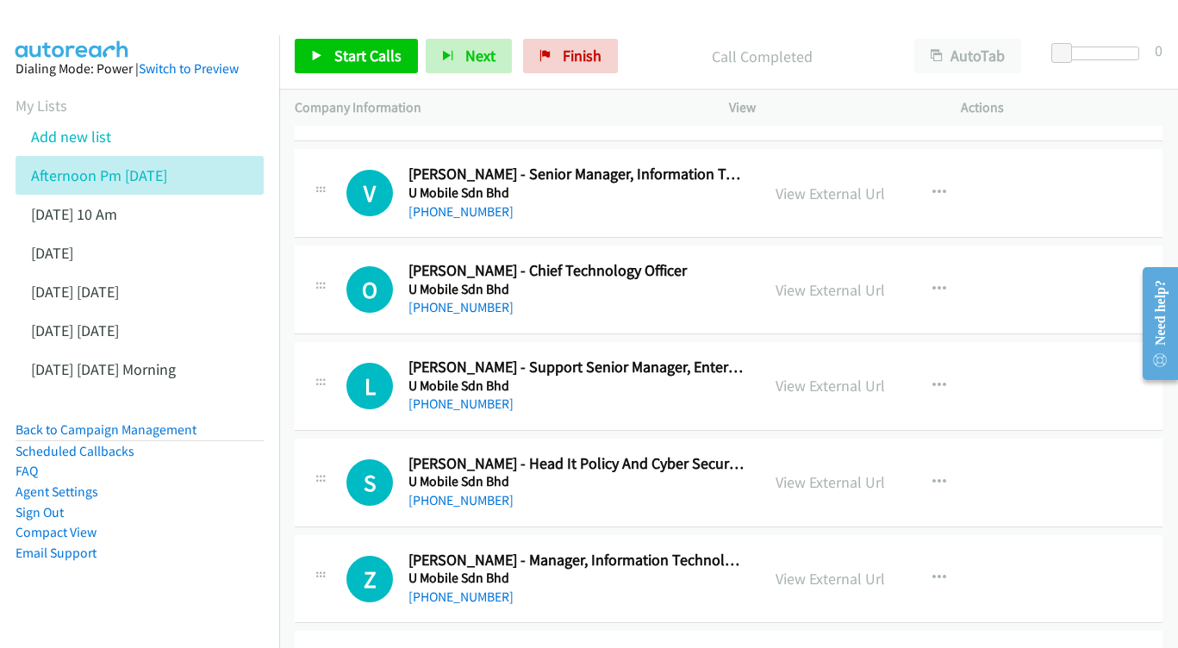
scroll to position [15995, 0]
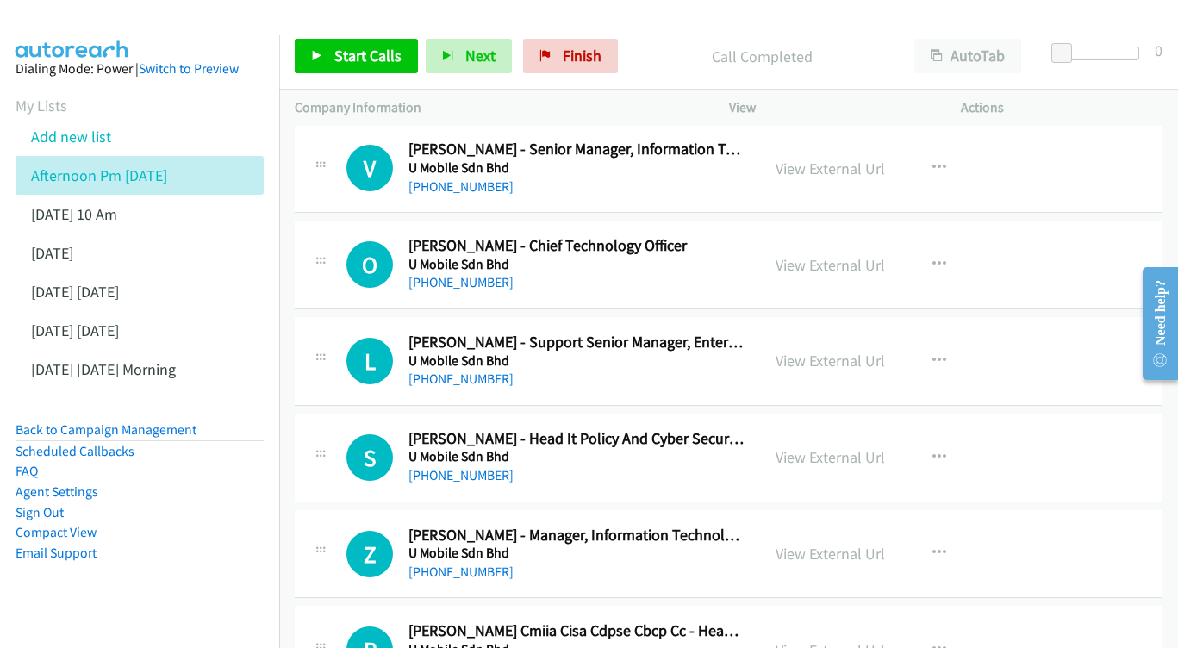
click at [851, 447] on link "View External Url" at bounding box center [829, 457] width 109 height 20
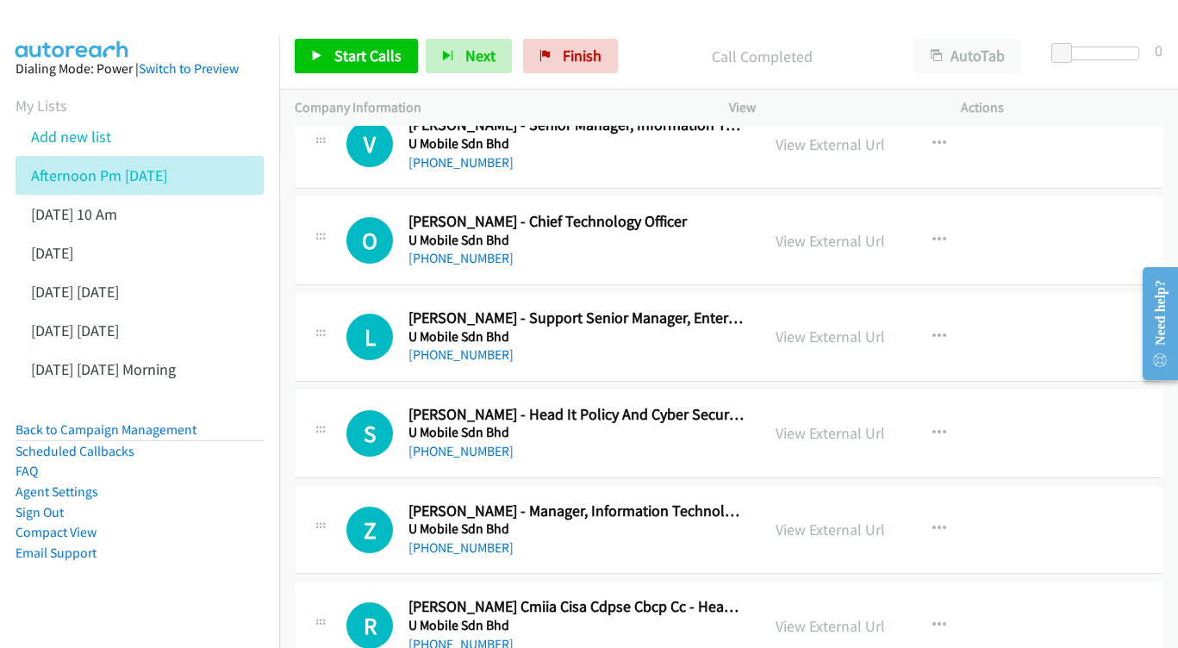
scroll to position [16087, 0]
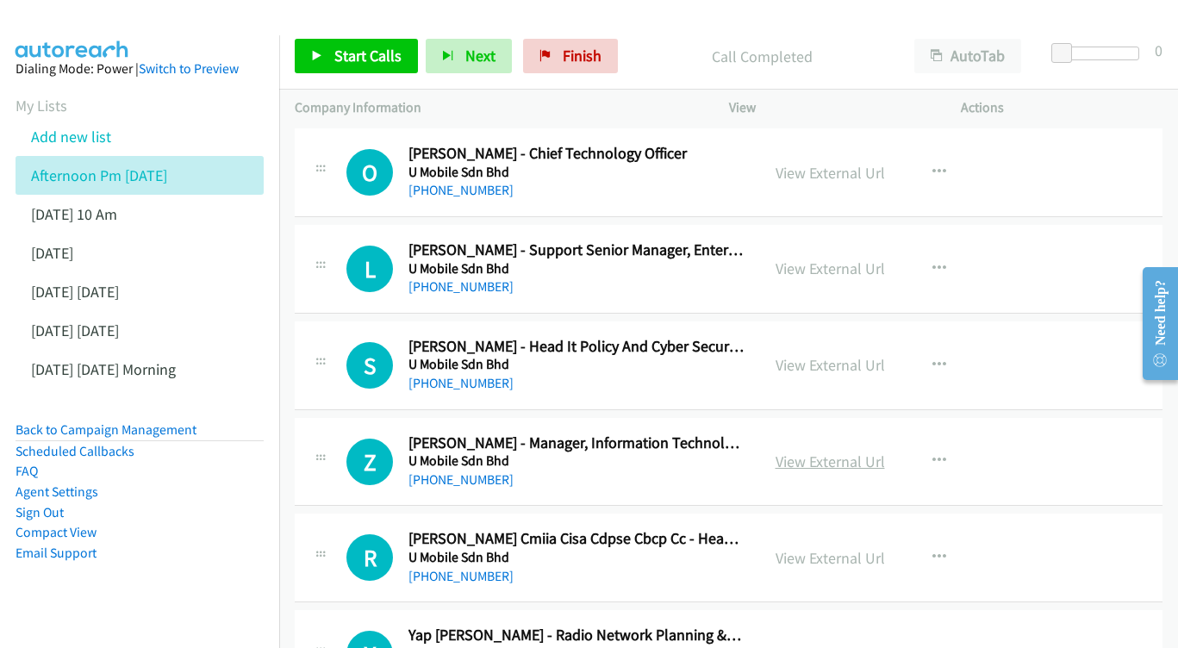
click at [814, 451] on link "View External Url" at bounding box center [829, 461] width 109 height 20
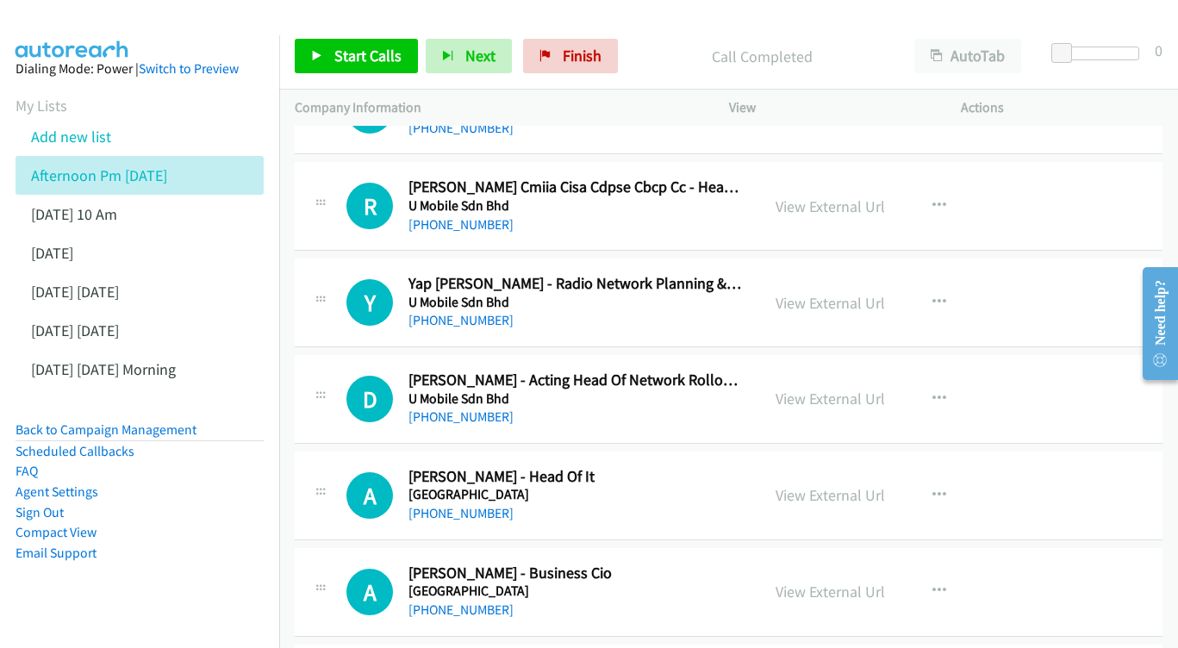
scroll to position [16470, 0]
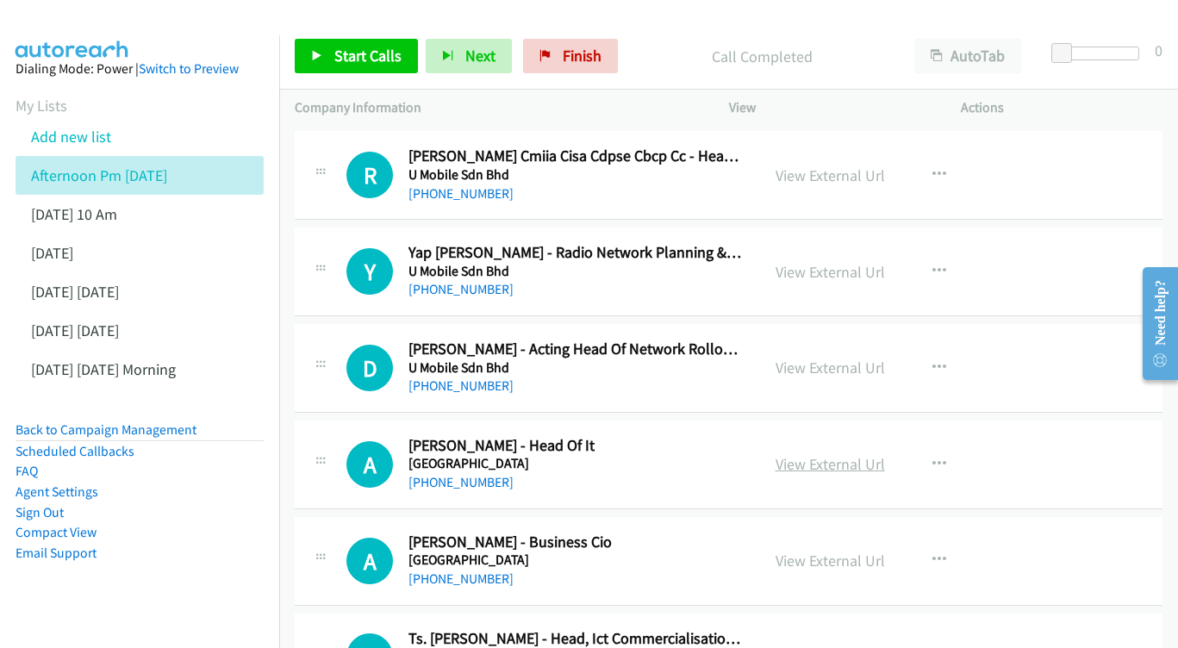
click at [808, 454] on link "View External Url" at bounding box center [829, 464] width 109 height 20
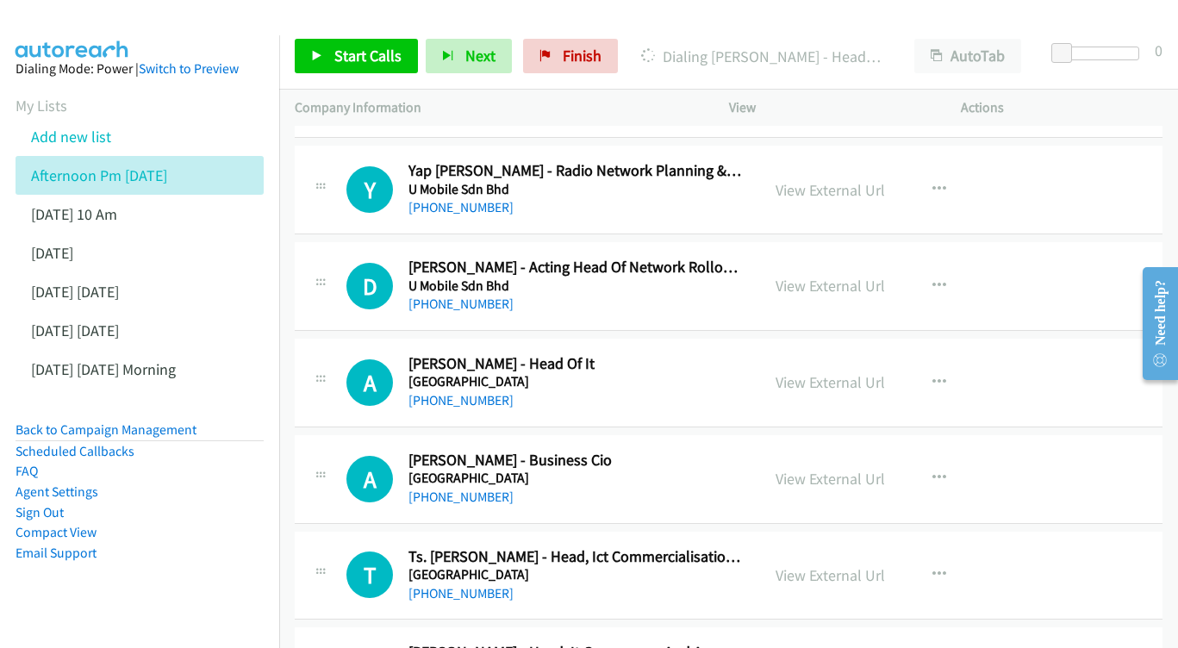
scroll to position [16578, 0]
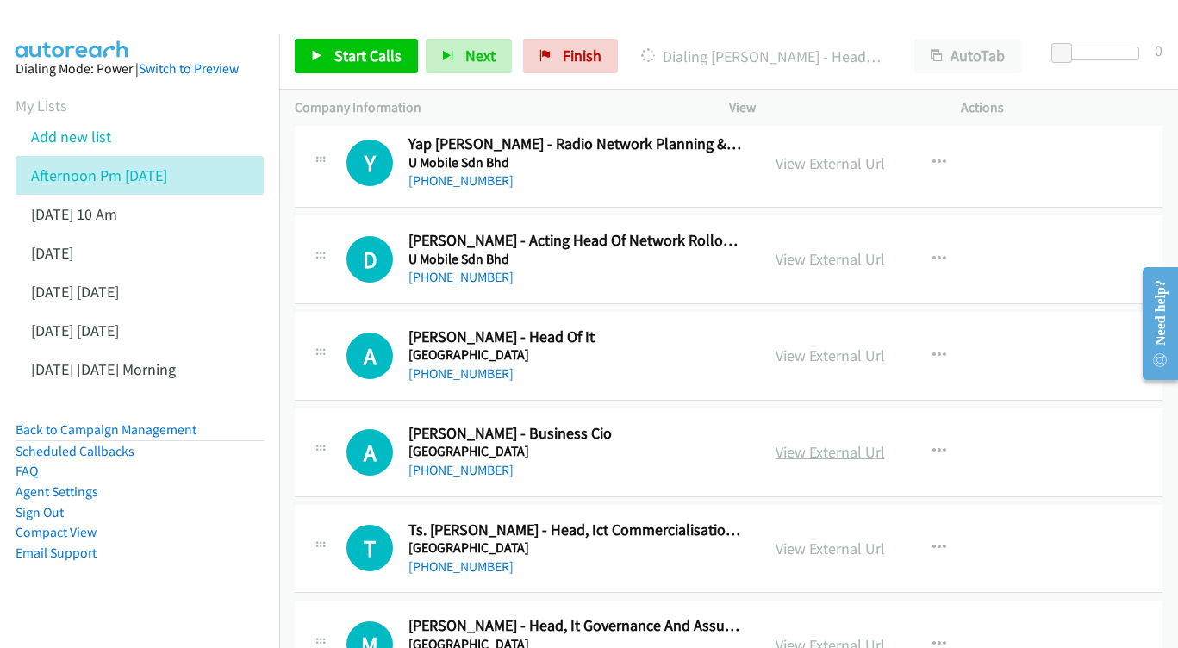
click at [840, 442] on link "View External Url" at bounding box center [829, 452] width 109 height 20
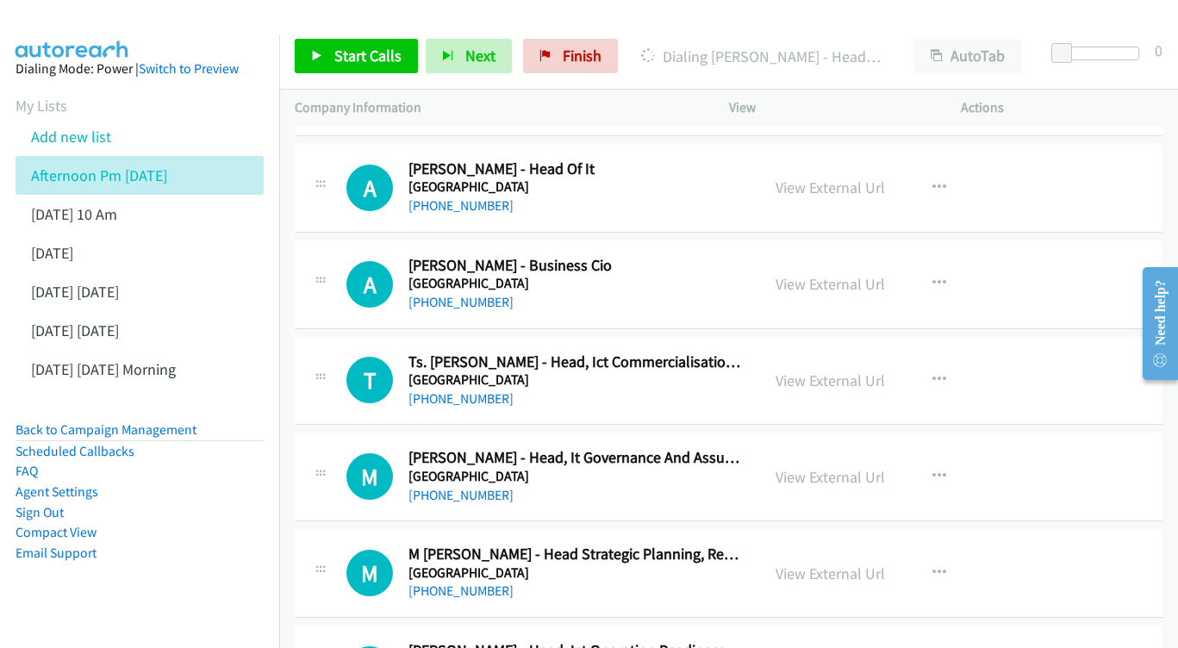
scroll to position [16750, 0]
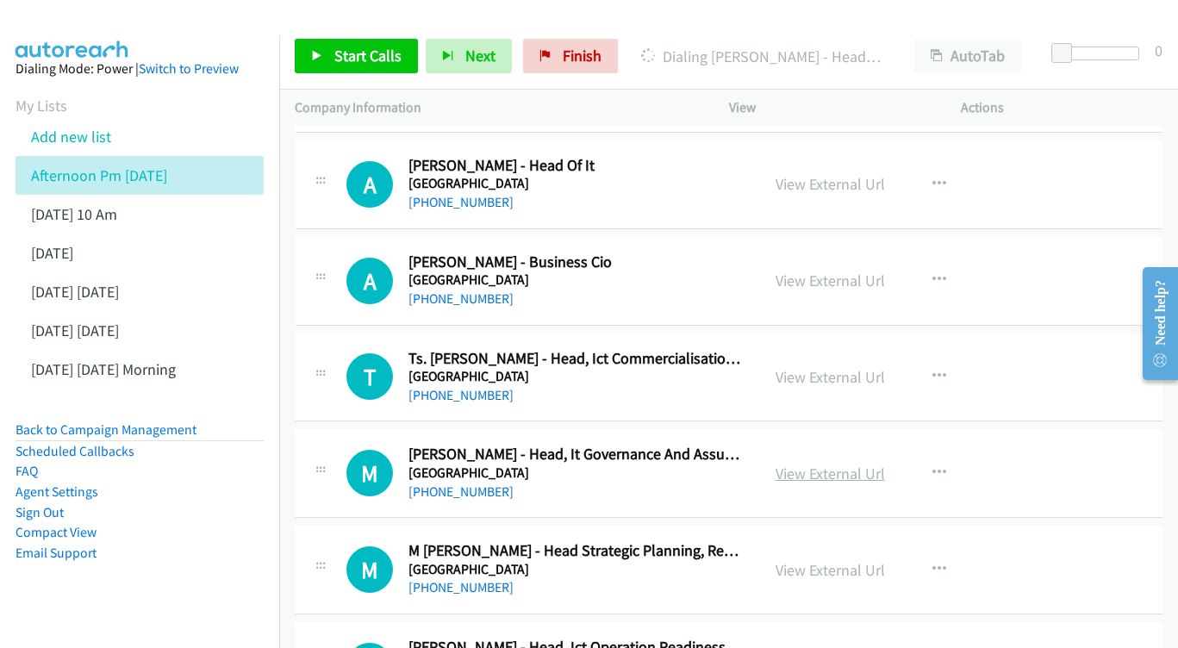
click at [812, 463] on link "View External Url" at bounding box center [829, 473] width 109 height 20
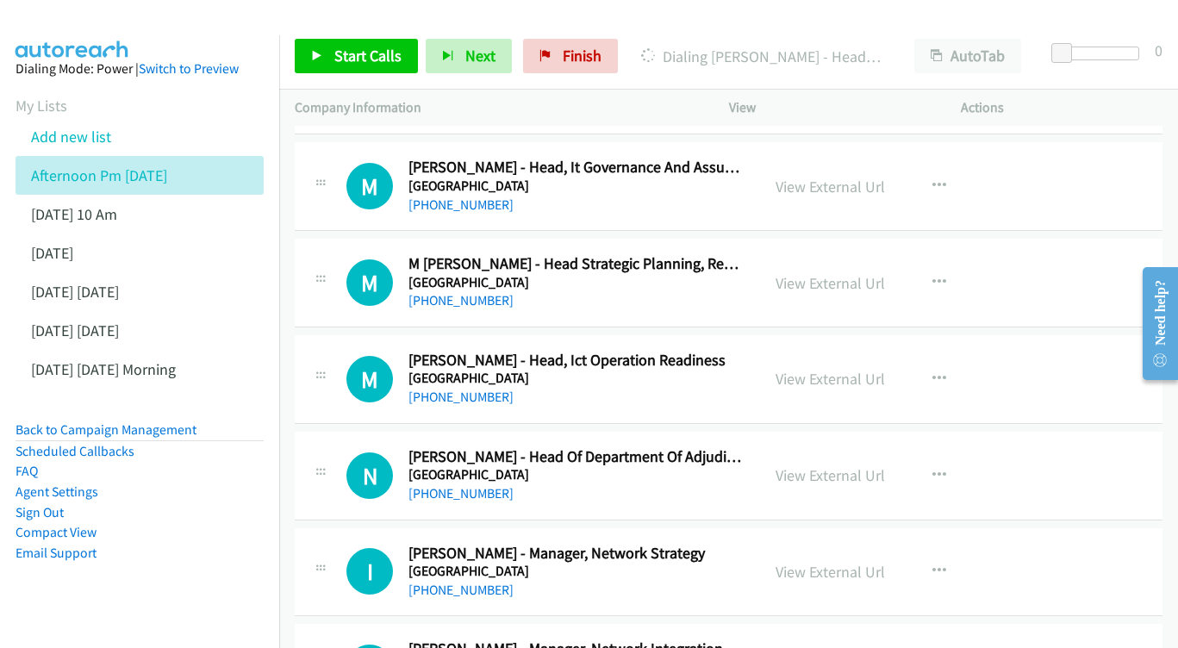
scroll to position [17050, 0]
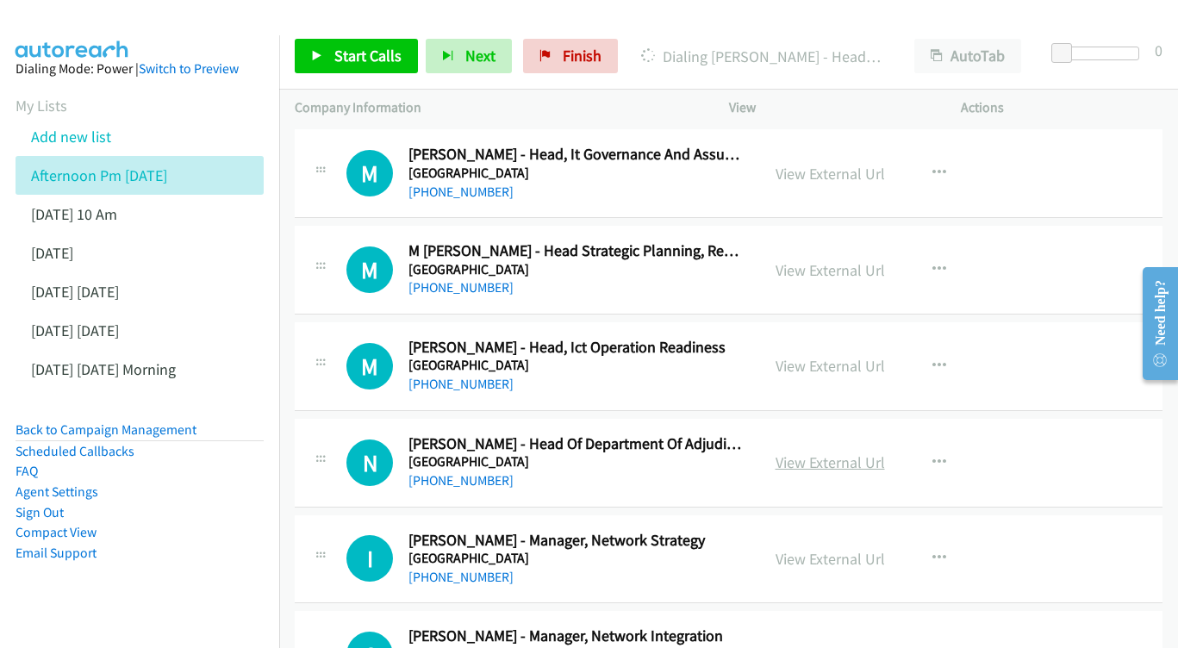
click at [826, 452] on link "View External Url" at bounding box center [829, 462] width 109 height 20
